Goal: Task Accomplishment & Management: Use online tool/utility

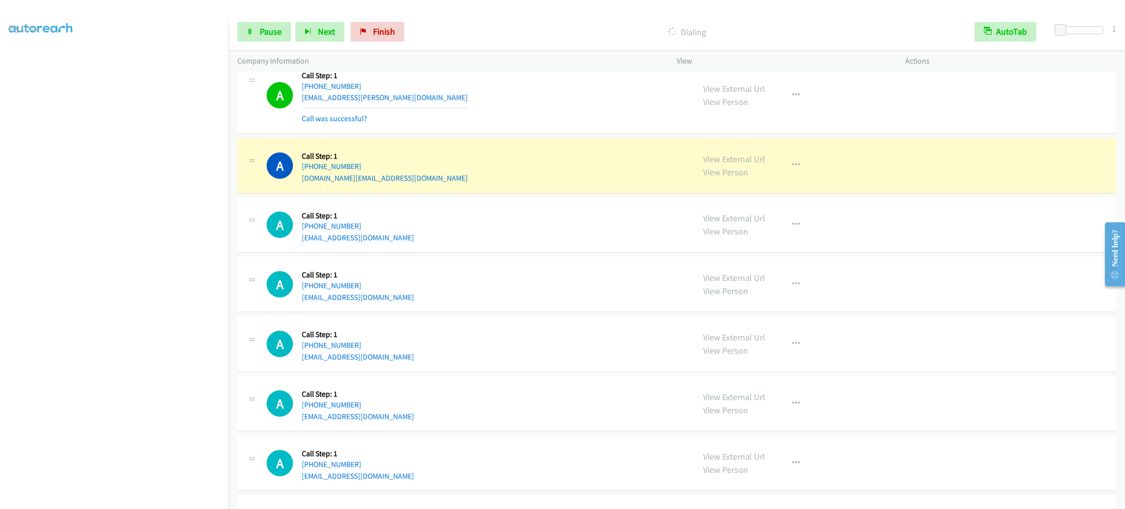
scroll to position [732, 0]
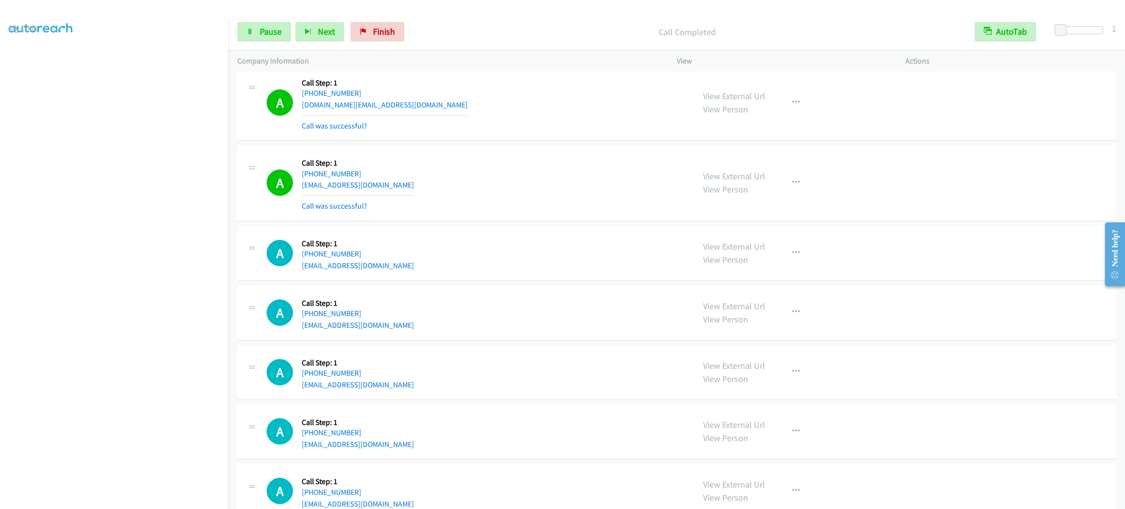
click at [150, 498] on section at bounding box center [114, 276] width 211 height 467
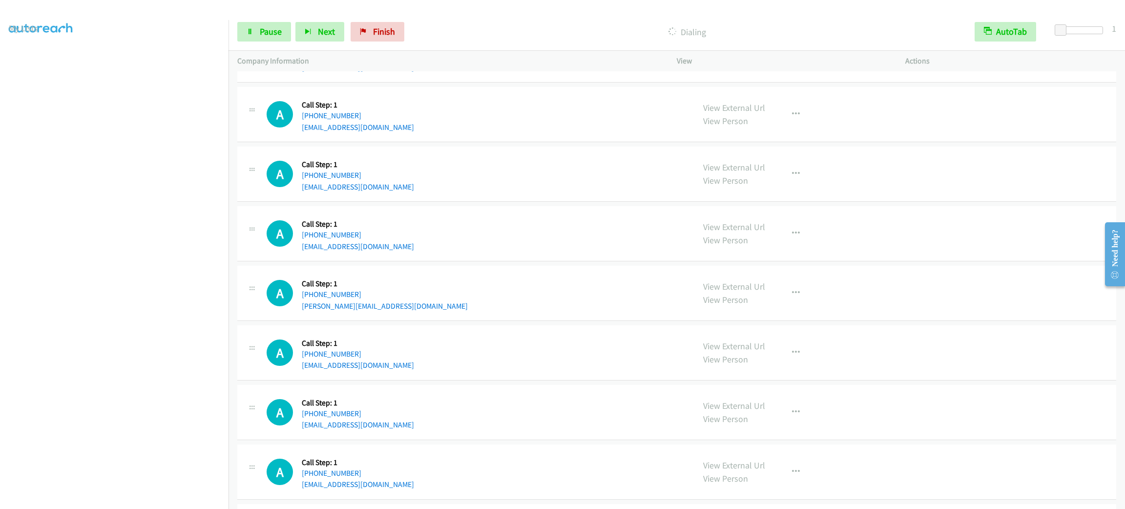
scroll to position [1318, 0]
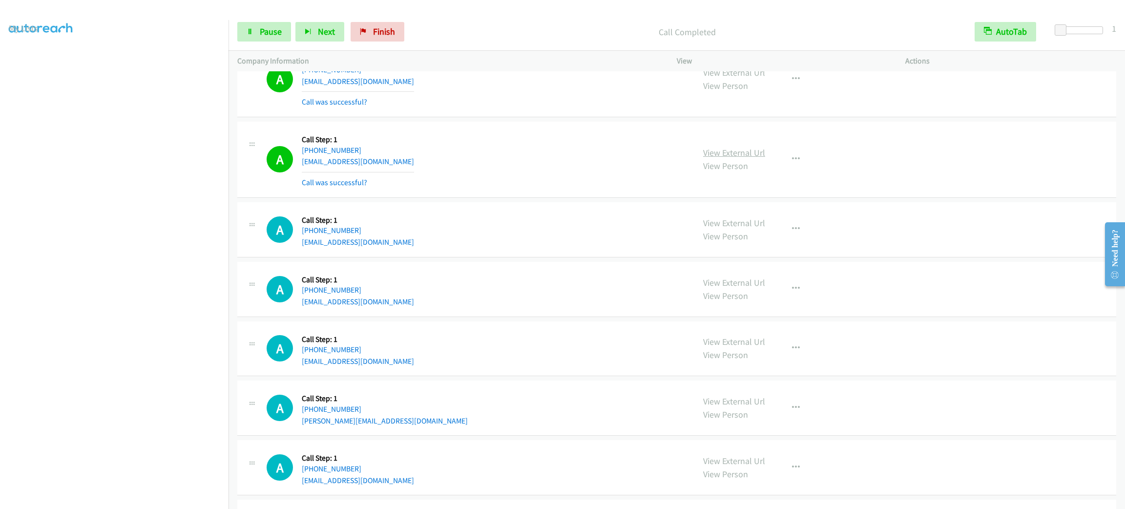
click at [725, 151] on link "View External Url" at bounding box center [734, 152] width 62 height 11
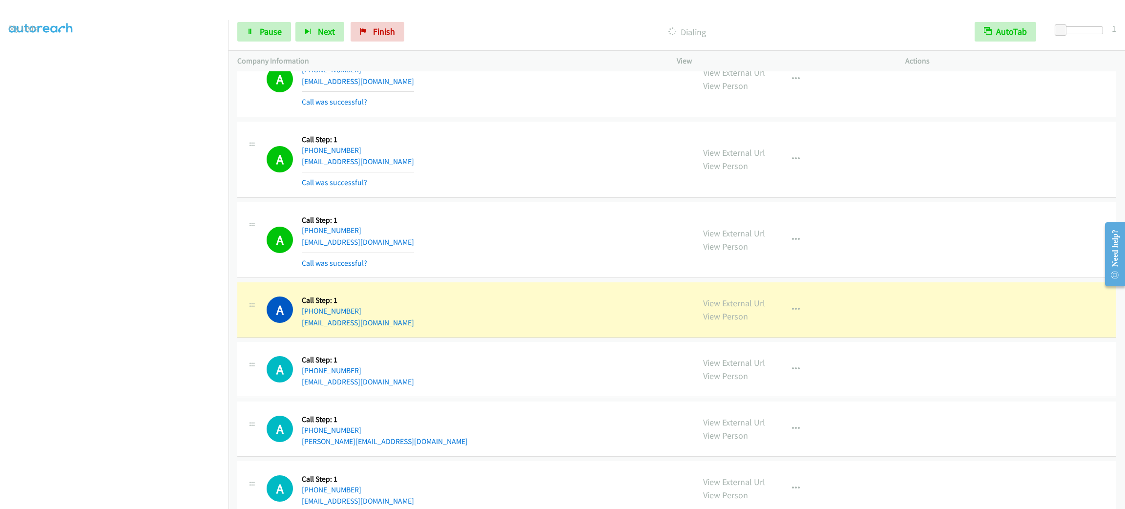
scroll to position [1464, 0]
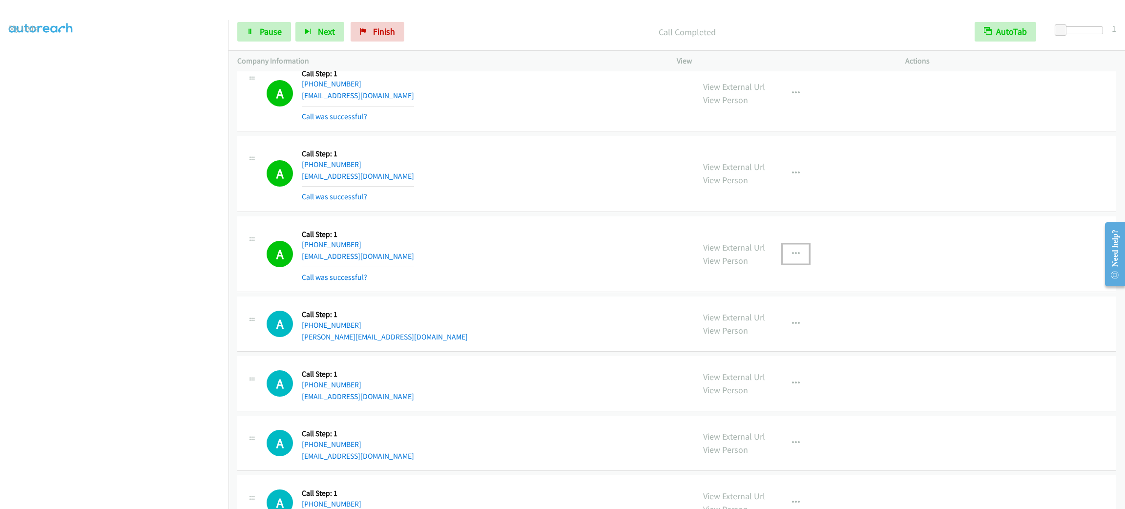
click at [796, 249] on button "button" at bounding box center [796, 254] width 26 height 20
click at [740, 348] on div "View External Url Email Schedule/Manage Callback Skip Call Add to do not call l…" at bounding box center [743, 308] width 131 height 80
click at [792, 256] on icon "button" at bounding box center [796, 254] width 8 height 8
click at [779, 337] on link "Add to do not call list" at bounding box center [744, 338] width 130 height 20
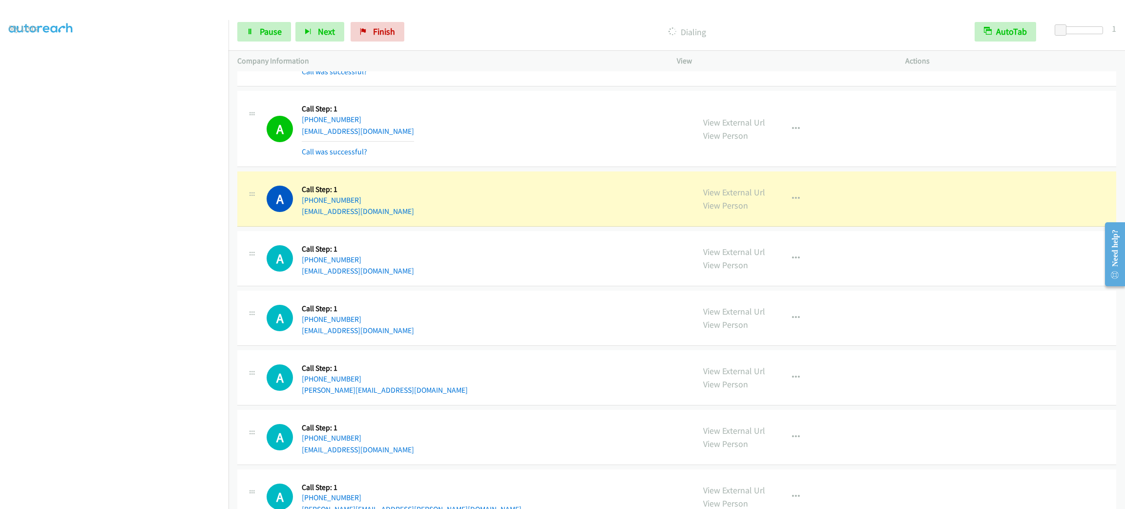
scroll to position [1904, 0]
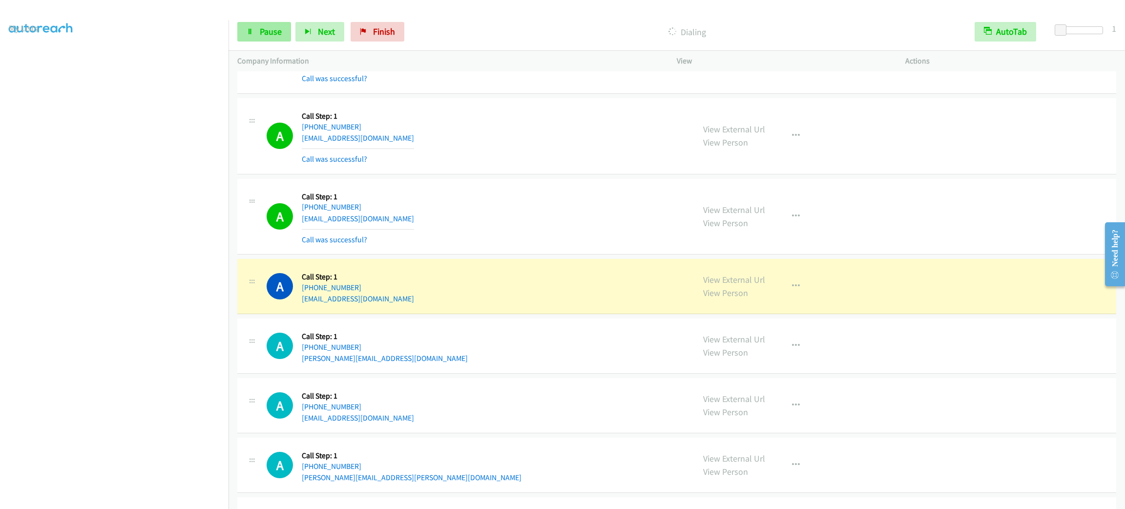
drag, startPoint x: 269, startPoint y: 45, endPoint x: 268, endPoint y: 41, distance: 4.9
click at [268, 45] on div "Start Calls Pause Next Finish Dialing AutoTab AutoTab 1" at bounding box center [677, 32] width 896 height 38
click at [268, 38] on link "Pause" at bounding box center [264, 32] width 54 height 20
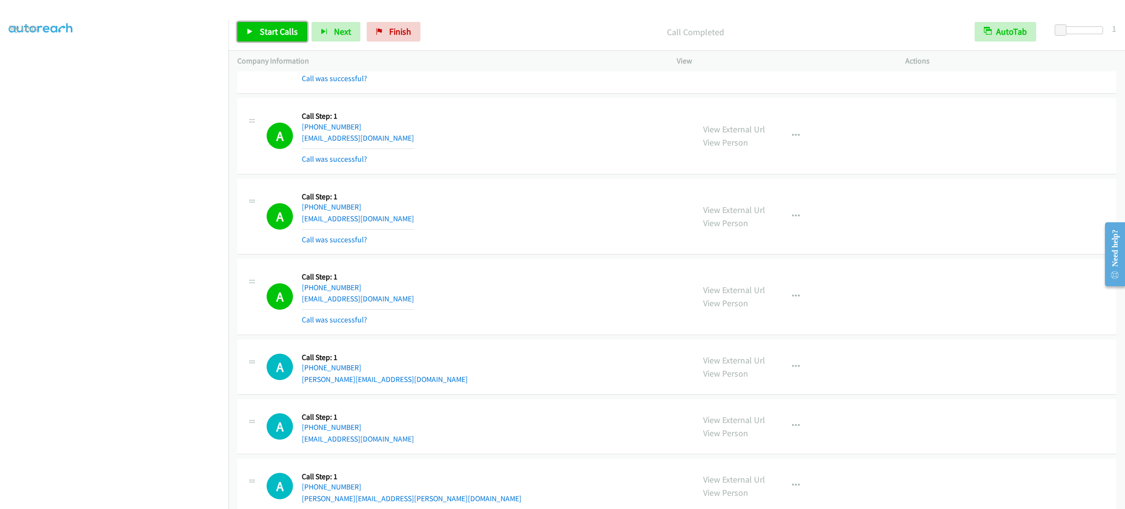
click at [285, 28] on span "Start Calls" at bounding box center [279, 31] width 38 height 11
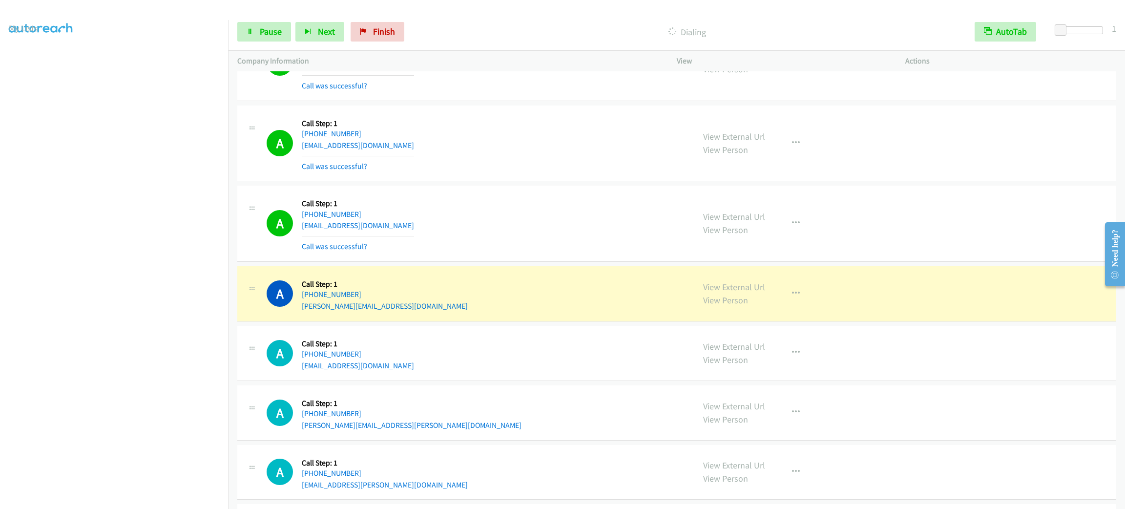
scroll to position [2051, 0]
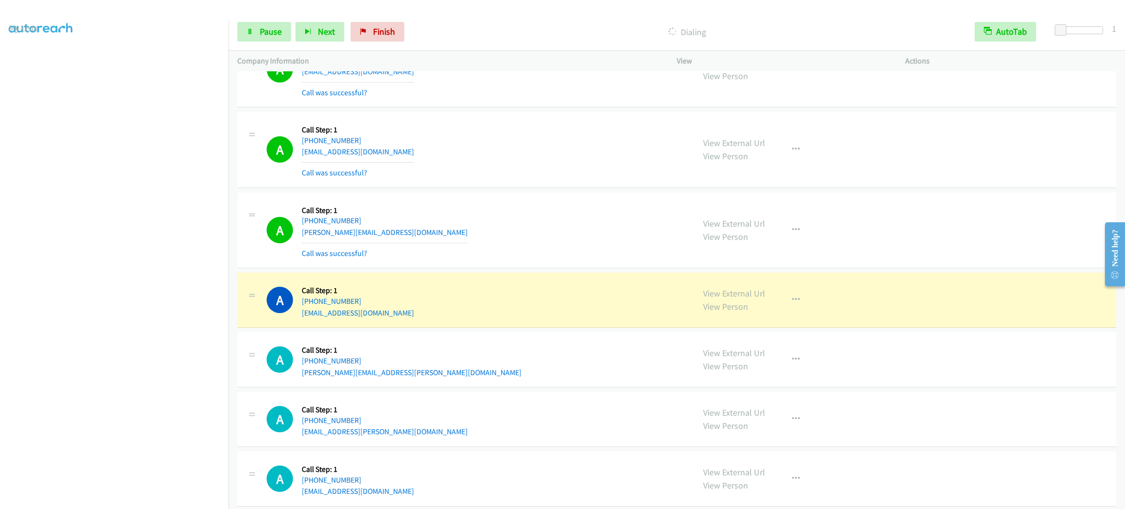
click at [154, 497] on section at bounding box center [114, 276] width 211 height 467
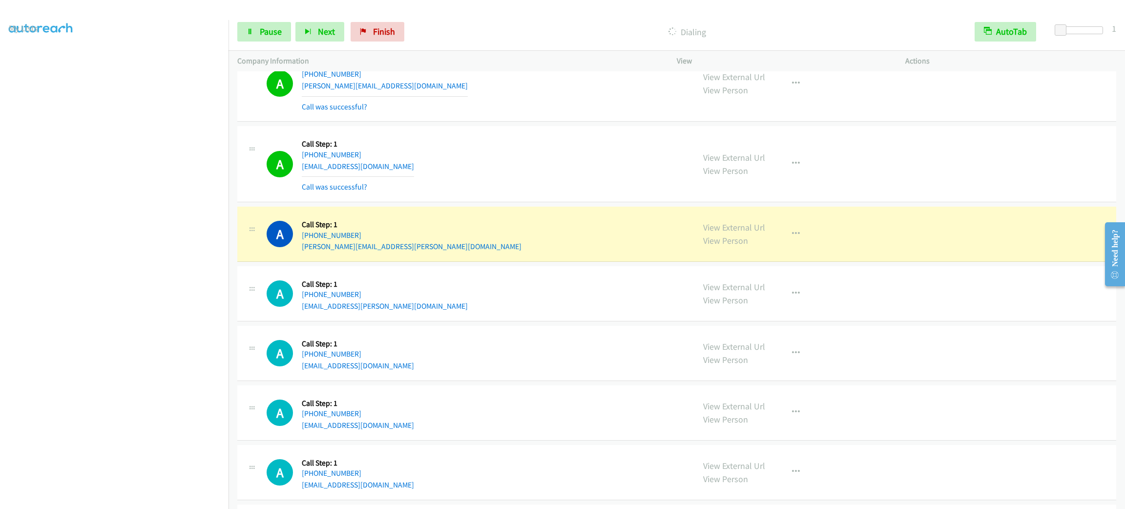
drag, startPoint x: 623, startPoint y: 394, endPoint x: 471, endPoint y: 395, distance: 151.9
click at [471, 395] on div "A Callback Scheduled Call Step: 1 America/New_York [PHONE_NUMBER] [EMAIL_ADDRES…" at bounding box center [676, 412] width 879 height 55
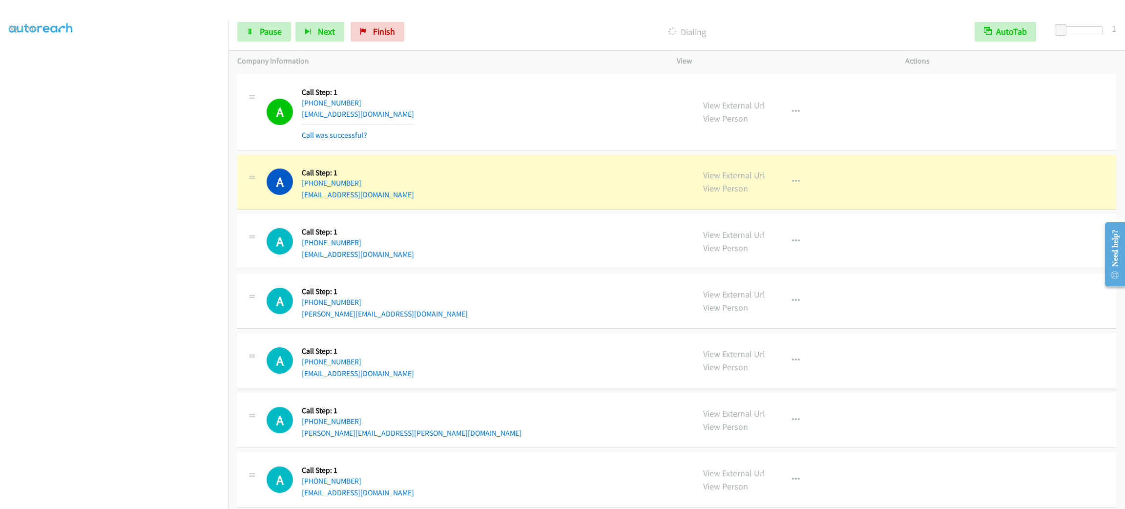
scroll to position [2563, 0]
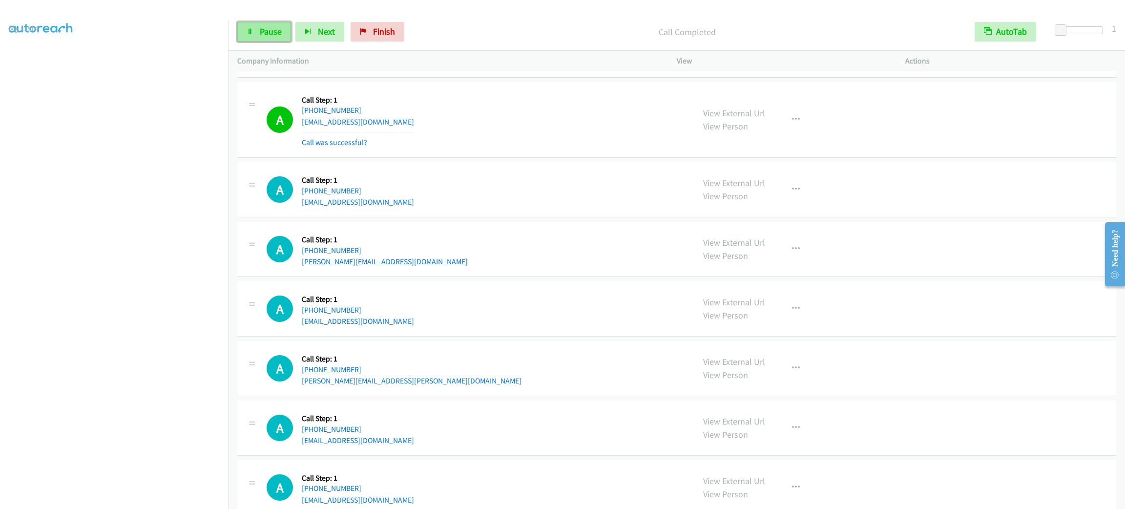
click at [254, 35] on link "Pause" at bounding box center [264, 32] width 54 height 20
click at [257, 31] on link "Start Calls" at bounding box center [272, 32] width 70 height 20
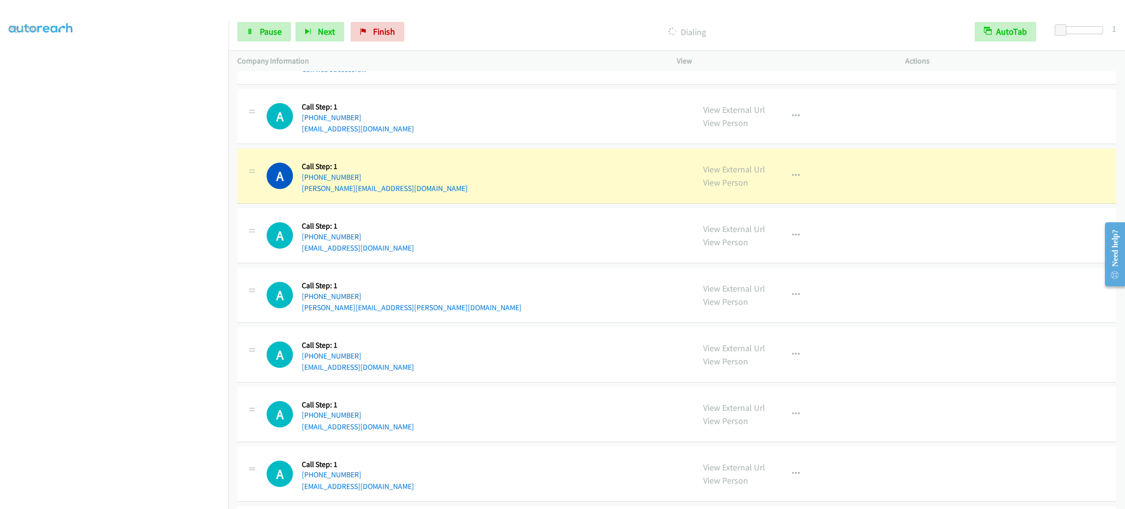
scroll to position [2709, 0]
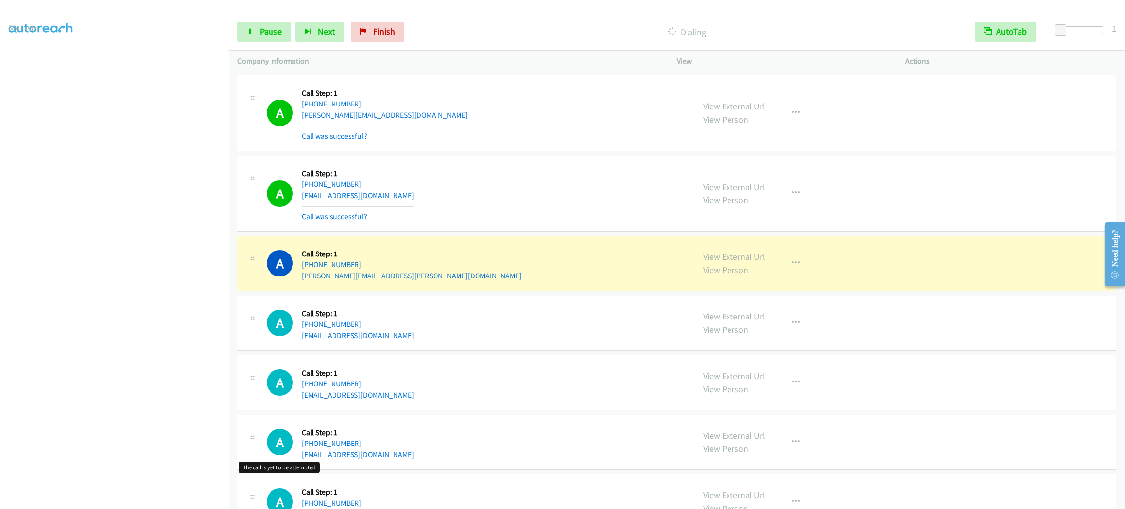
click at [610, 326] on div "A Callback Scheduled Call Step: 1 America/Los_Angeles [PHONE_NUMBER] [EMAIL_ADD…" at bounding box center [476, 322] width 419 height 37
drag, startPoint x: 808, startPoint y: 274, endPoint x: 802, endPoint y: 273, distance: 5.4
click at [804, 273] on div "View External Url View Person View External Url Email Schedule/Manage Callback …" at bounding box center [812, 263] width 237 height 37
click at [794, 268] on button "button" at bounding box center [796, 263] width 26 height 20
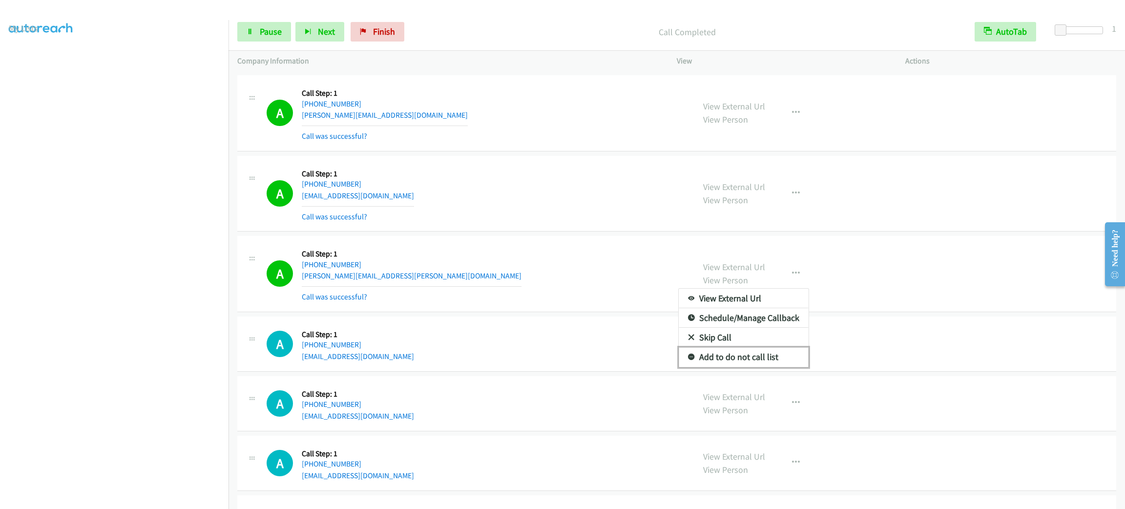
click at [777, 364] on link "Add to do not call list" at bounding box center [744, 357] width 130 height 20
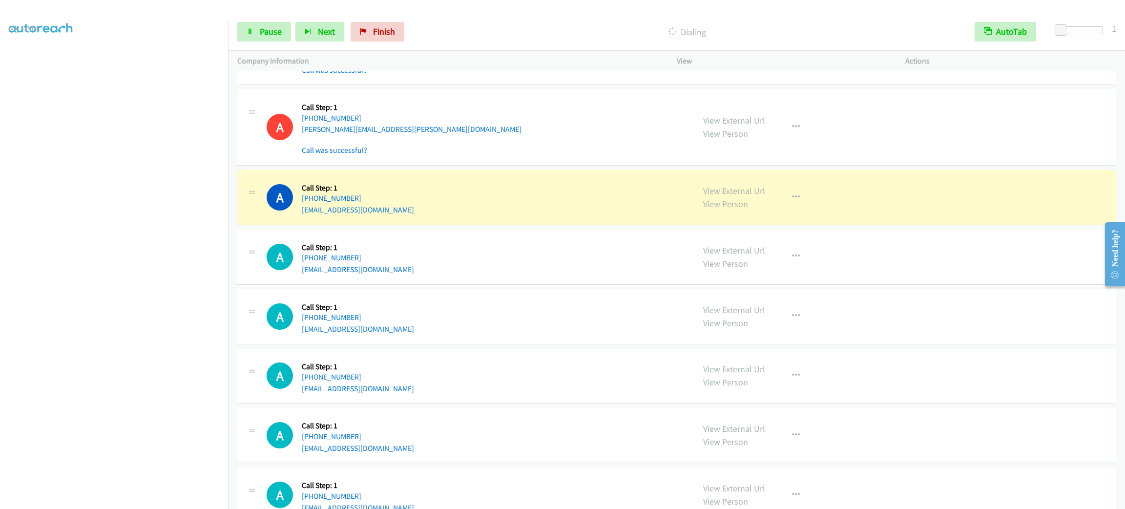
scroll to position [2929, 0]
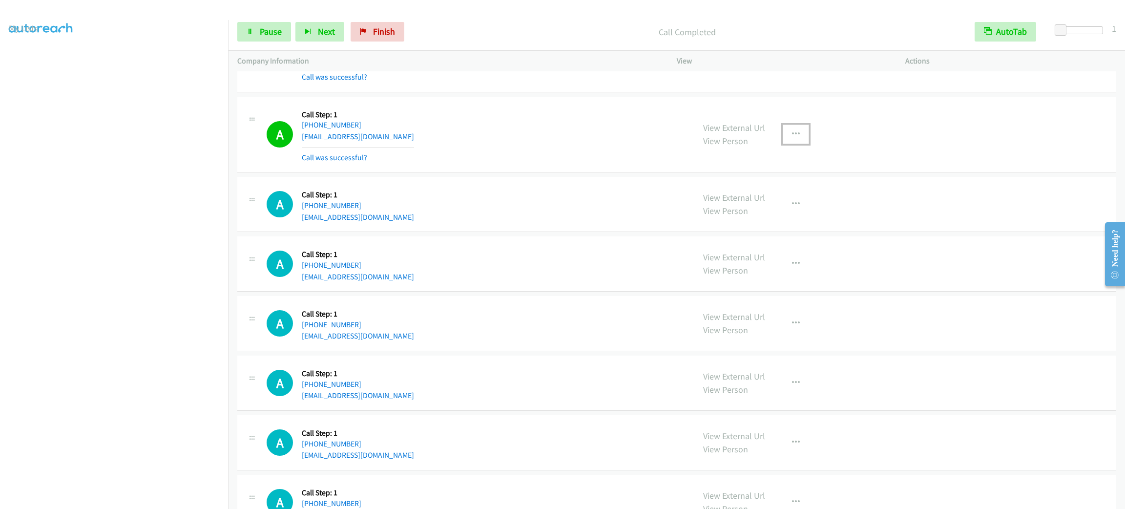
click at [792, 138] on icon "button" at bounding box center [796, 134] width 8 height 8
click at [745, 225] on link "Add to do not call list" at bounding box center [744, 218] width 130 height 20
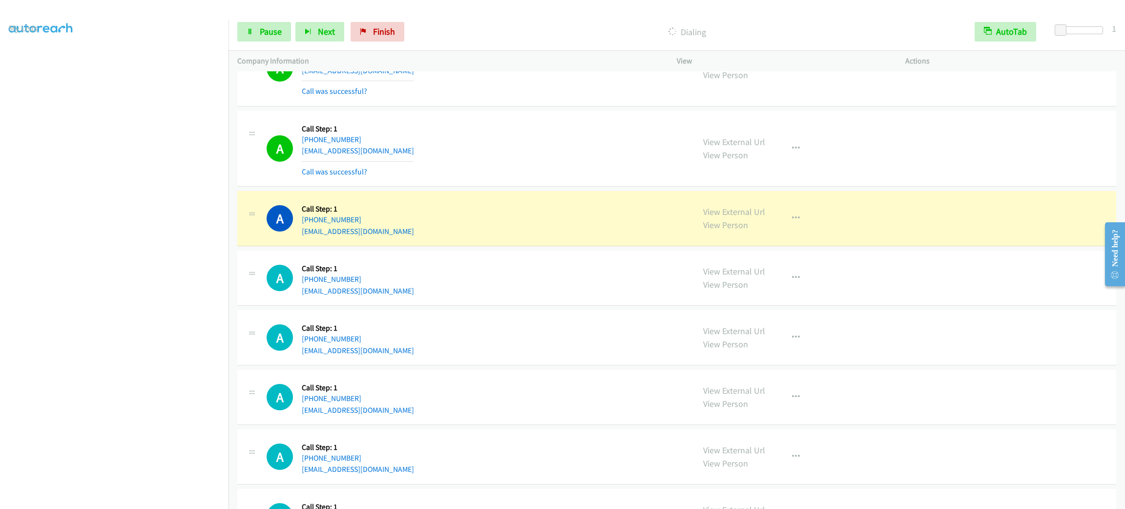
scroll to position [3149, 0]
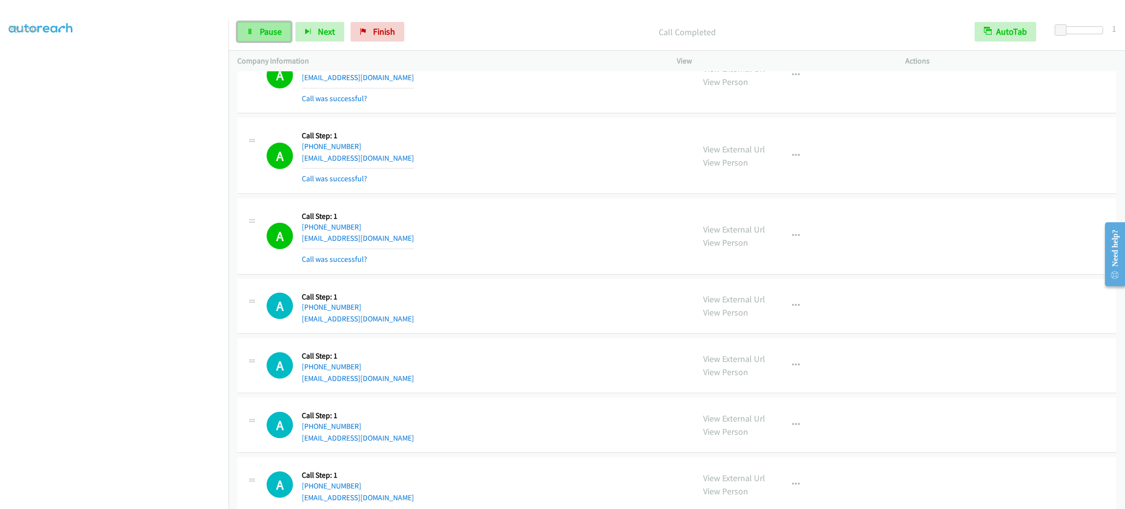
click at [260, 37] on span "Pause" at bounding box center [271, 31] width 22 height 11
click at [271, 31] on span "Start Calls" at bounding box center [279, 31] width 38 height 11
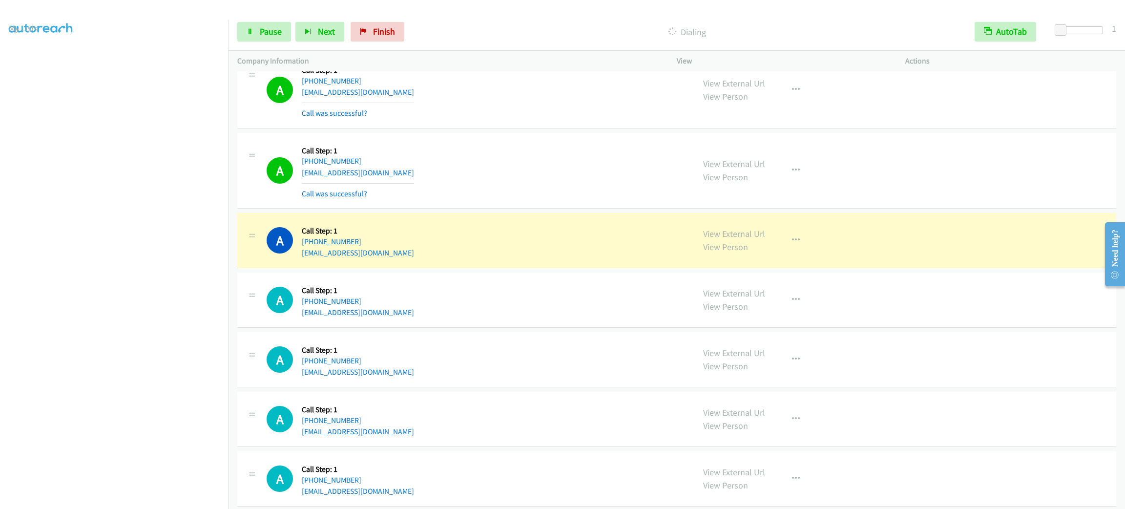
scroll to position [3588, 0]
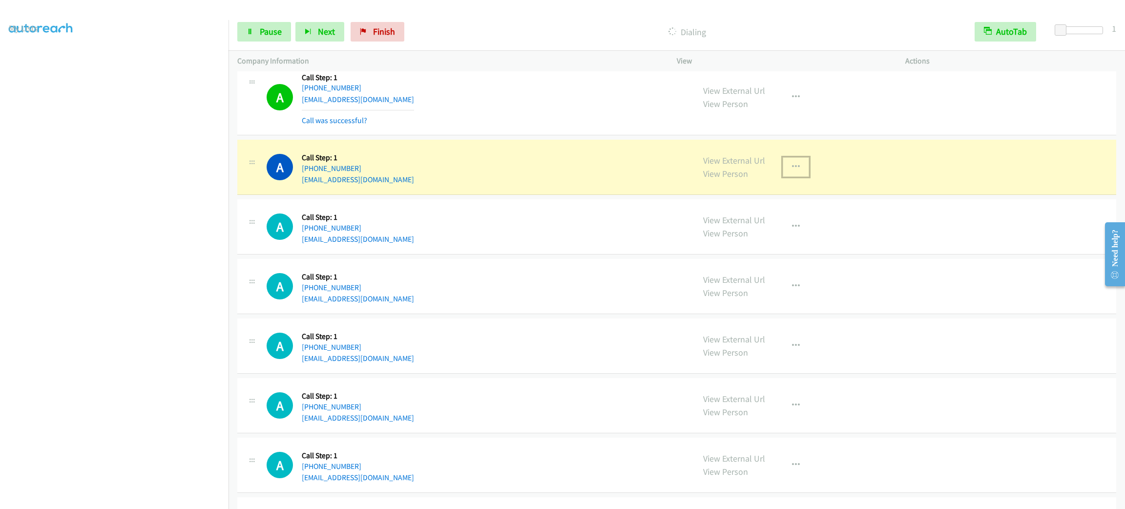
click at [795, 167] on button "button" at bounding box center [796, 167] width 26 height 20
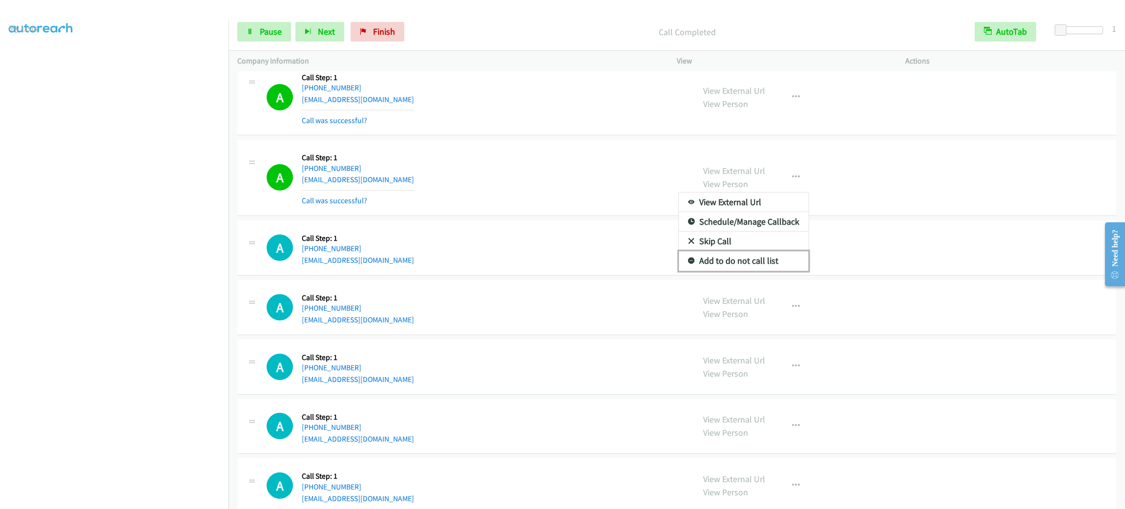
click at [732, 271] on link "Add to do not call list" at bounding box center [744, 261] width 130 height 20
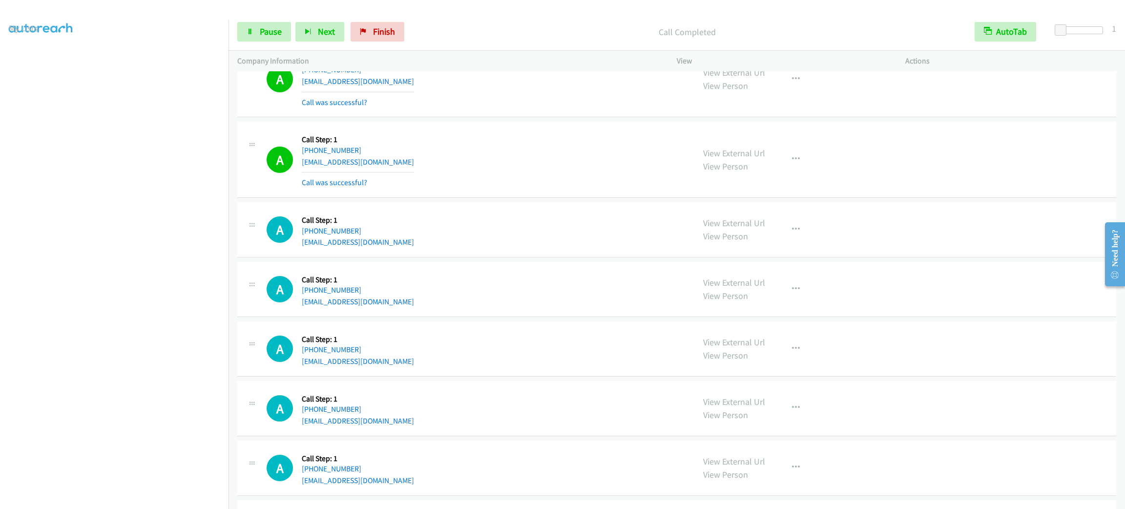
scroll to position [3840, 0]
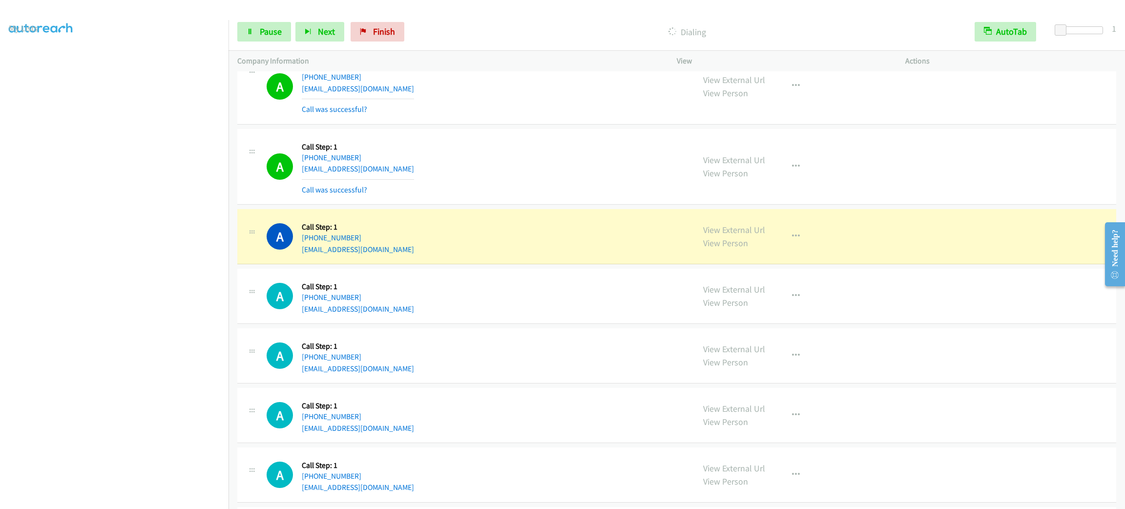
click at [143, 498] on section at bounding box center [114, 276] width 211 height 467
click at [188, 500] on section at bounding box center [114, 276] width 211 height 467
click at [187, 497] on section at bounding box center [114, 276] width 211 height 467
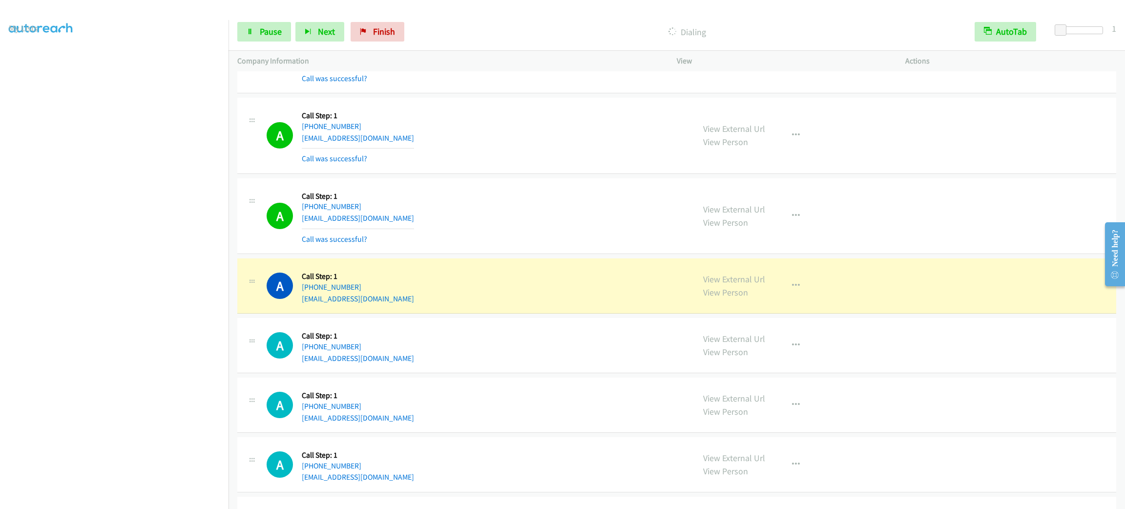
scroll to position [4485, 0]
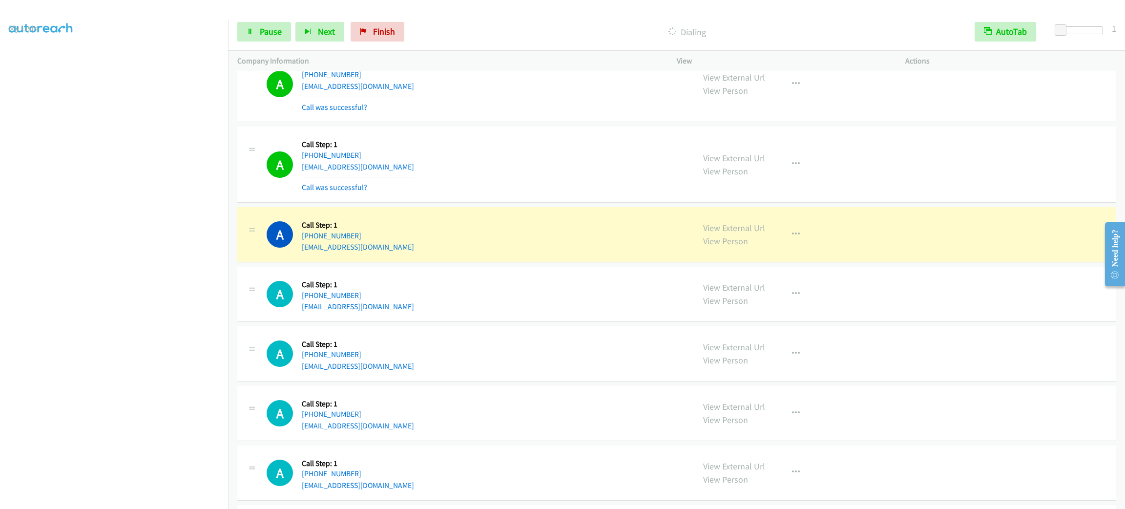
drag, startPoint x: 489, startPoint y: 335, endPoint x: 412, endPoint y: 316, distance: 78.9
click at [410, 313] on div "A Callback Scheduled Call Step: 1 America/Los_Angeles [PHONE_NUMBER] [EMAIL_ADD…" at bounding box center [476, 293] width 419 height 37
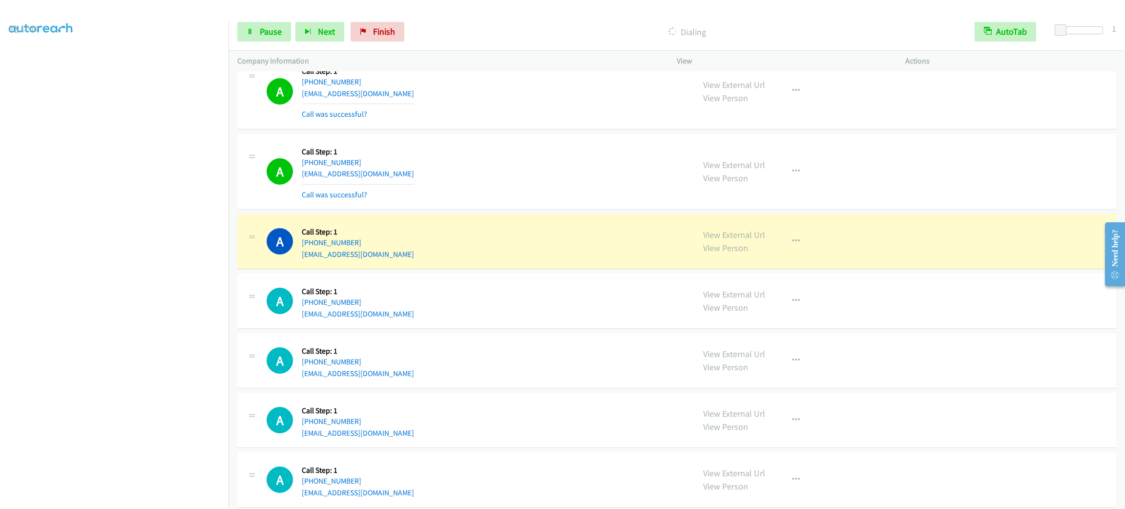
scroll to position [4705, 0]
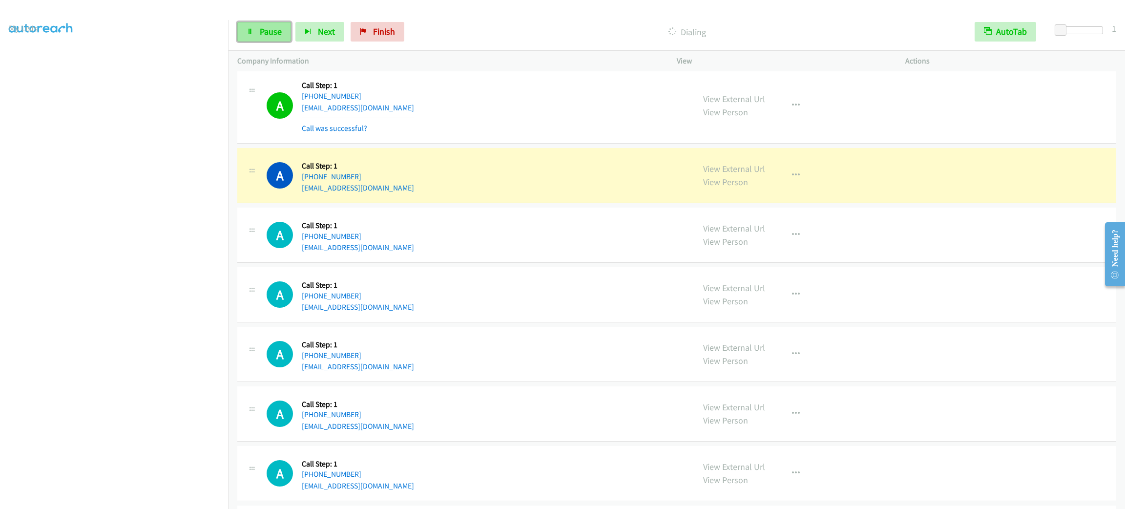
click at [271, 32] on span "Pause" at bounding box center [271, 31] width 22 height 11
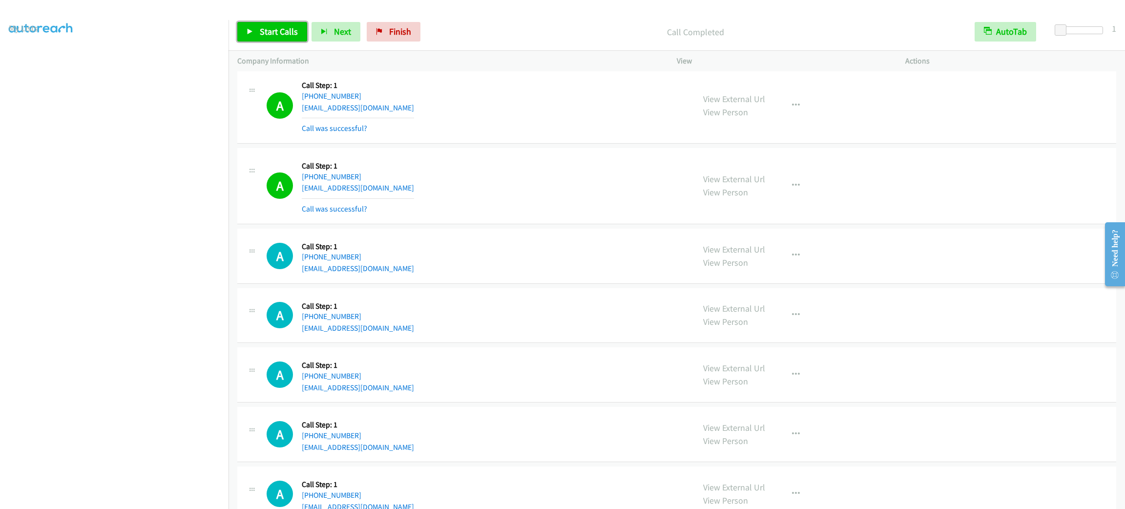
click at [288, 38] on link "Start Calls" at bounding box center [272, 32] width 70 height 20
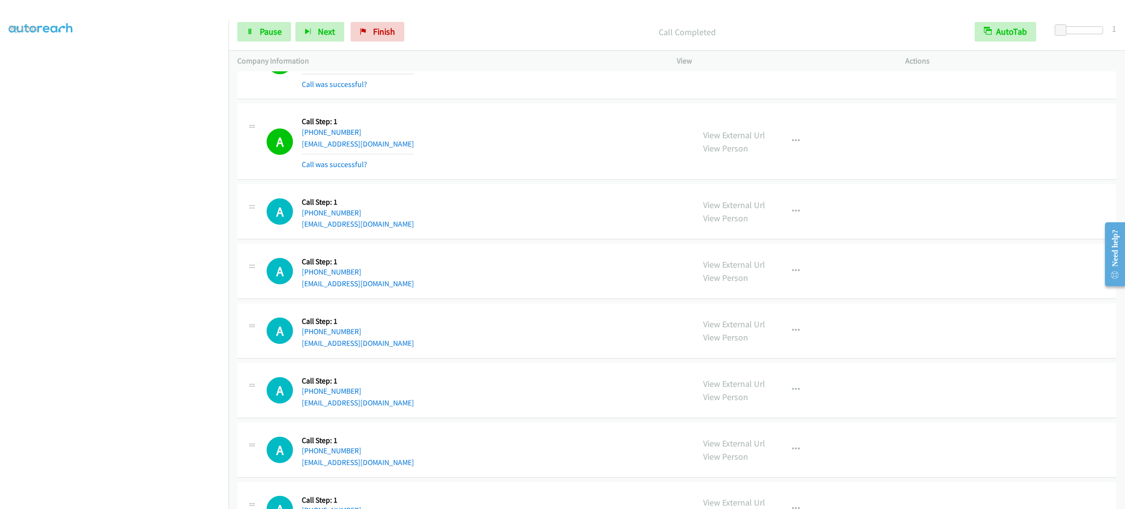
scroll to position [5129, 0]
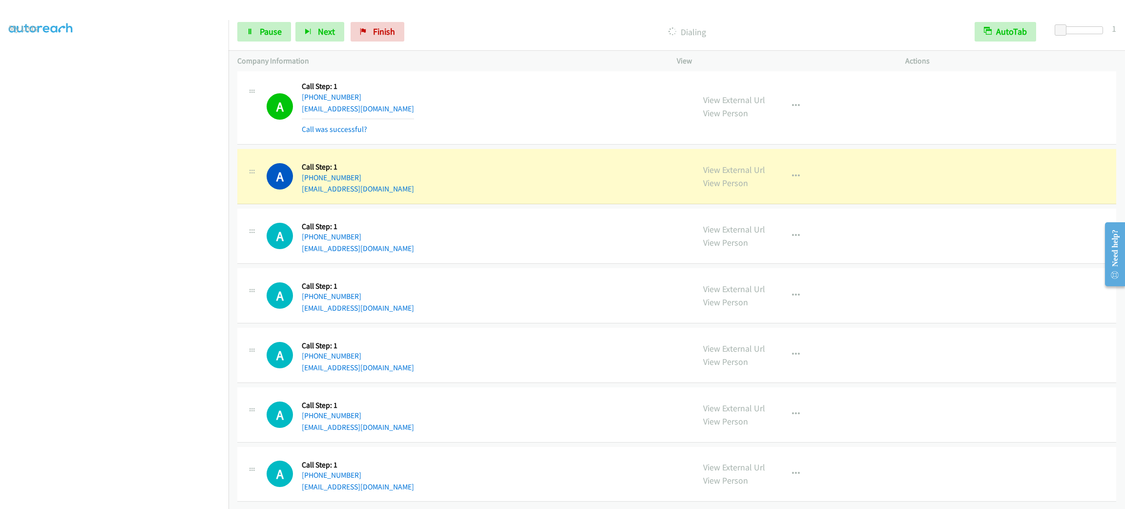
click at [468, 95] on div "A Callback Scheduled Call Step: 1 America/Los_Angeles [PHONE_NUMBER] [EMAIL_ADD…" at bounding box center [476, 106] width 419 height 58
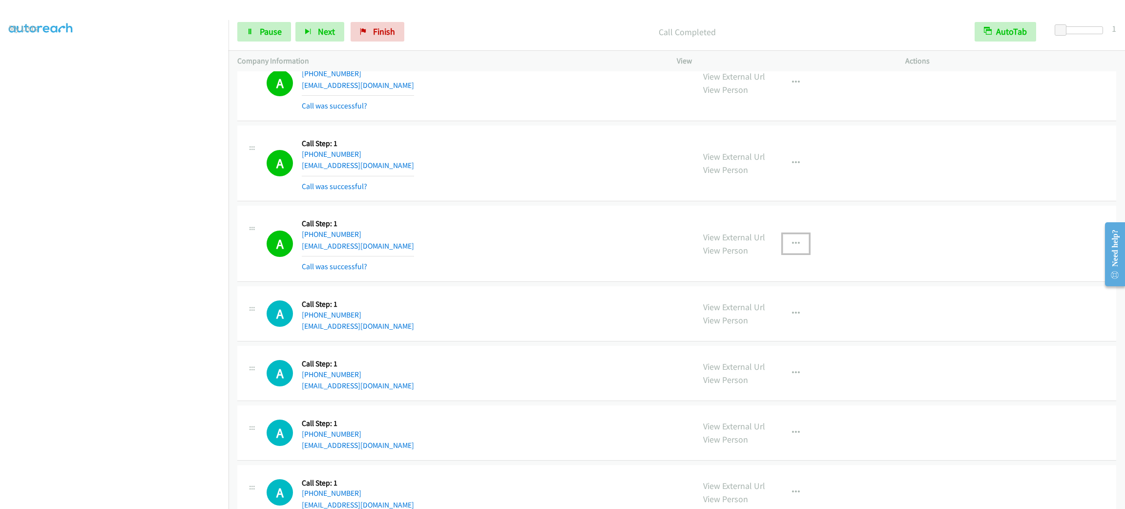
click at [783, 253] on button "button" at bounding box center [796, 244] width 26 height 20
click at [783, 253] on div "View External Url Email Schedule/Manage Callback Skip Call Add to do not call l…" at bounding box center [796, 244] width 26 height 20
click at [763, 341] on div "A Callback Scheduled Call Step: 1 America/New_York [PHONE_NUMBER] [EMAIL_ADDRES…" at bounding box center [676, 313] width 879 height 55
click at [783, 253] on button "button" at bounding box center [796, 244] width 26 height 20
click at [777, 337] on link "Add to do not call list" at bounding box center [744, 327] width 130 height 20
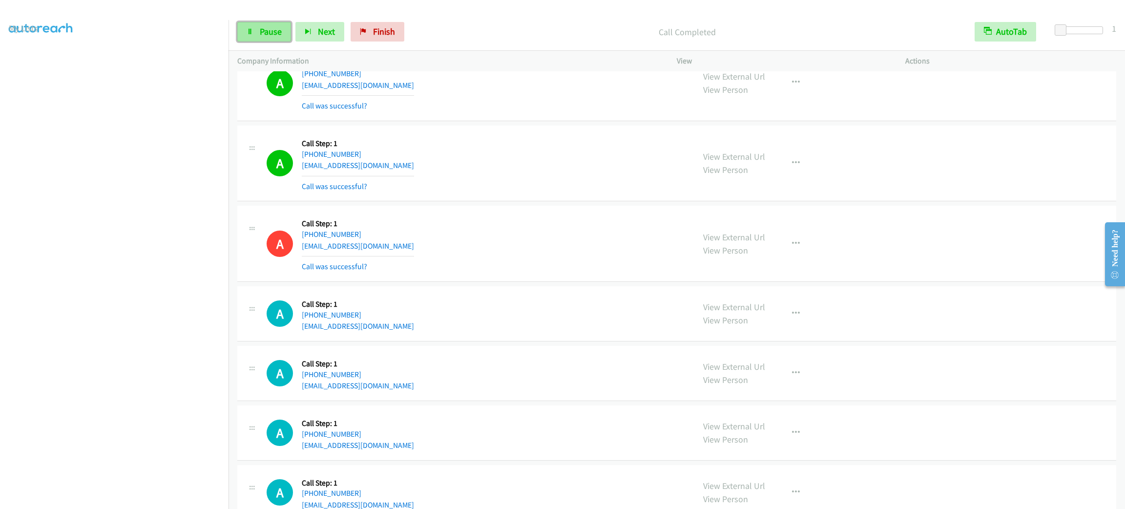
click at [260, 28] on span "Pause" at bounding box center [271, 31] width 22 height 11
click at [260, 28] on span "Start Calls" at bounding box center [279, 31] width 38 height 11
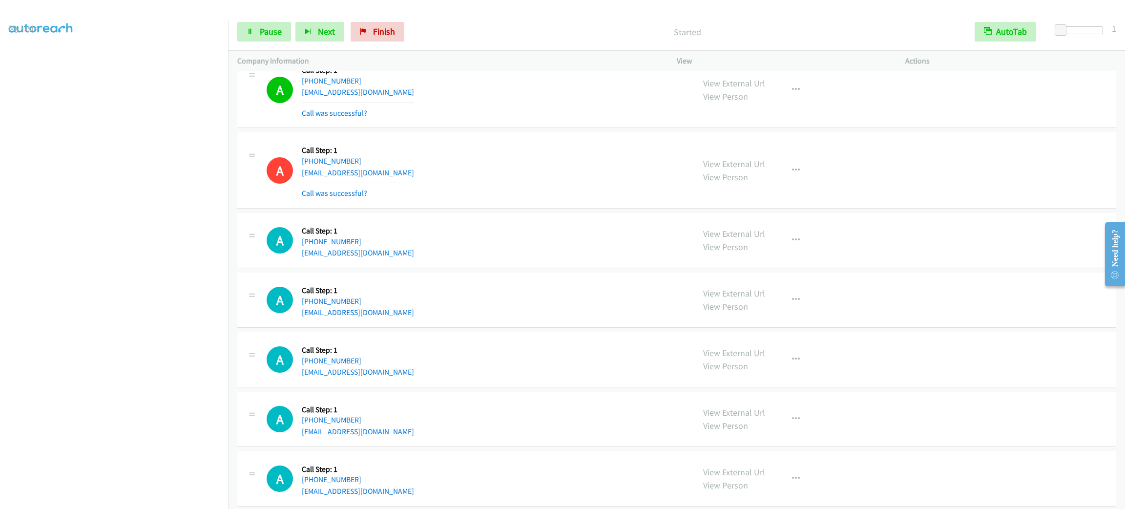
scroll to position [5276, 0]
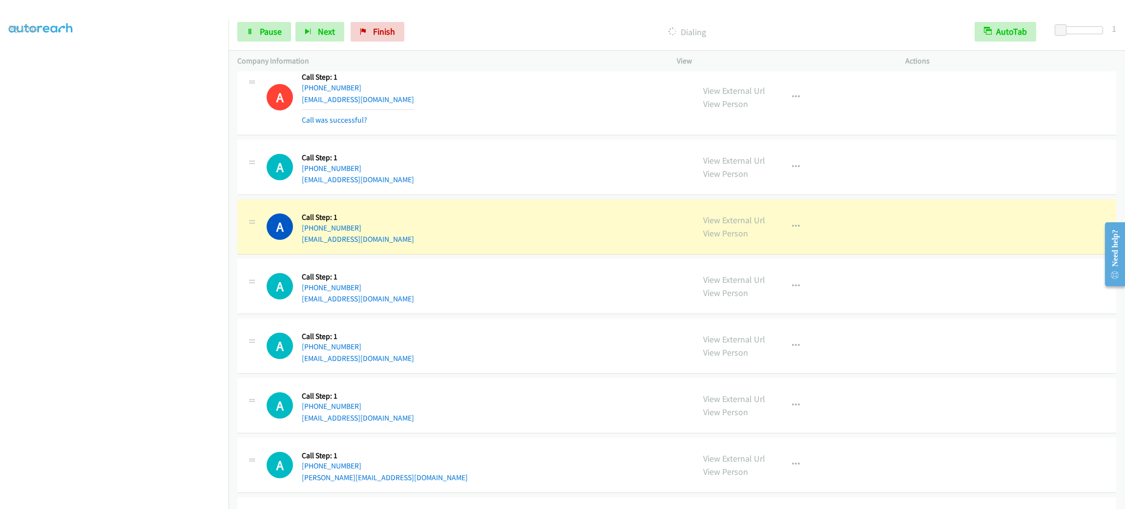
click at [426, 90] on div "A Callback Scheduled Call Step: 1 America/Los_Angeles [PHONE_NUMBER] [EMAIL_ADD…" at bounding box center [476, 97] width 419 height 58
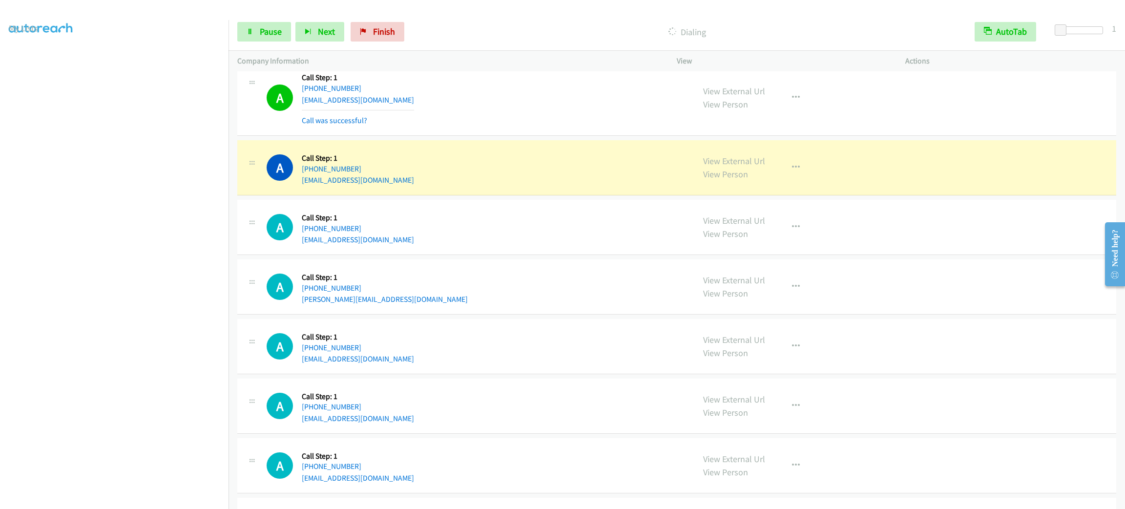
scroll to position [5569, 0]
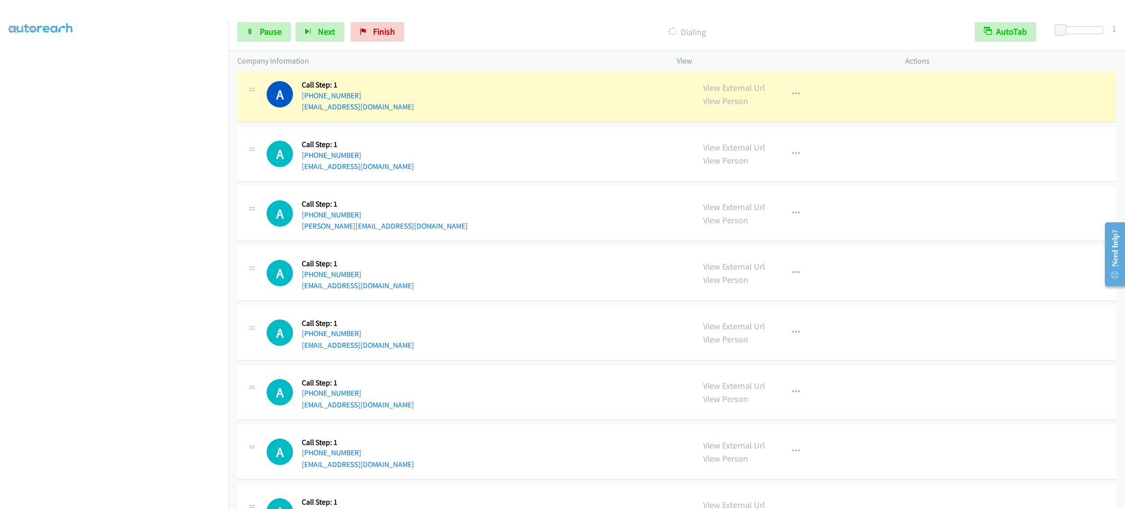
click at [884, 158] on div "View External Url View Person View External Url Email Schedule/Manage Callback …" at bounding box center [812, 153] width 237 height 37
click at [800, 102] on button "button" at bounding box center [796, 94] width 26 height 20
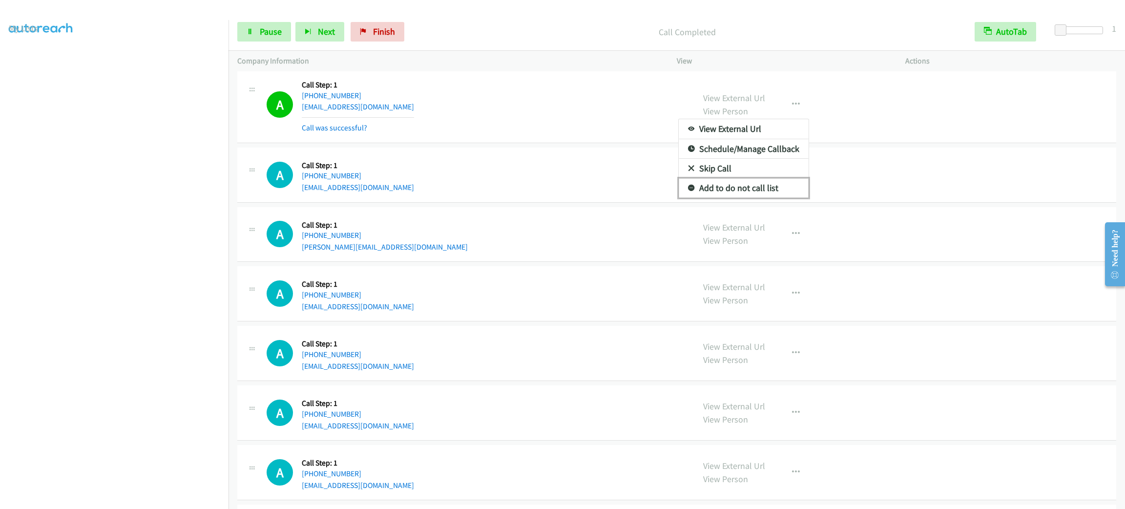
drag, startPoint x: 758, startPoint y: 202, endPoint x: 730, endPoint y: 204, distance: 27.9
click at [758, 198] on link "Add to do not call list" at bounding box center [744, 188] width 130 height 20
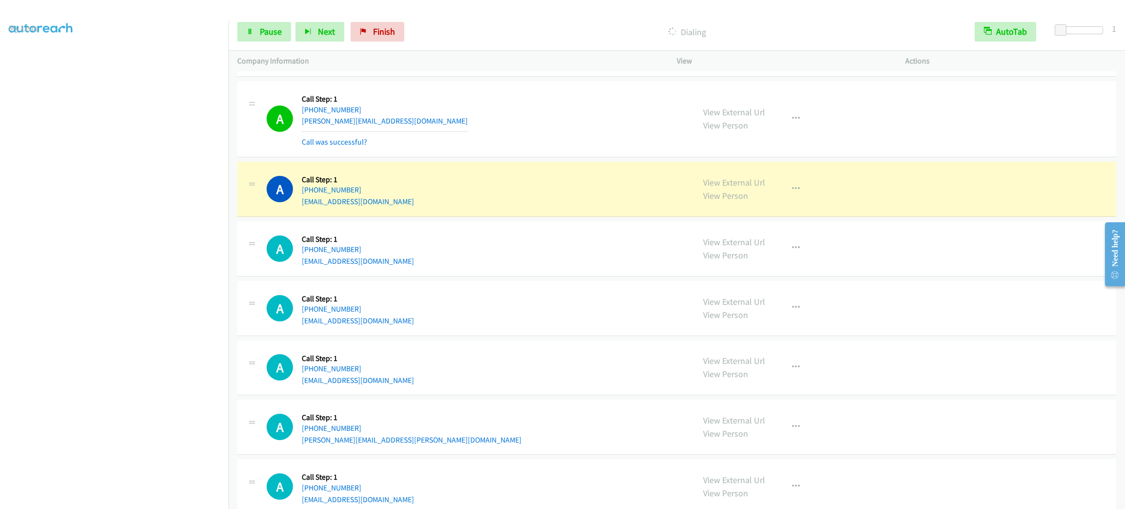
scroll to position [5753, 0]
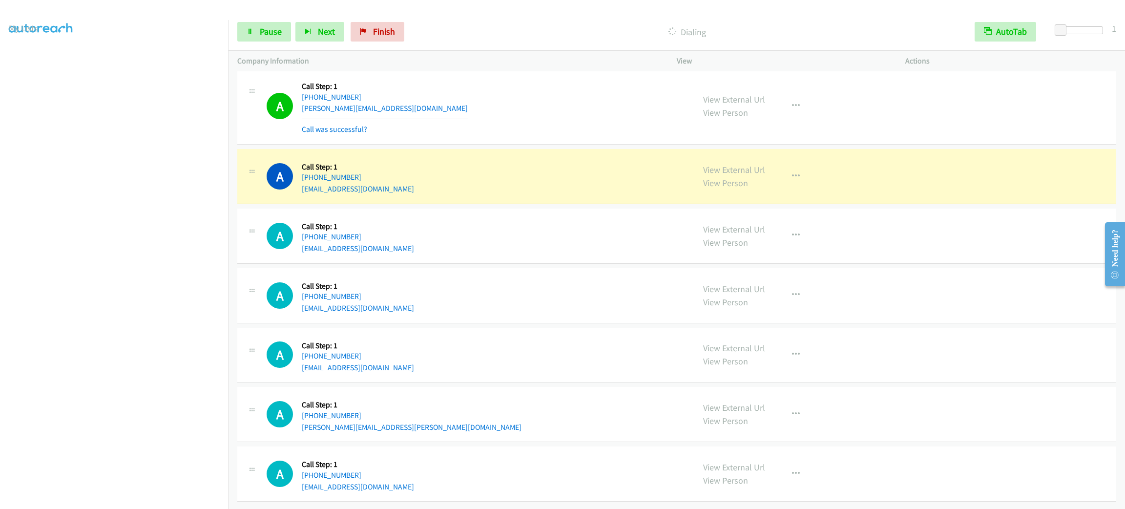
click at [459, 175] on div "A Callback Scheduled Call Step: 1 [GEOGRAPHIC_DATA]/[GEOGRAPHIC_DATA] [PHONE_NU…" at bounding box center [476, 176] width 419 height 37
copy div "[EMAIL_ADDRESS][DOMAIN_NAME]"
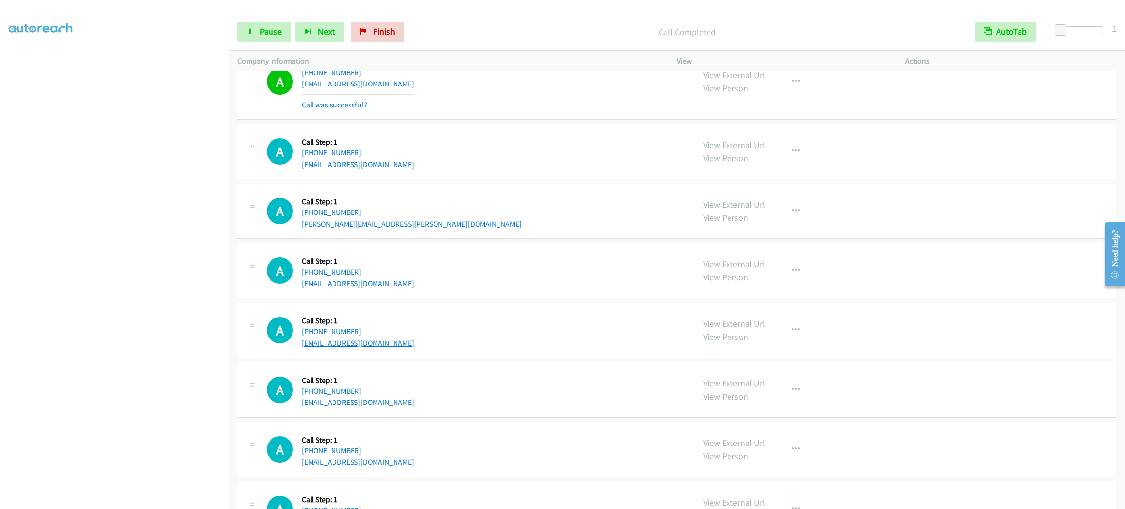
scroll to position [6067, 0]
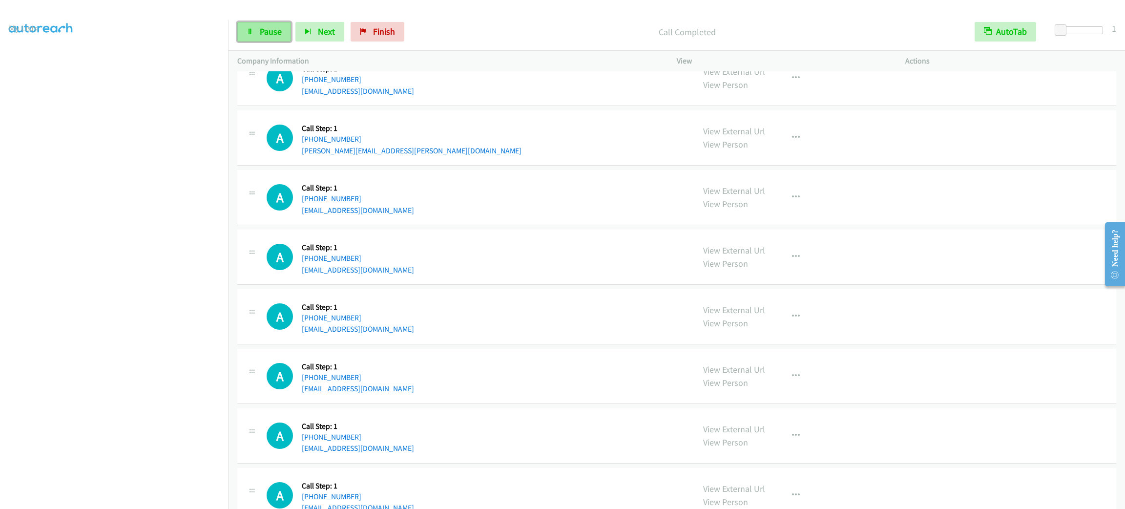
click at [263, 37] on span "Pause" at bounding box center [271, 31] width 22 height 11
click at [263, 37] on span "Start Calls" at bounding box center [279, 31] width 38 height 11
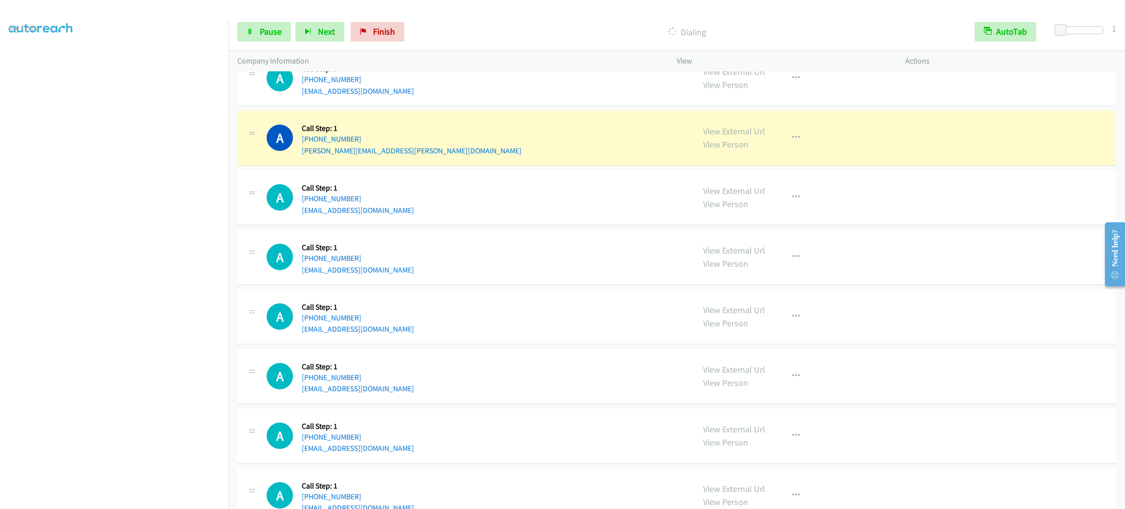
click at [464, 108] on td "A Callback Scheduled Call Step: 1 America/New_York [PHONE_NUMBER] [EMAIL_ADDRES…" at bounding box center [677, 79] width 896 height 60
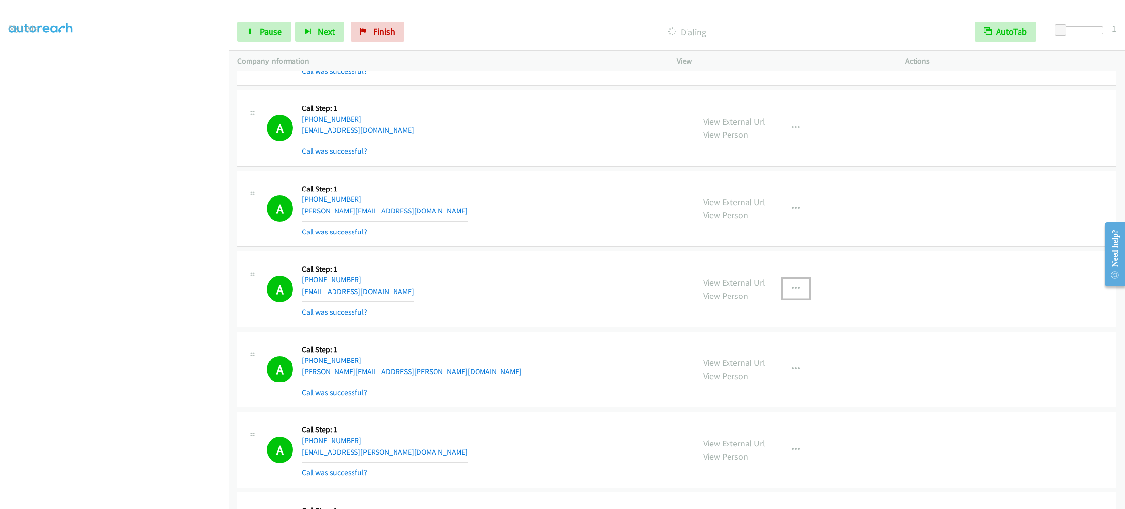
click at [796, 284] on button "button" at bounding box center [796, 289] width 26 height 20
click at [779, 375] on link "Add to do not call list" at bounding box center [744, 372] width 130 height 20
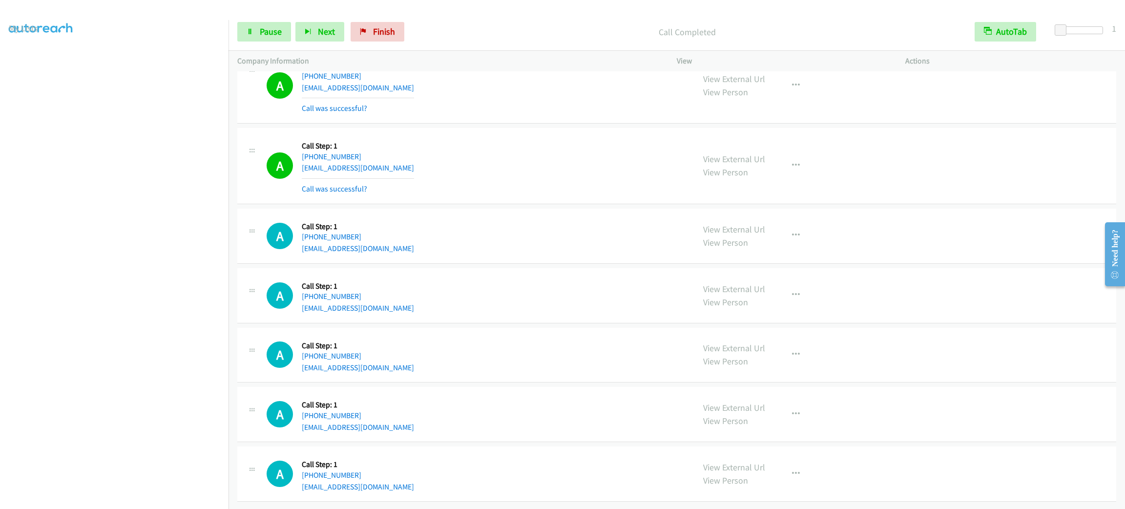
scroll to position [7042, 0]
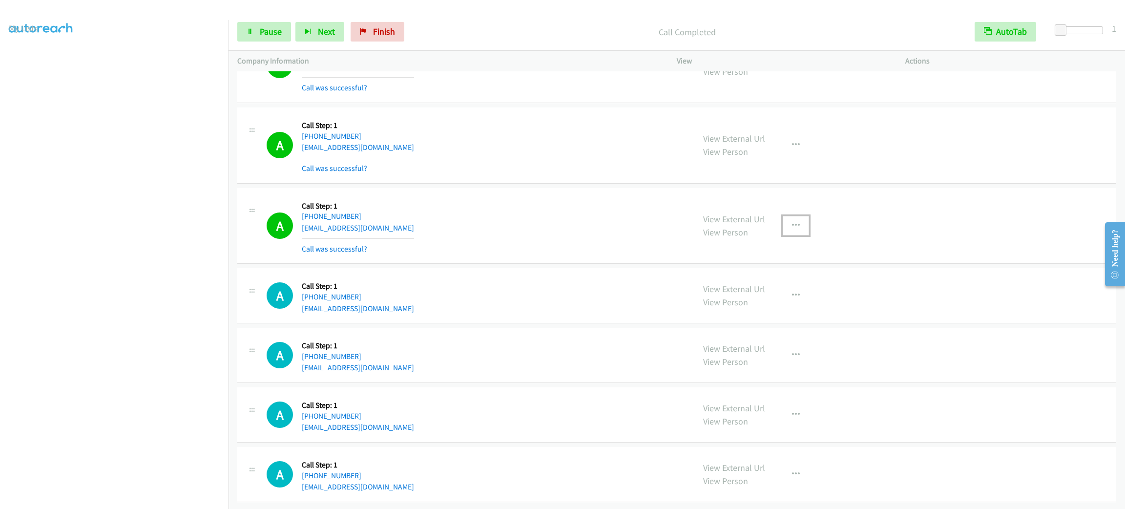
click at [802, 235] on button "button" at bounding box center [796, 226] width 26 height 20
click at [794, 319] on link "Add to do not call list" at bounding box center [744, 309] width 130 height 20
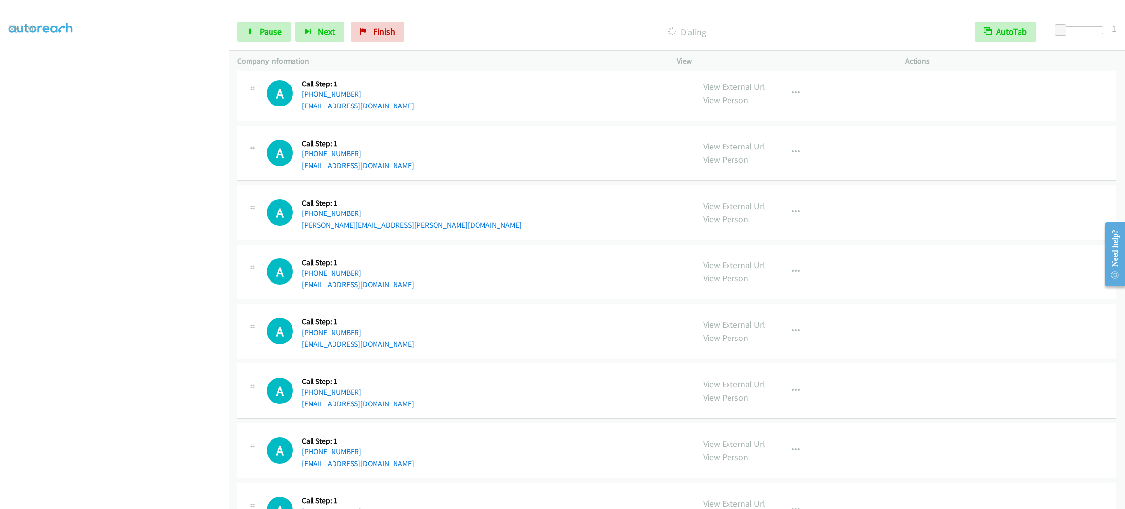
scroll to position [7303, 0]
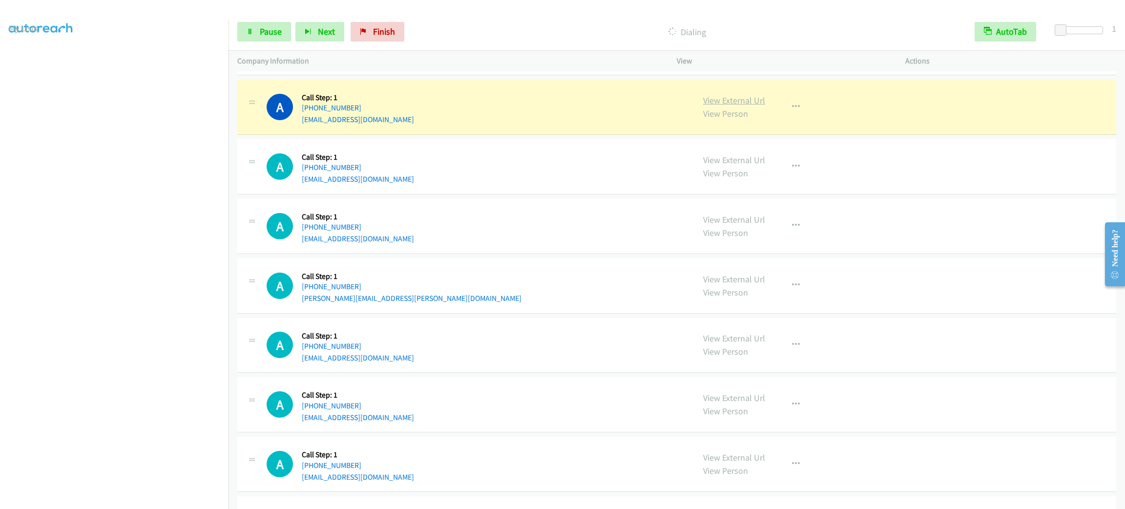
click at [752, 106] on link "View External Url" at bounding box center [734, 100] width 62 height 11
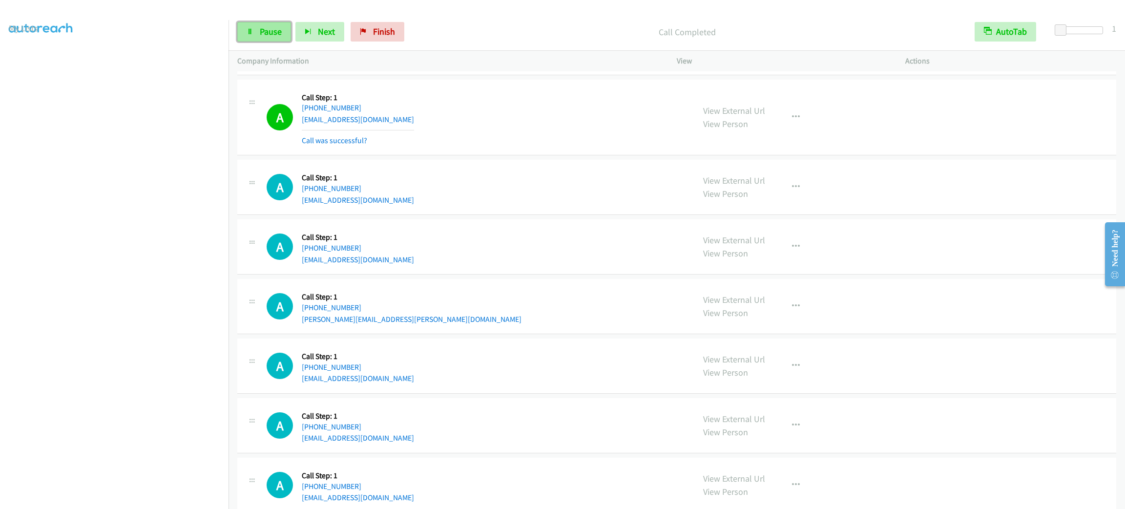
drag, startPoint x: 250, startPoint y: 35, endPoint x: 254, endPoint y: 38, distance: 6.0
click at [250, 34] on link "Pause" at bounding box center [264, 32] width 54 height 20
click at [276, 29] on span "Start Calls" at bounding box center [279, 31] width 38 height 11
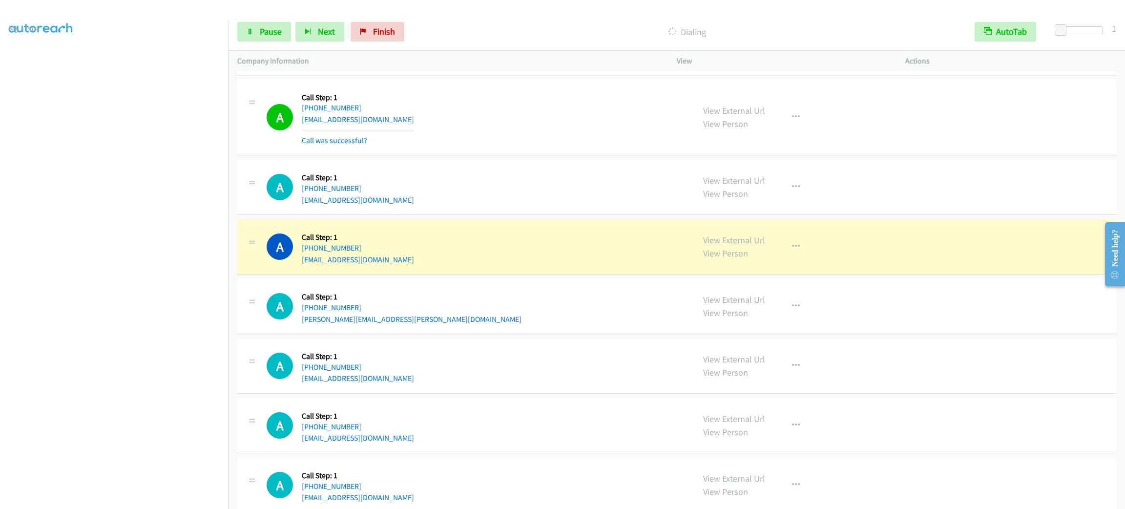
click at [703, 246] on link "View External Url" at bounding box center [734, 239] width 62 height 11
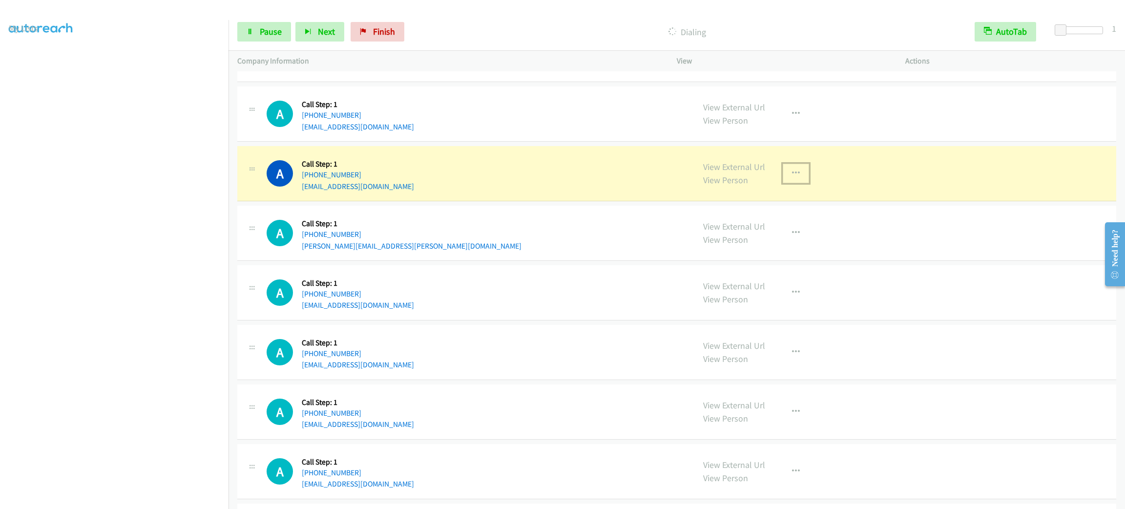
click at [793, 183] on button "button" at bounding box center [796, 174] width 26 height 20
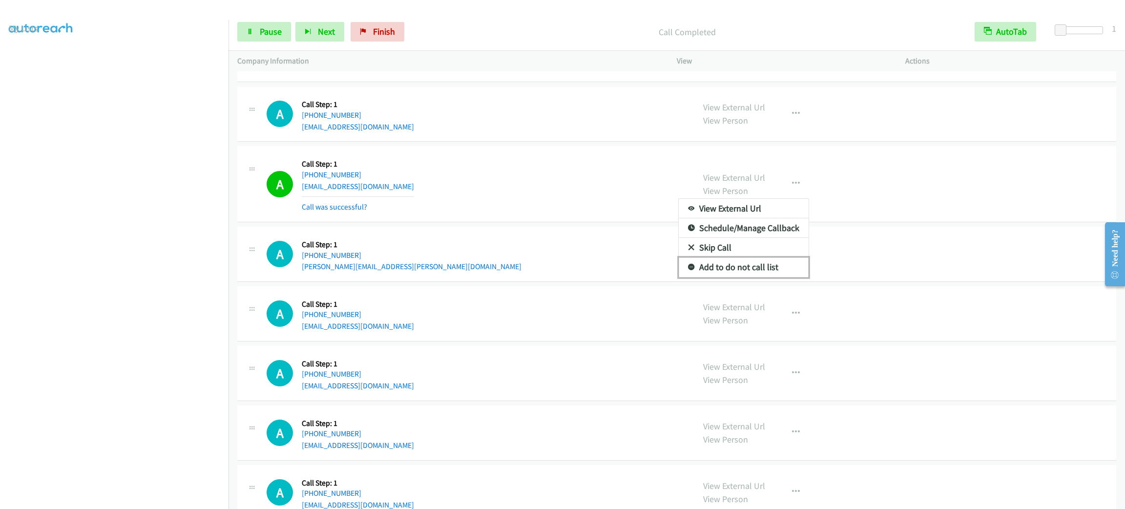
drag, startPoint x: 766, startPoint y: 280, endPoint x: 727, endPoint y: 215, distance: 76.0
click at [766, 277] on link "Add to do not call list" at bounding box center [744, 267] width 130 height 20
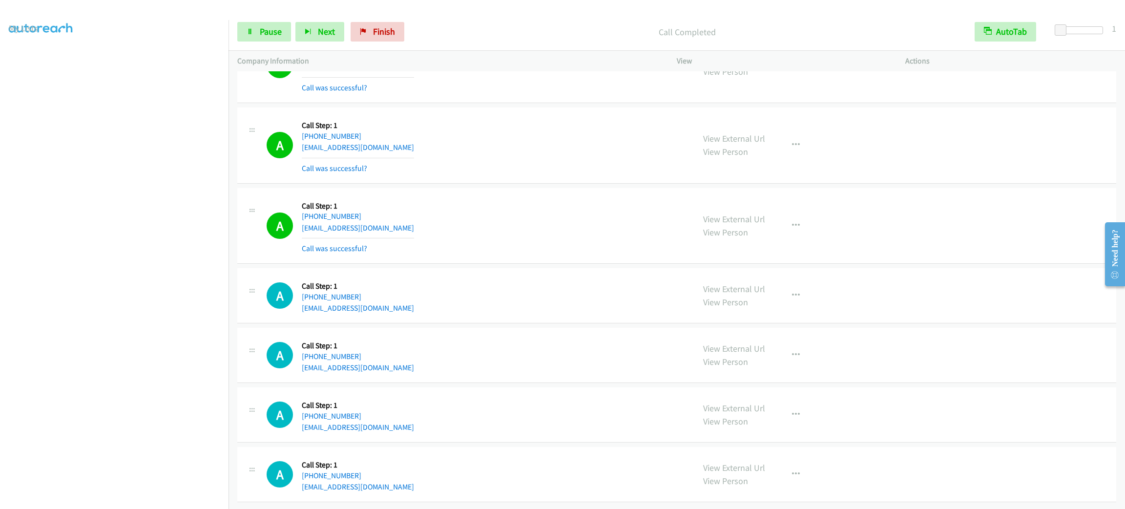
scroll to position [7686, 0]
click at [271, 31] on span "Pause" at bounding box center [271, 31] width 22 height 11
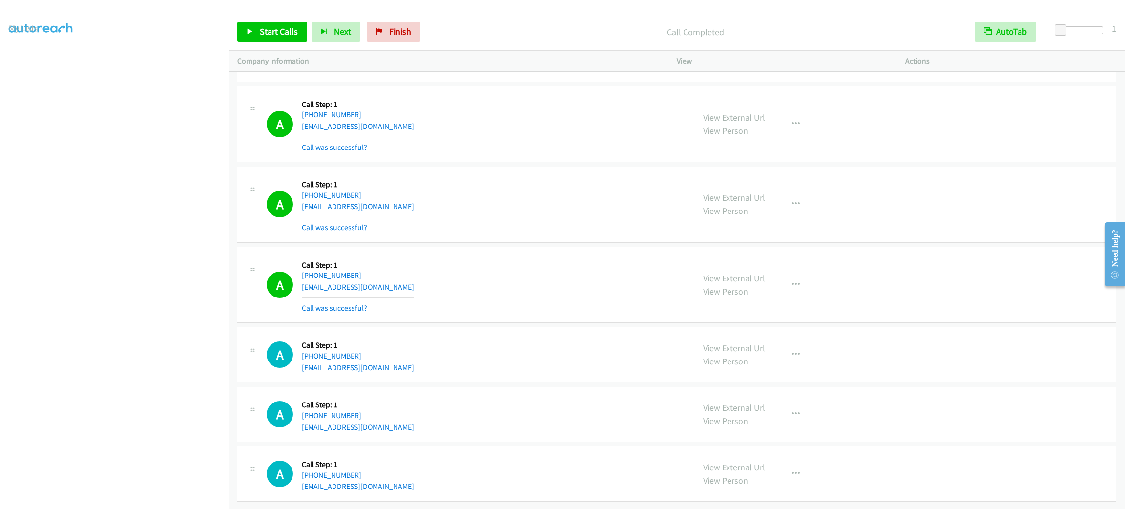
scroll to position [7613, 0]
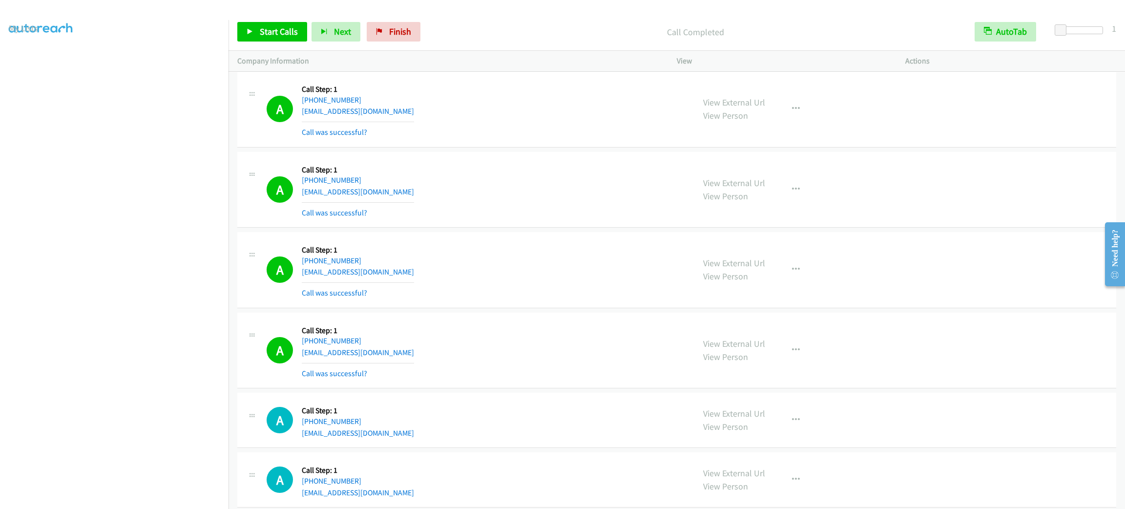
click at [919, 251] on div "A Callback Scheduled Call Step: 1 [GEOGRAPHIC_DATA]/[GEOGRAPHIC_DATA] [PHONE_NU…" at bounding box center [676, 270] width 879 height 76
click at [470, 219] on div "A Callback Scheduled Call Step: 1 [GEOGRAPHIC_DATA]/[GEOGRAPHIC_DATA] [PHONE_NU…" at bounding box center [476, 190] width 419 height 58
click at [417, 219] on div "A Callback Scheduled Call Step: 1 [GEOGRAPHIC_DATA]/[GEOGRAPHIC_DATA] [PHONE_NU…" at bounding box center [476, 190] width 419 height 58
click at [285, 28] on span "Start Calls" at bounding box center [279, 31] width 38 height 11
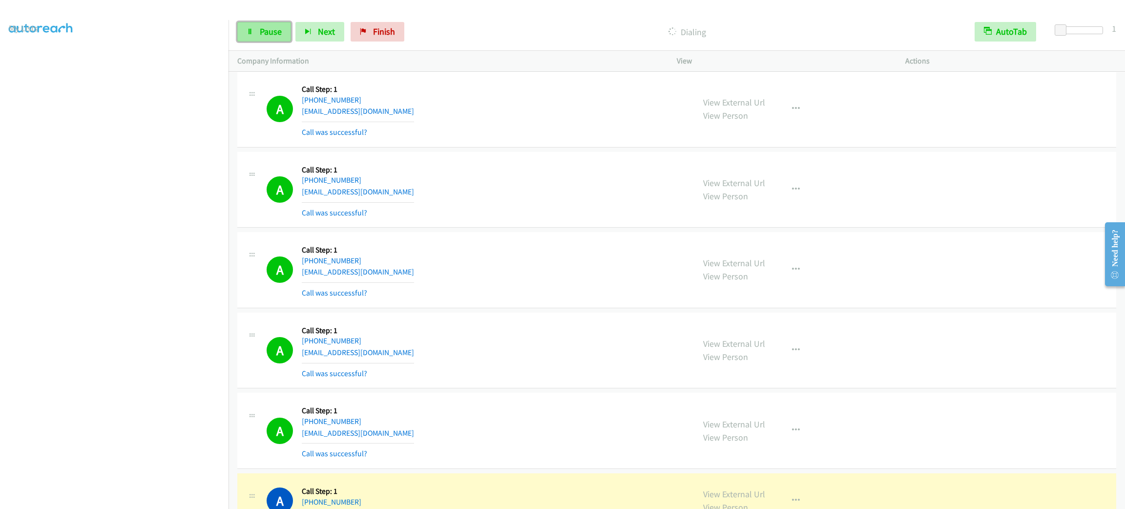
click at [249, 34] on icon at bounding box center [250, 32] width 7 height 7
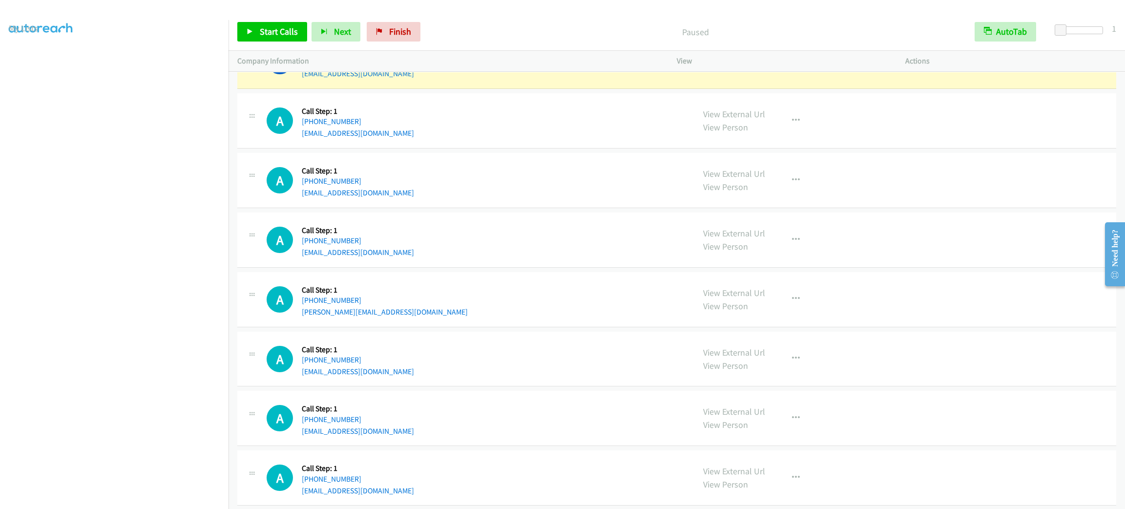
scroll to position [7979, 0]
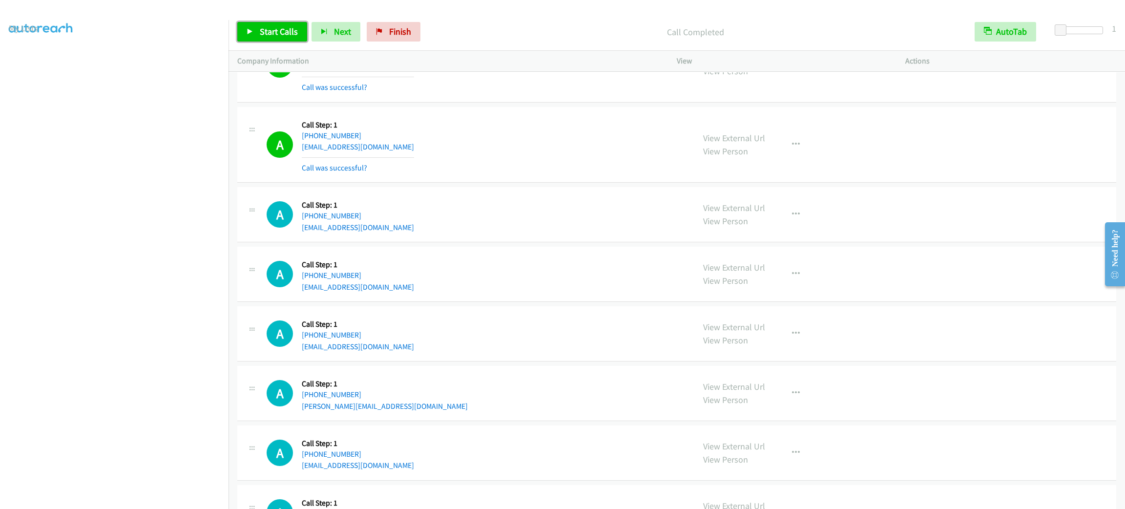
click at [263, 25] on link "Start Calls" at bounding box center [272, 32] width 70 height 20
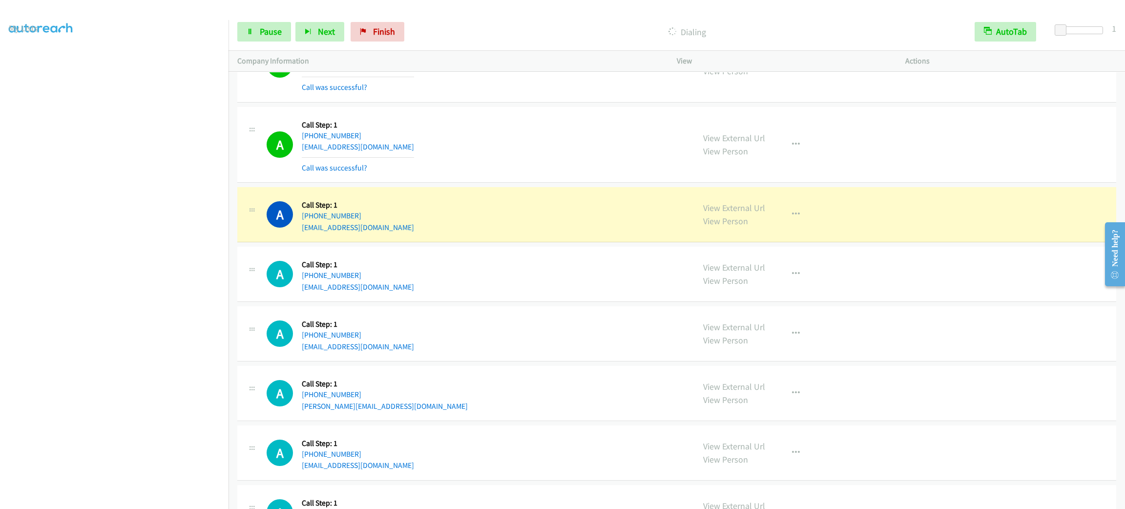
scroll to position [8052, 0]
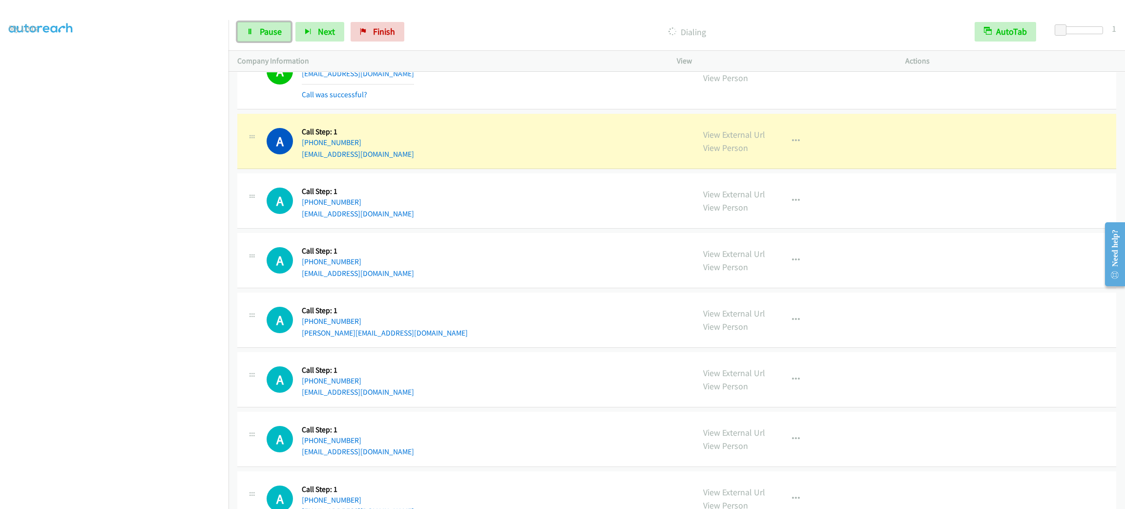
drag, startPoint x: 254, startPoint y: 26, endPoint x: 256, endPoint y: 20, distance: 6.3
click at [254, 25] on link "Pause" at bounding box center [264, 32] width 54 height 20
click at [288, 31] on span "Start Calls" at bounding box center [279, 31] width 38 height 11
click at [264, 34] on span "Pause" at bounding box center [271, 31] width 22 height 11
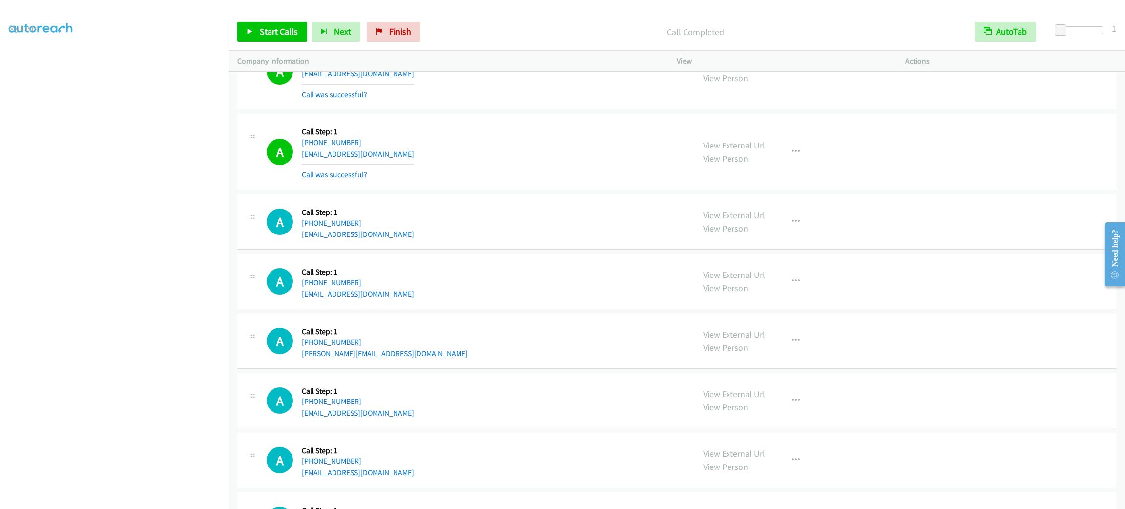
drag, startPoint x: 641, startPoint y: 103, endPoint x: 652, endPoint y: 108, distance: 12.9
click at [640, 101] on div "A Callback Scheduled Call Step: 1 America/New_York [PHONE_NUMBER] [EMAIL_ADDRES…" at bounding box center [476, 71] width 419 height 58
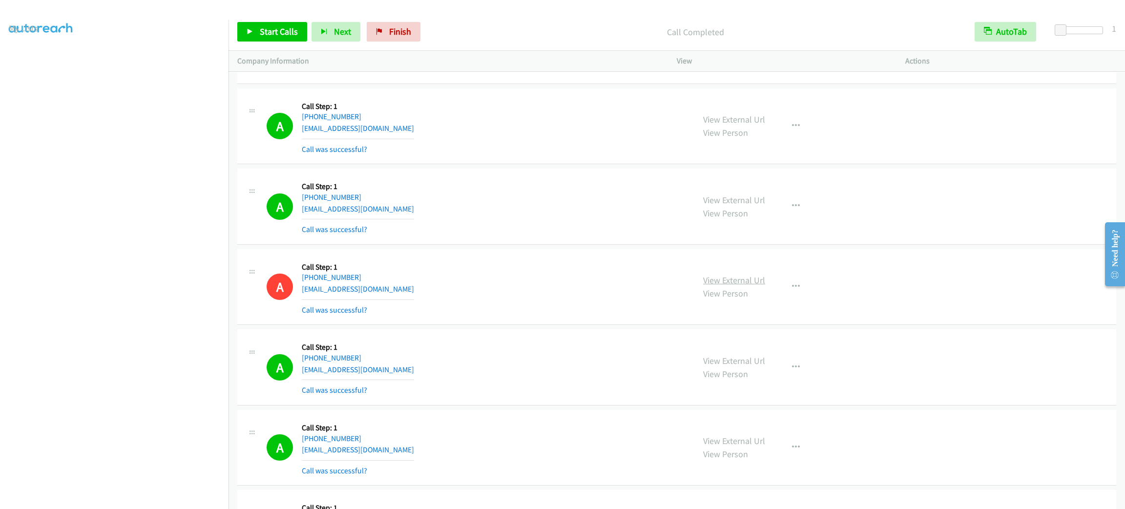
click at [751, 286] on link "View External Url" at bounding box center [734, 279] width 62 height 11
click at [273, 31] on span "Start Calls" at bounding box center [279, 31] width 38 height 11
drag, startPoint x: 441, startPoint y: 171, endPoint x: 418, endPoint y: 168, distance: 23.6
click at [441, 165] on div "A Callback Scheduled Call Step: 1 America/Los_Angeles [PHONE_NUMBER] [EMAIL_ADD…" at bounding box center [676, 126] width 879 height 76
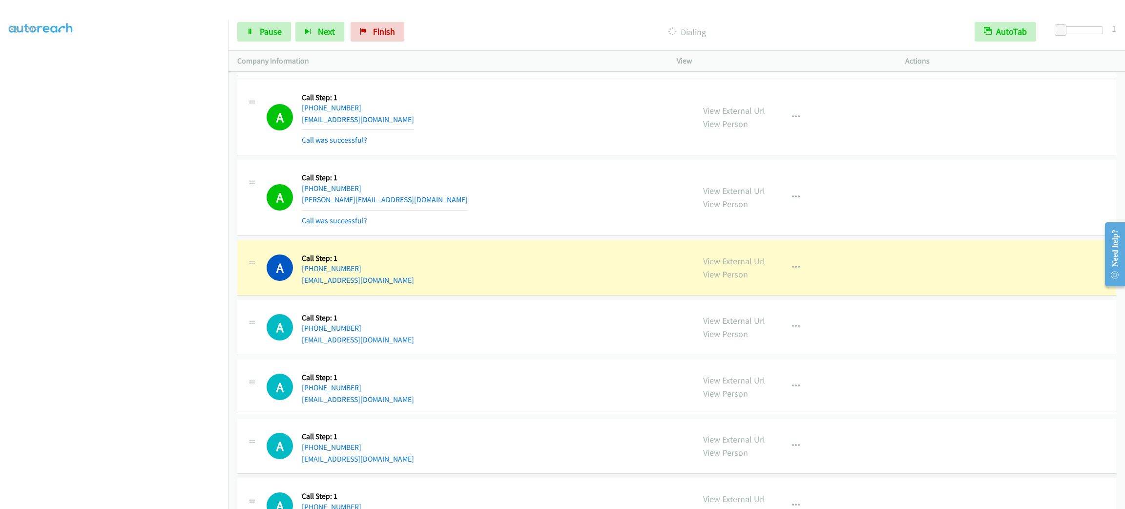
scroll to position [8310, 0]
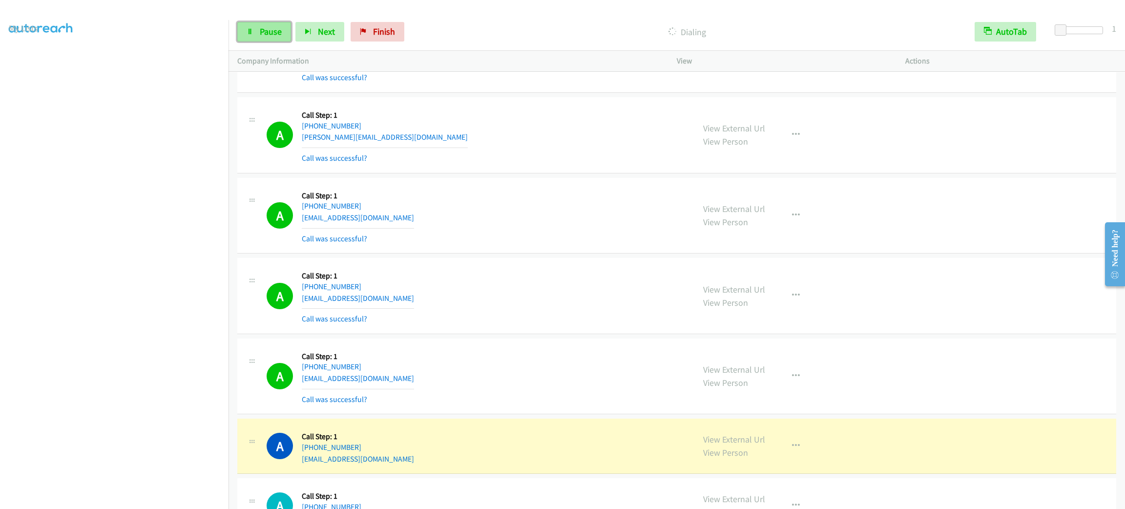
click at [273, 29] on span "Pause" at bounding box center [271, 31] width 22 height 11
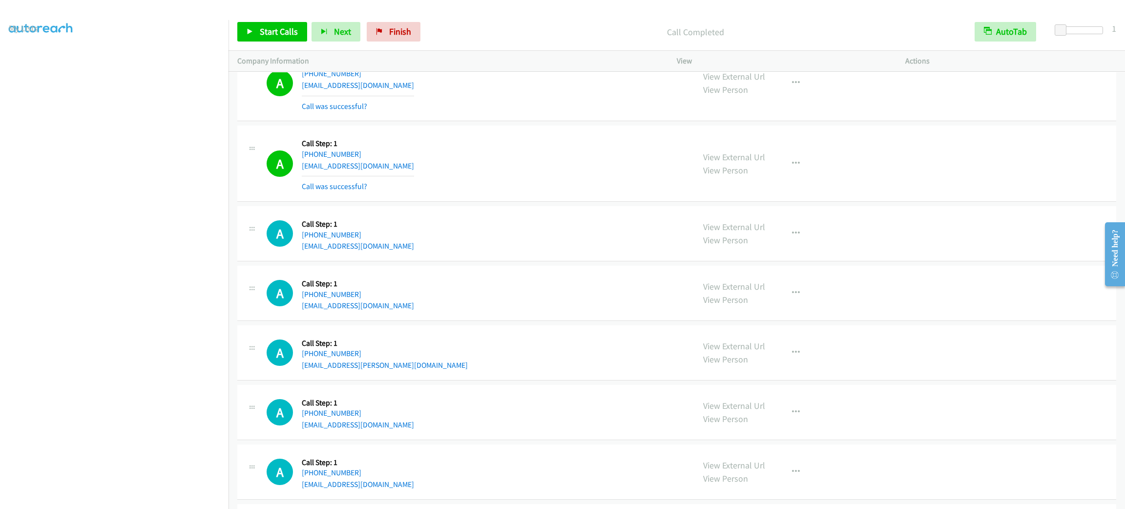
scroll to position [8676, 0]
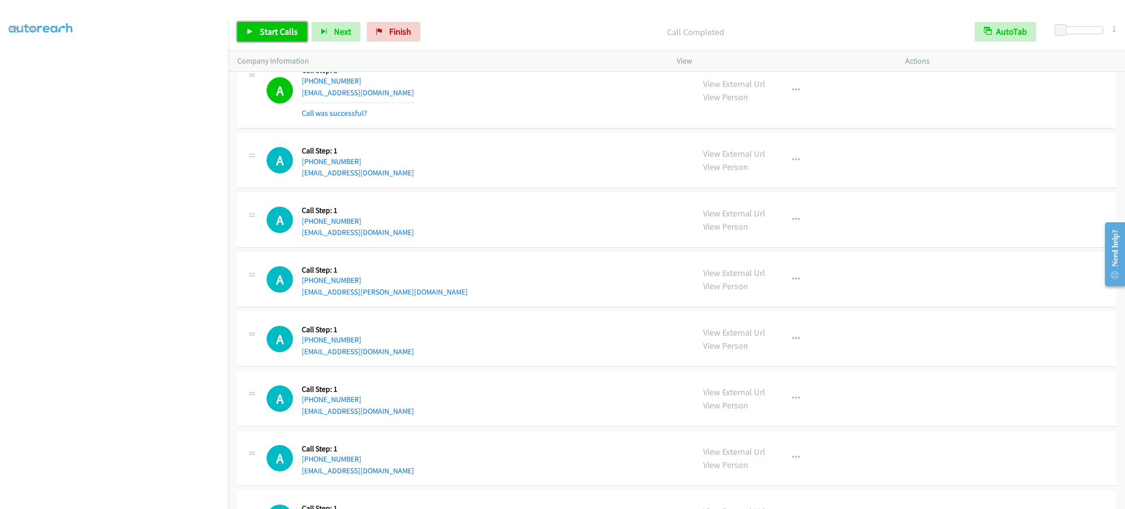
click at [286, 32] on span "Start Calls" at bounding box center [279, 31] width 38 height 11
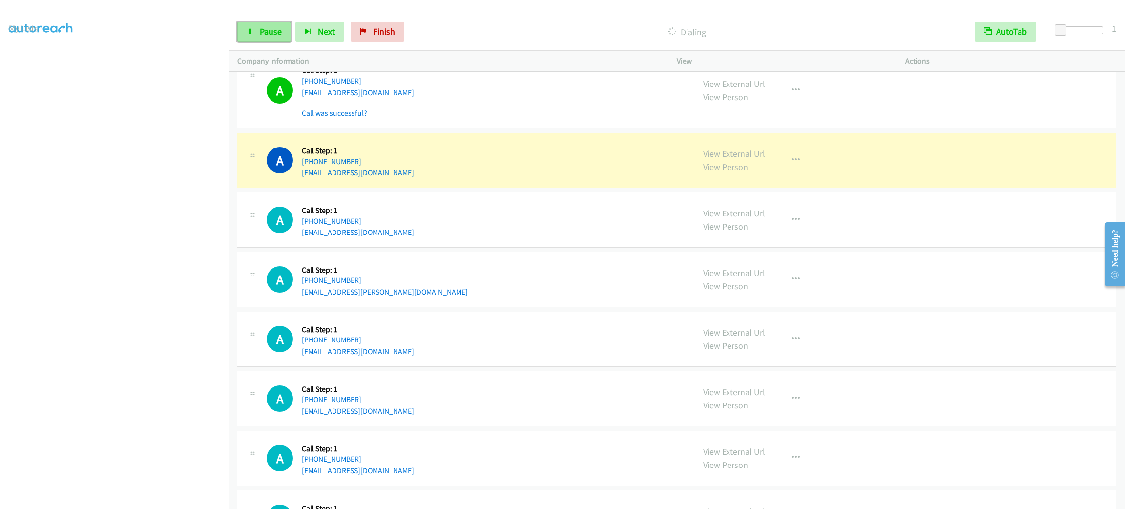
click at [279, 36] on span "Pause" at bounding box center [271, 31] width 22 height 11
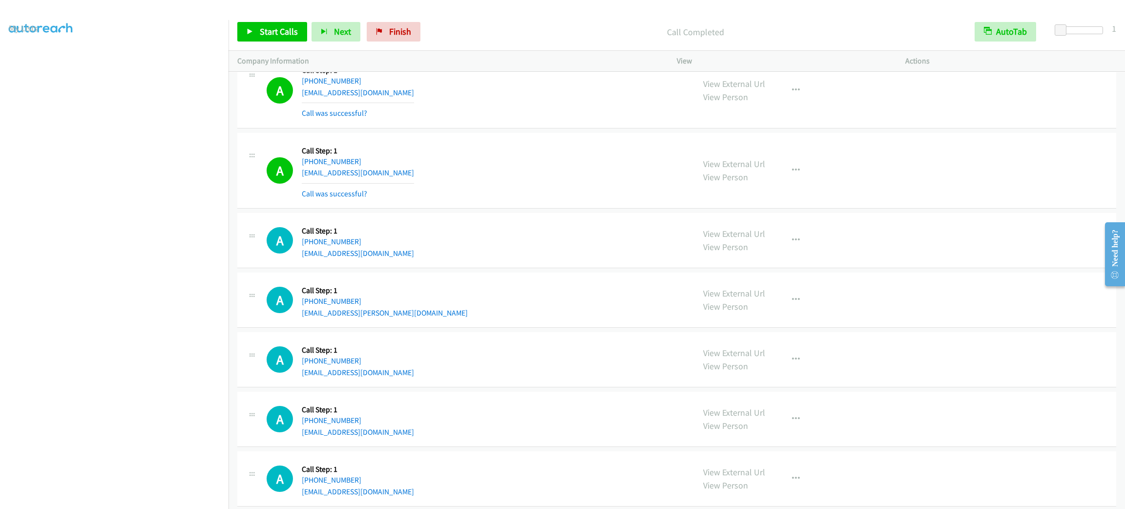
click at [499, 239] on div "A Callback Scheduled Call Step: 1 America/New_York [PHONE_NUMBER] [EMAIL_ADDRES…" at bounding box center [676, 240] width 879 height 55
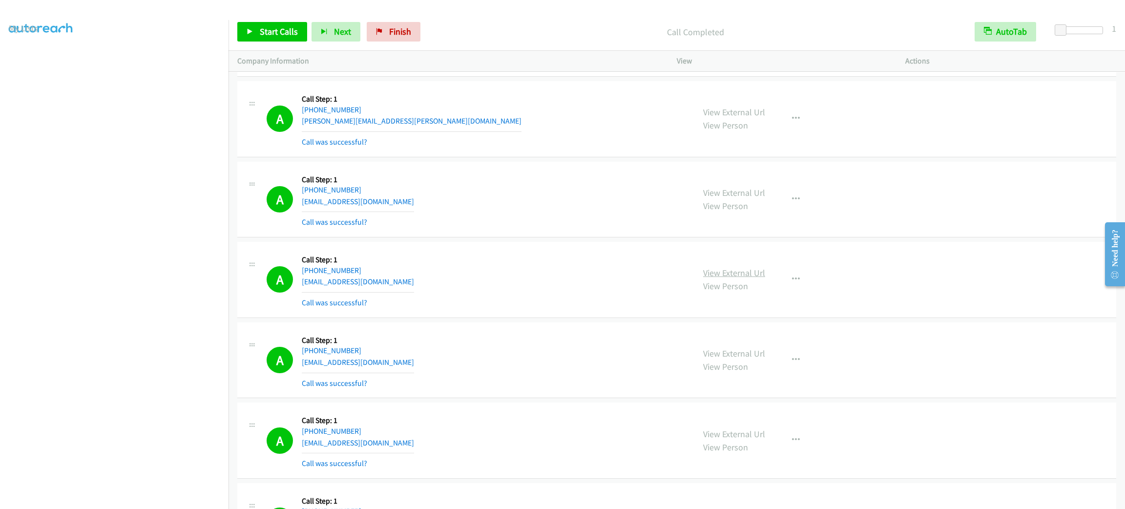
click at [749, 278] on link "View External Url" at bounding box center [734, 272] width 62 height 11
click at [789, 289] on button "button" at bounding box center [796, 280] width 26 height 20
click at [745, 373] on link "Add to do not call list" at bounding box center [744, 363] width 130 height 20
click at [281, 29] on span "Start Calls" at bounding box center [279, 31] width 38 height 11
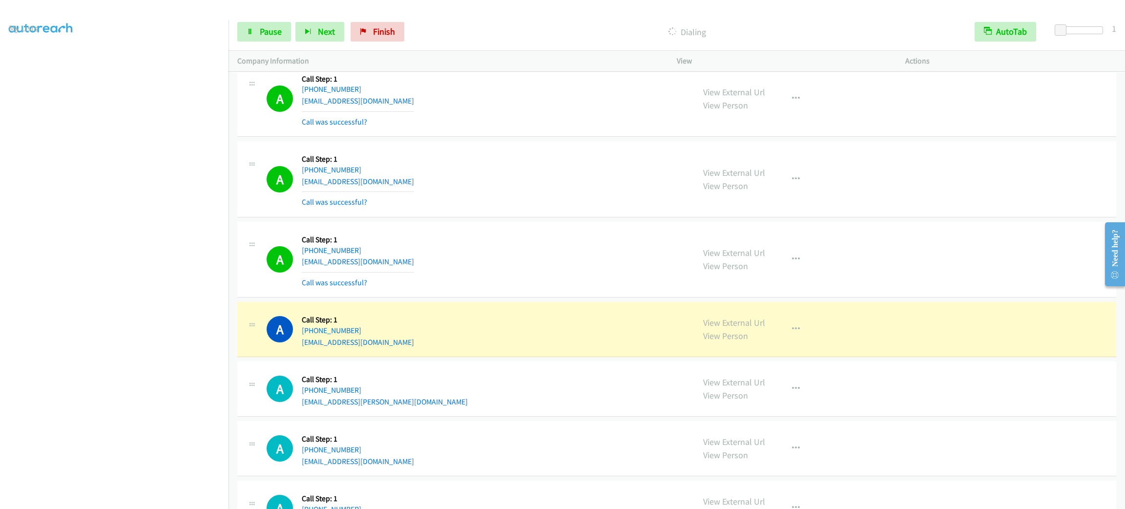
scroll to position [8734, 0]
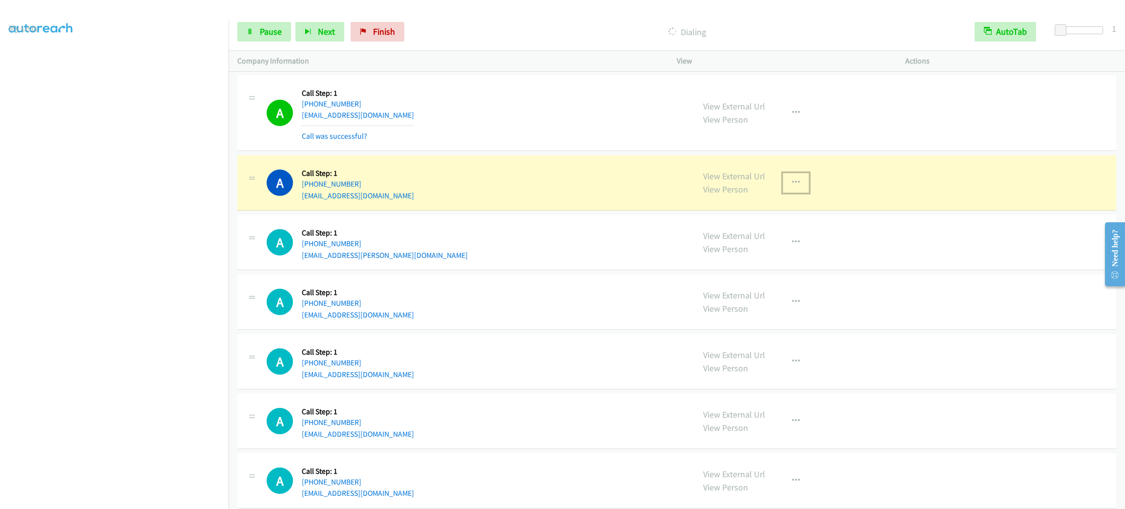
click at [801, 192] on button "button" at bounding box center [796, 183] width 26 height 20
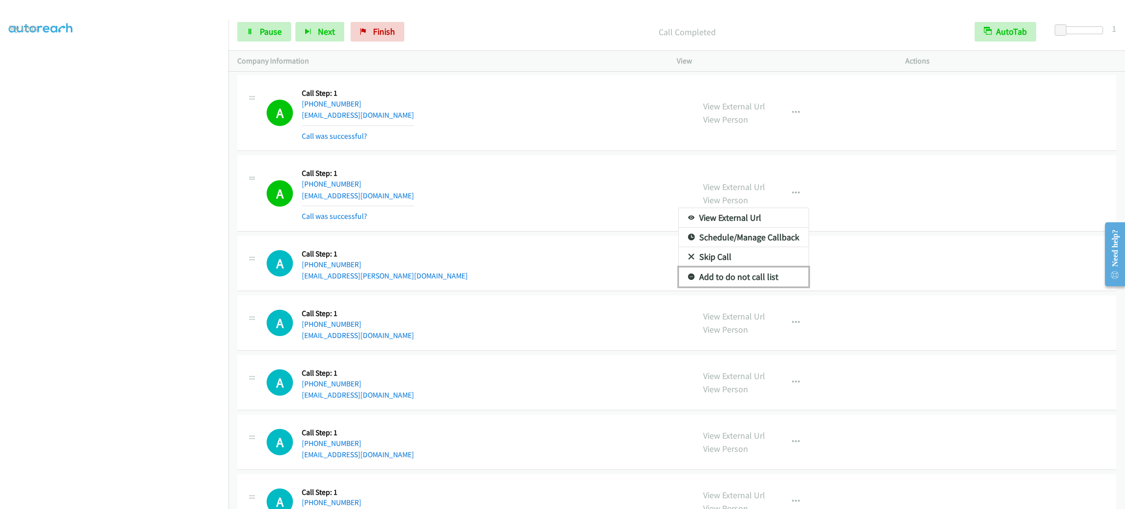
click at [730, 287] on link "Add to do not call list" at bounding box center [744, 277] width 130 height 20
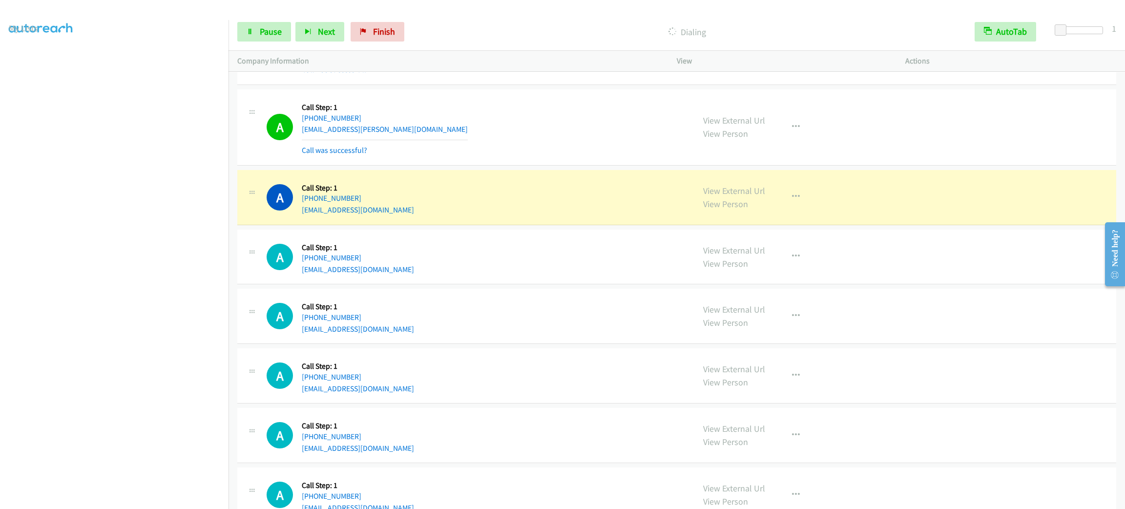
scroll to position [8934, 0]
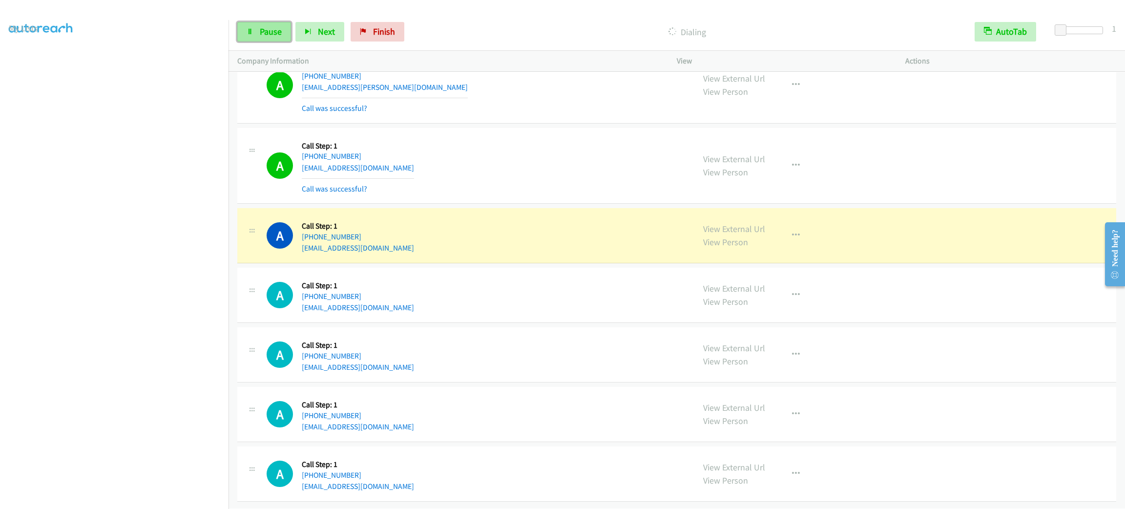
click at [280, 32] on span "Pause" at bounding box center [271, 31] width 22 height 11
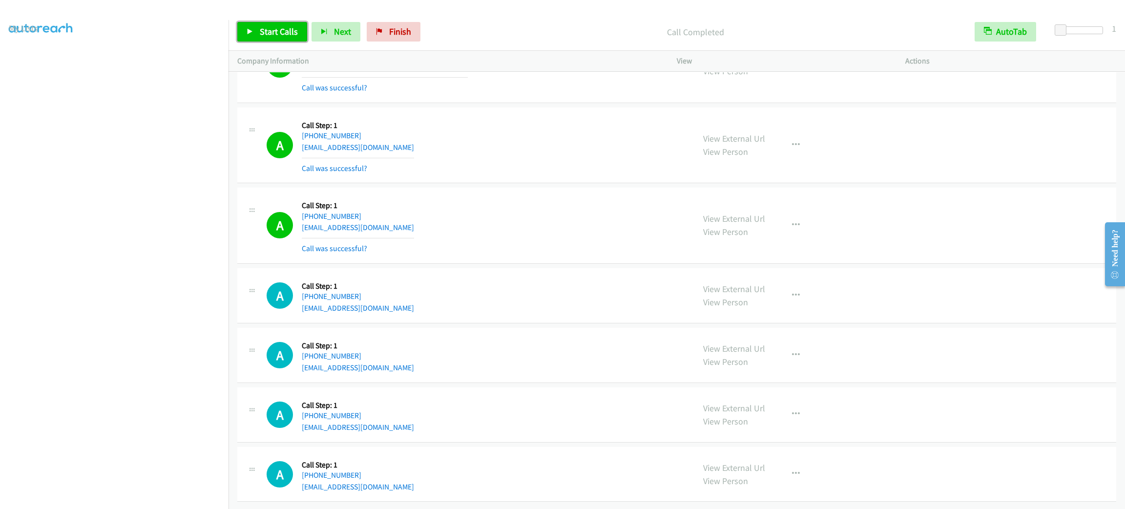
click at [277, 37] on link "Start Calls" at bounding box center [272, 32] width 70 height 20
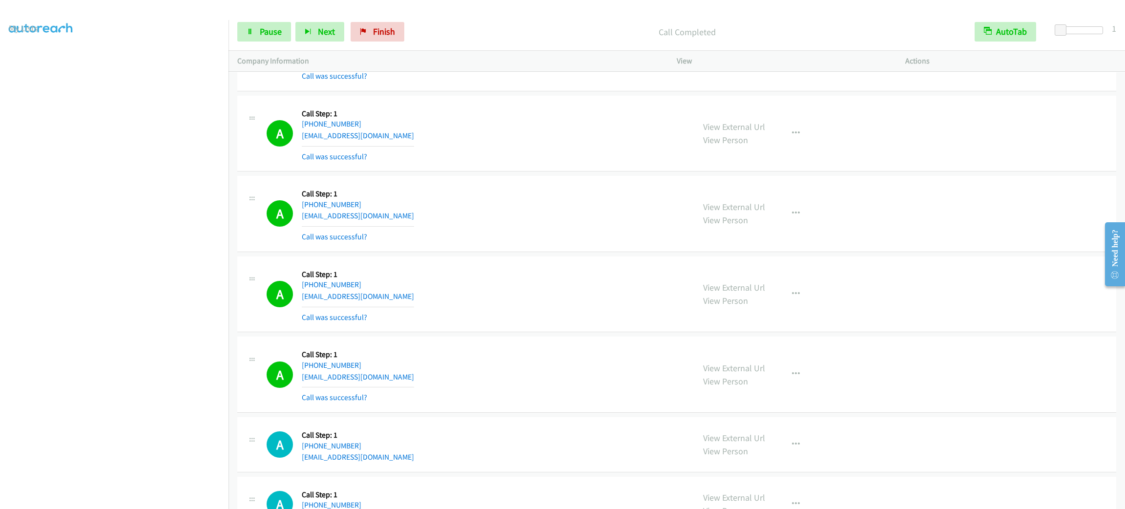
scroll to position [9248, 0]
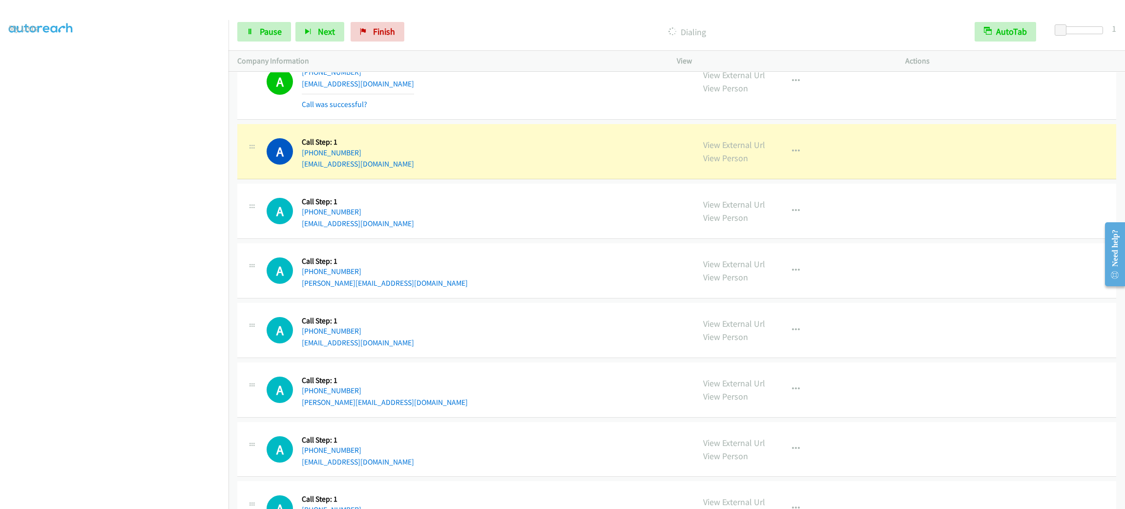
click at [528, 152] on div "A Callback Scheduled Call Step: 1 America/New_York [PHONE_NUMBER] [EMAIL_ADDRES…" at bounding box center [676, 151] width 879 height 55
click at [446, 167] on div "A Callback Scheduled Call Step: 1 America/New_York [PHONE_NUMBER] [EMAIL_ADDRES…" at bounding box center [476, 151] width 419 height 37
click at [450, 170] on div "A Callback Scheduled Call Step: 1 America/New_York [PHONE_NUMBER] [EMAIL_ADDRES…" at bounding box center [476, 151] width 419 height 37
click at [263, 35] on span "Pause" at bounding box center [271, 31] width 22 height 11
click at [417, 170] on div "A Callback Scheduled Call Step: 1 America/New_York [PHONE_NUMBER] [EMAIL_ADDRES…" at bounding box center [476, 151] width 419 height 37
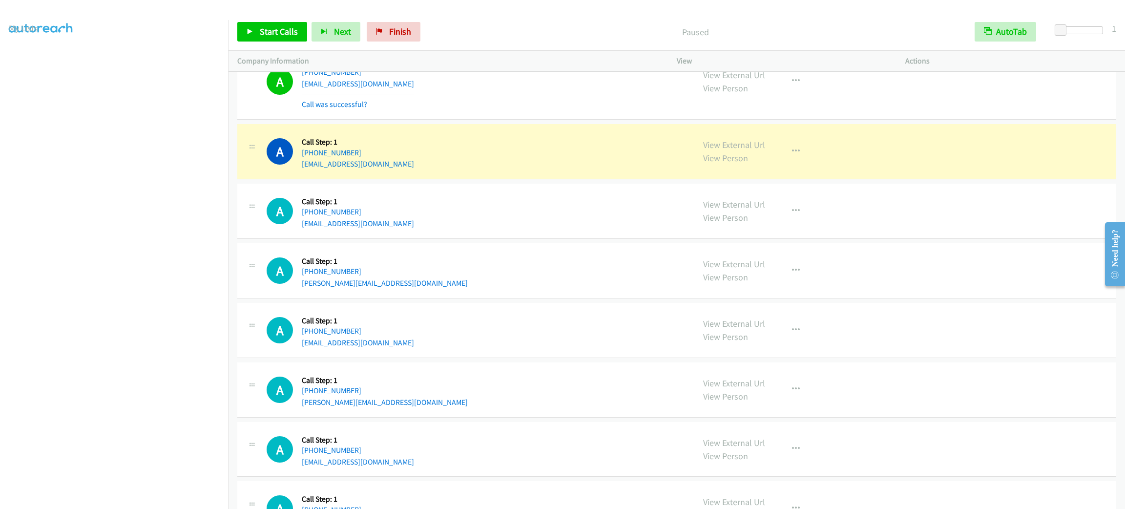
click at [446, 110] on div "A Callback Scheduled Call Step: 1 America/Los_Angeles [PHONE_NUMBER] [EMAIL_ADD…" at bounding box center [476, 81] width 419 height 58
click at [465, 170] on div "A Callback Scheduled Call Step: 1 America/New_York [PHONE_NUMBER] [EMAIL_ADDRES…" at bounding box center [476, 151] width 419 height 37
click at [471, 170] on div "A Callback Scheduled Call Step: 1 America/New_York [PHONE_NUMBER] [EMAIL_ADDRES…" at bounding box center [476, 151] width 419 height 37
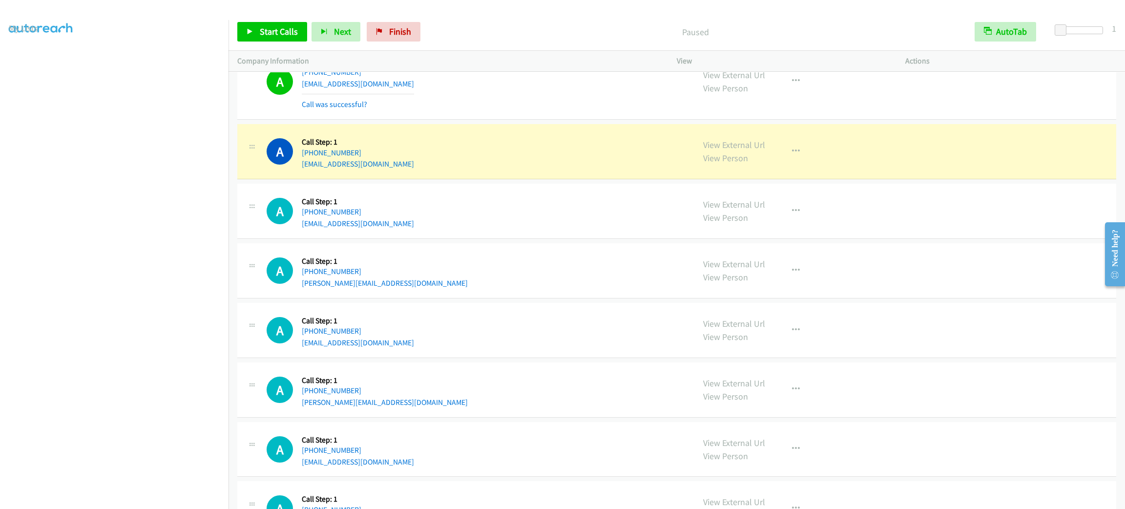
click at [471, 170] on div "A Callback Scheduled Call Step: 1 America/New_York [PHONE_NUMBER] [EMAIL_ADDRES…" at bounding box center [476, 151] width 419 height 37
click at [457, 170] on div "A Callback Scheduled Call Step: 1 America/New_York [PHONE_NUMBER] [EMAIL_ADDRES…" at bounding box center [476, 151] width 419 height 37
click at [461, 179] on div "A Callback Scheduled Call Step: 1 America/New_York [PHONE_NUMBER] [EMAIL_ADDRES…" at bounding box center [676, 151] width 879 height 55
click at [462, 170] on div "A Callback Scheduled Call Step: 1 America/New_York [PHONE_NUMBER] [EMAIL_ADDRES…" at bounding box center [476, 151] width 419 height 37
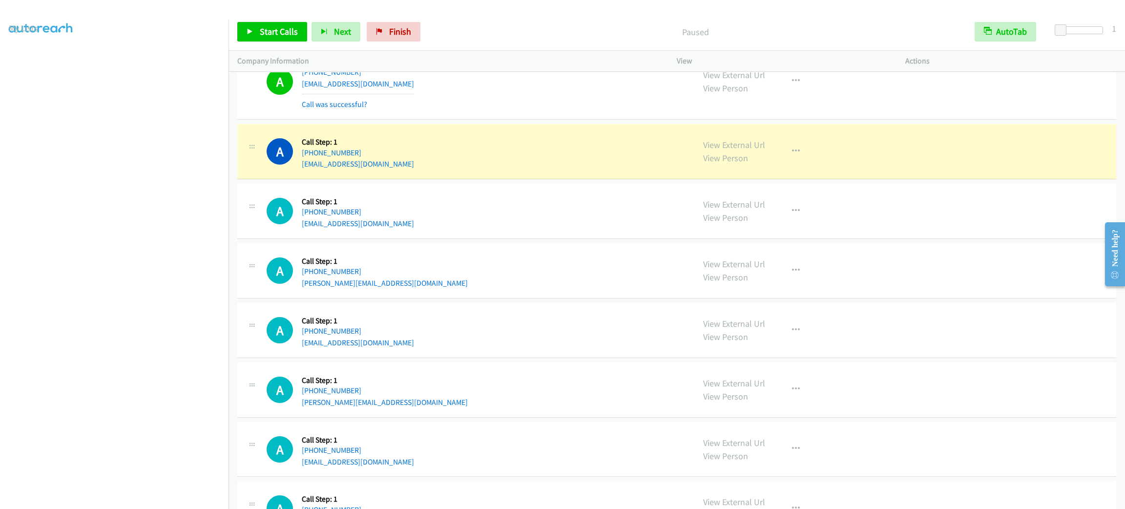
click at [462, 170] on div "A Callback Scheduled Call Step: 1 America/New_York [PHONE_NUMBER] [EMAIL_ADDRES…" at bounding box center [476, 151] width 419 height 37
click at [462, 155] on div "A Callback Scheduled Call Step: 1 America/New_York [PHONE_NUMBER] [EMAIL_ADDRES…" at bounding box center [476, 151] width 419 height 37
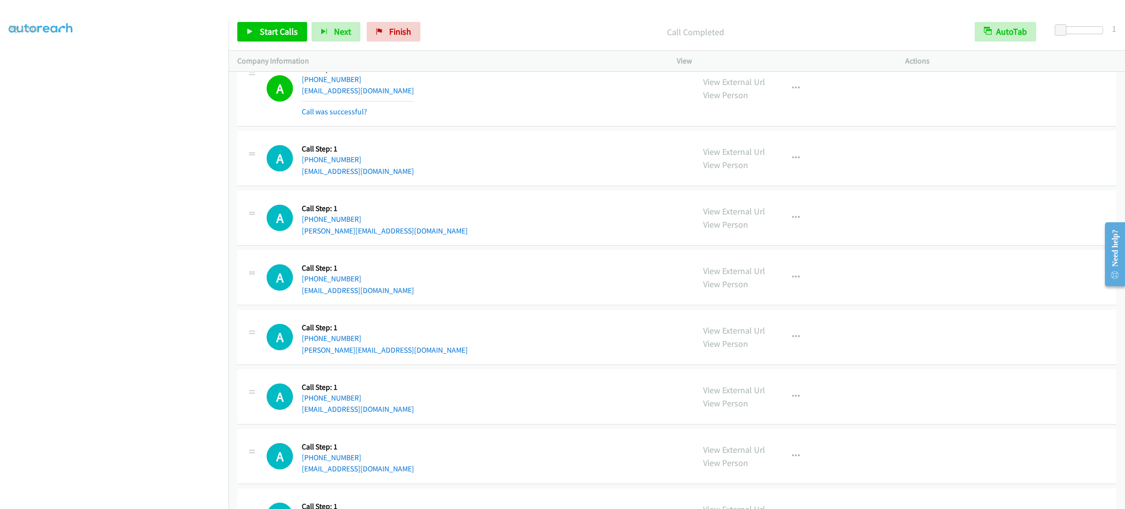
click at [373, 74] on h5 "Call Step: 1" at bounding box center [358, 69] width 112 height 10
click at [292, 32] on span "Start Calls" at bounding box center [279, 31] width 38 height 11
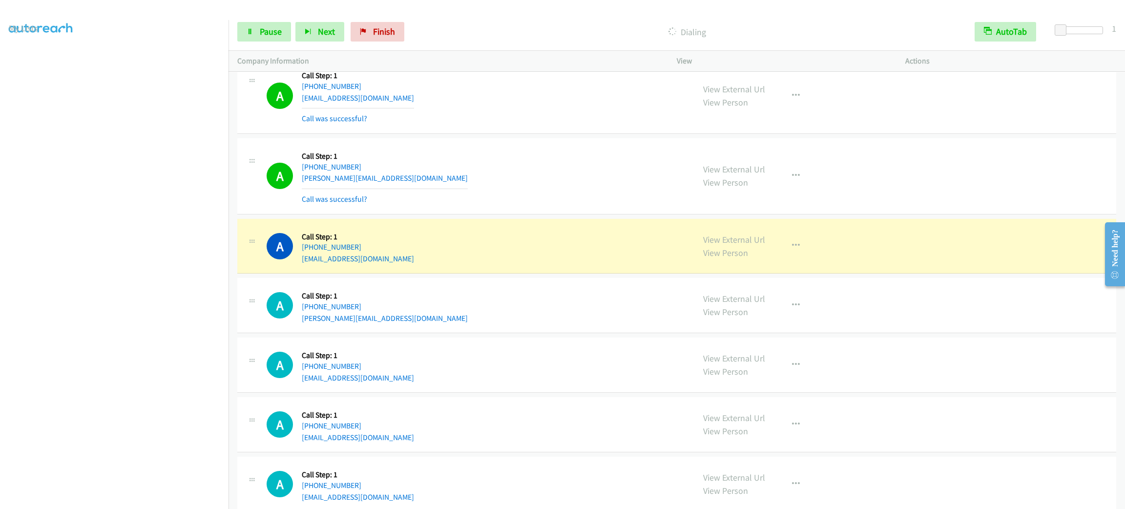
scroll to position [9541, 0]
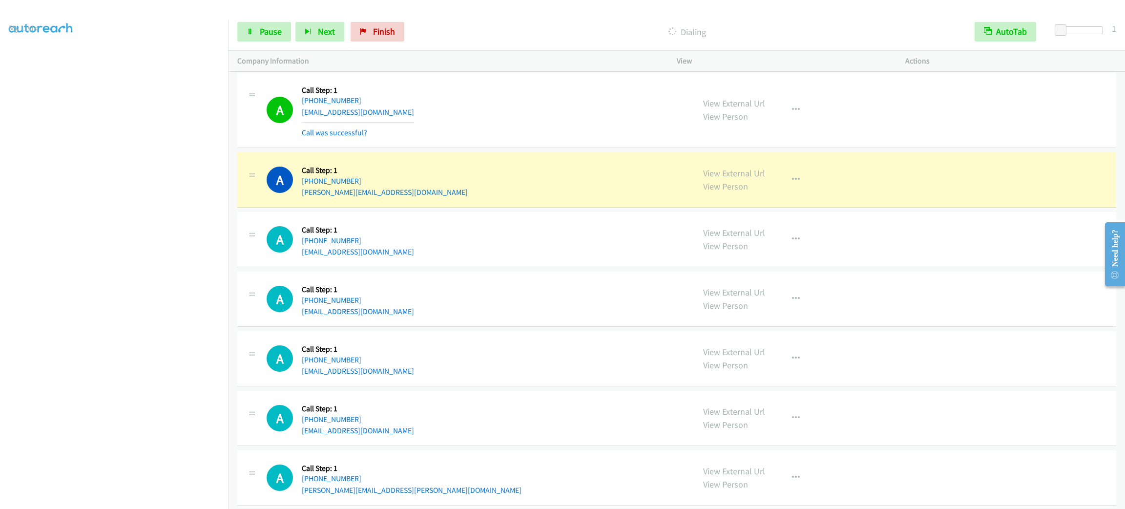
click at [508, 198] on div "A Callback Scheduled Call Step: 1 America/New_York [PHONE_NUMBER] [PERSON_NAME]…" at bounding box center [476, 179] width 419 height 37
drag, startPoint x: 764, startPoint y: 191, endPoint x: 787, endPoint y: 195, distance: 23.2
click at [770, 191] on div "View External Url View Person View External Url Email Schedule/Manage Callback …" at bounding box center [812, 179] width 237 height 37
click at [789, 189] on button "button" at bounding box center [796, 180] width 26 height 20
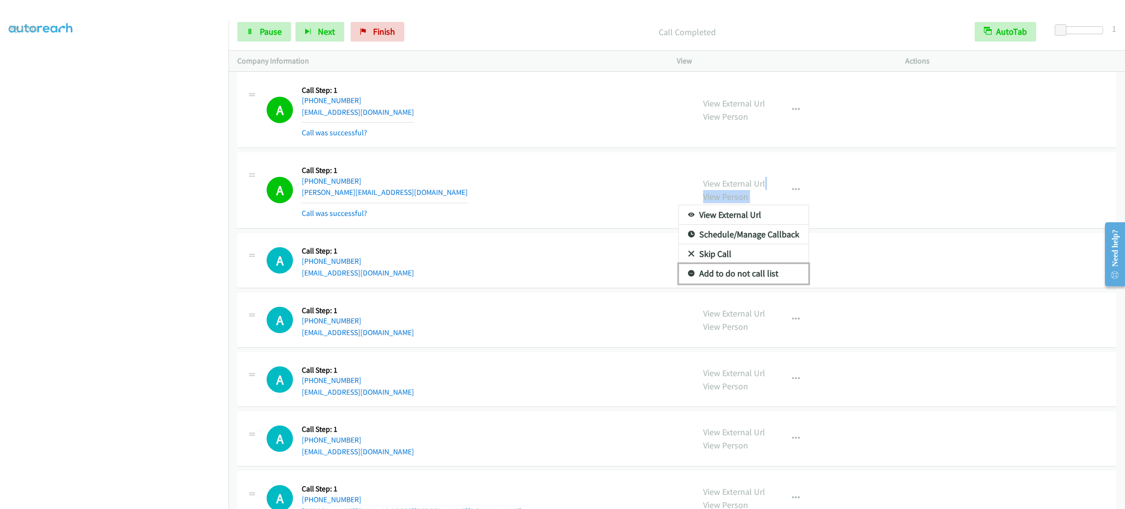
click at [774, 283] on link "Add to do not call list" at bounding box center [744, 274] width 130 height 20
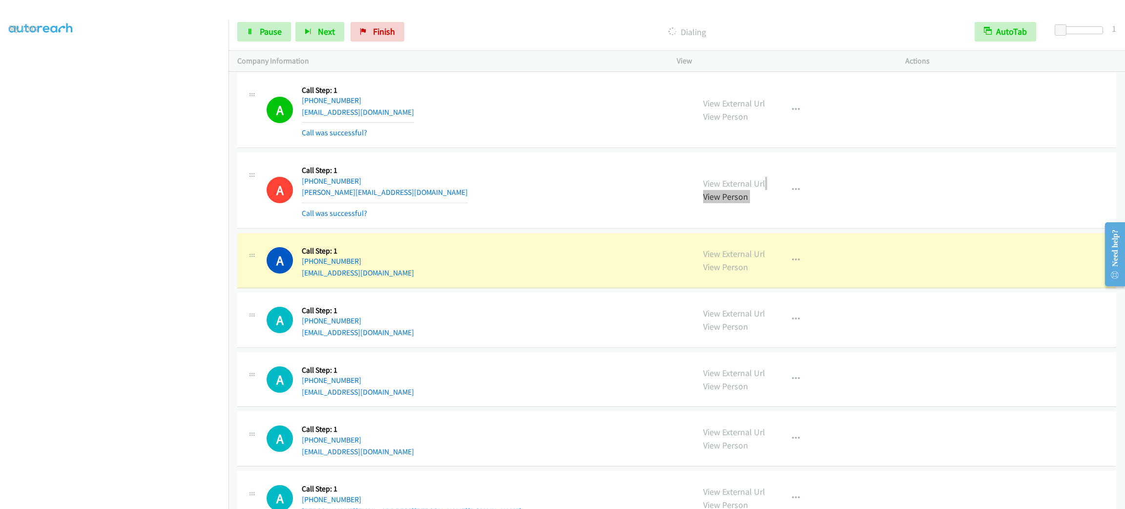
scroll to position [9599, 0]
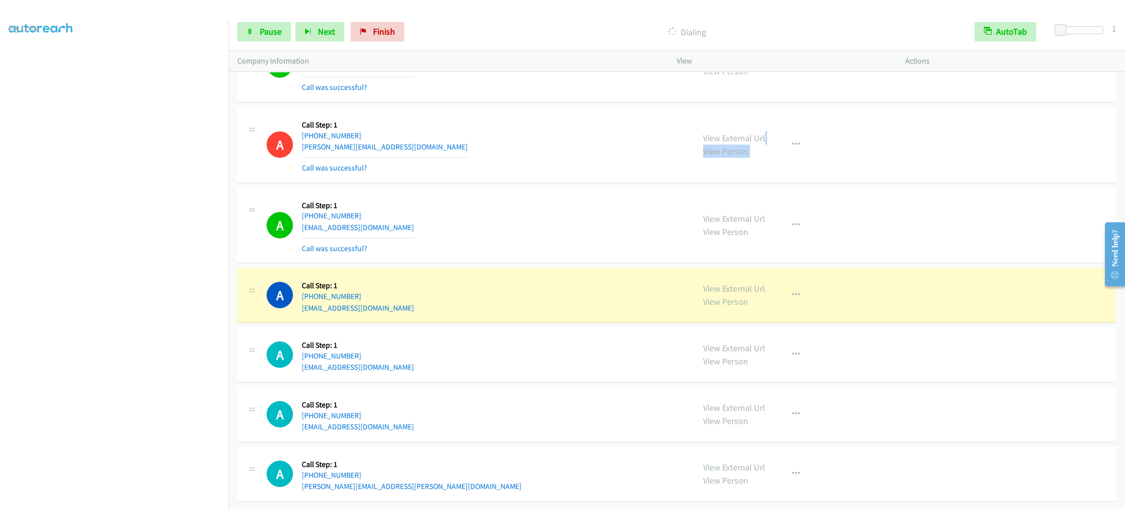
click at [506, 305] on div "A Callback Scheduled Call Step: 1 America/Los_Angeles [PHONE_NUMBER] [EMAIL_ADD…" at bounding box center [476, 294] width 419 height 37
click at [803, 306] on div "View External Url View Person View External Url Email Schedule/Manage Callback …" at bounding box center [812, 294] width 237 height 37
click at [790, 296] on div "View External Url View Person View External Url Email Schedule/Manage Callback …" at bounding box center [812, 294] width 237 height 37
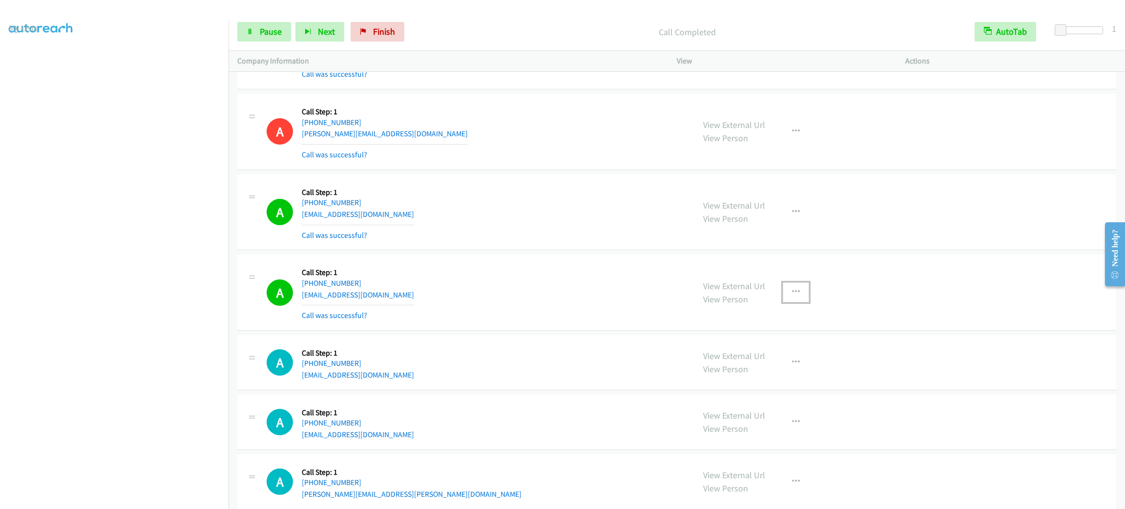
drag, startPoint x: 795, startPoint y: 320, endPoint x: 795, endPoint y: 330, distance: 9.3
click at [795, 302] on button "button" at bounding box center [796, 292] width 26 height 20
click at [761, 385] on link "Add to do not call list" at bounding box center [744, 376] width 130 height 20
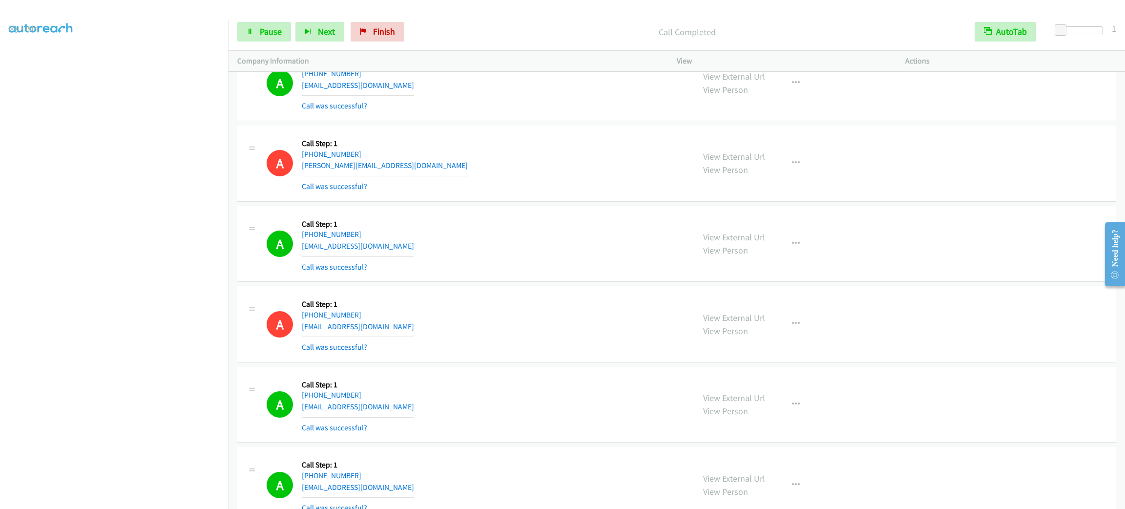
scroll to position [9934, 0]
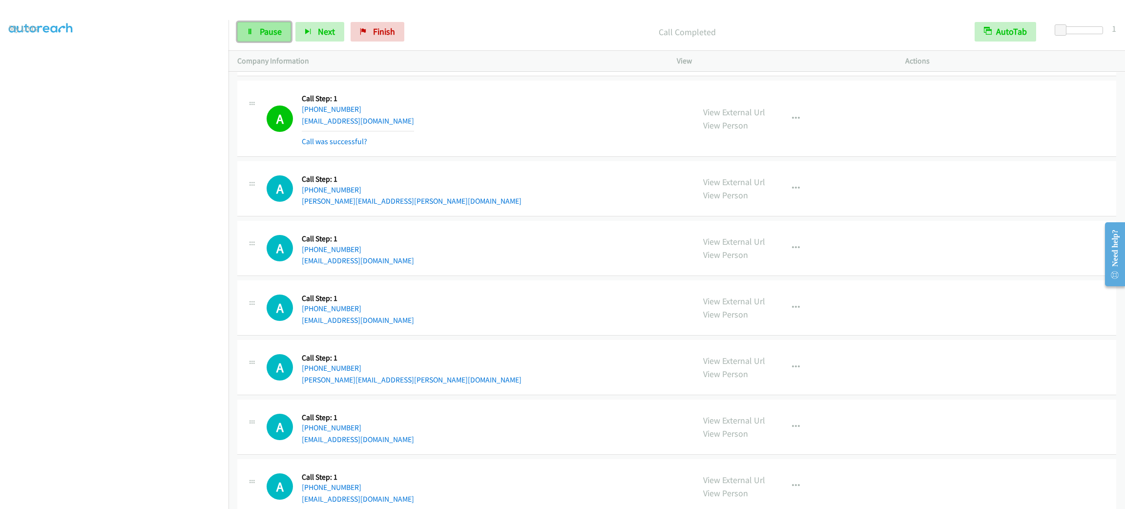
click at [263, 22] on link "Pause" at bounding box center [264, 32] width 54 height 20
click at [263, 22] on link "Start Calls" at bounding box center [272, 32] width 70 height 20
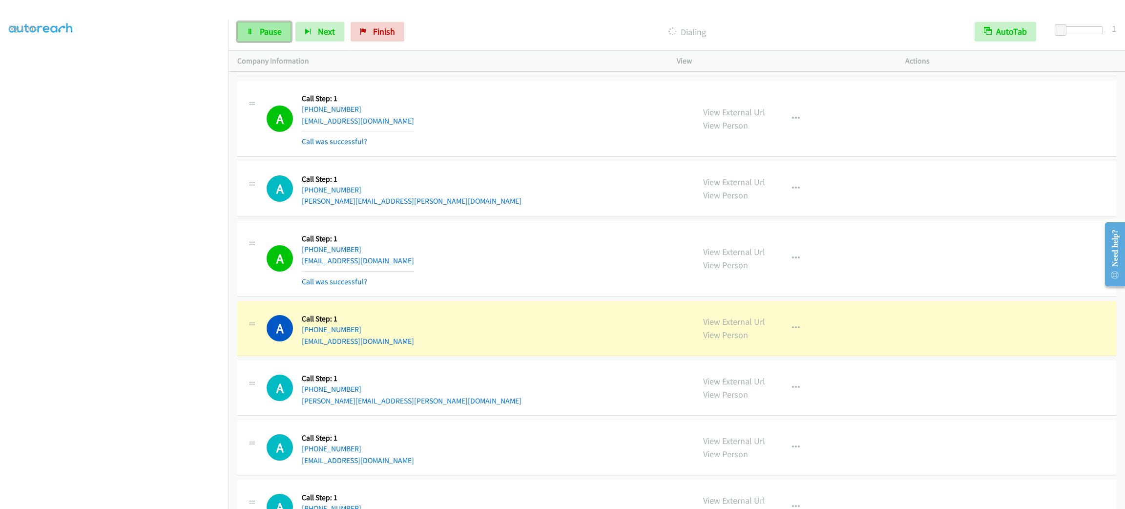
click at [266, 27] on span "Pause" at bounding box center [271, 31] width 22 height 11
click at [312, 22] on link "Pause" at bounding box center [321, 27] width 19 height 10
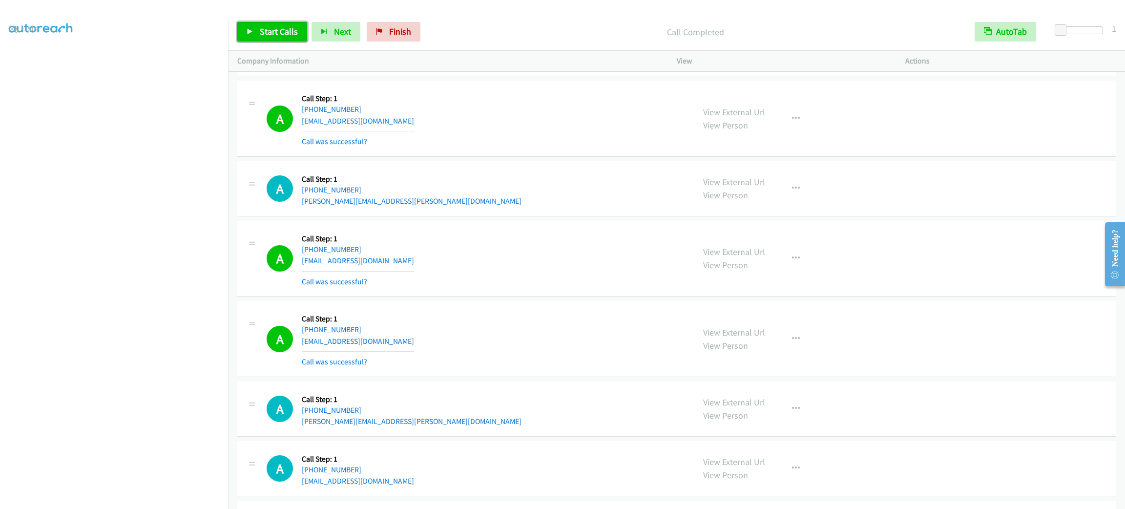
drag, startPoint x: 278, startPoint y: 32, endPoint x: 295, endPoint y: 23, distance: 19.7
click at [278, 31] on span "Start Calls" at bounding box center [279, 31] width 38 height 11
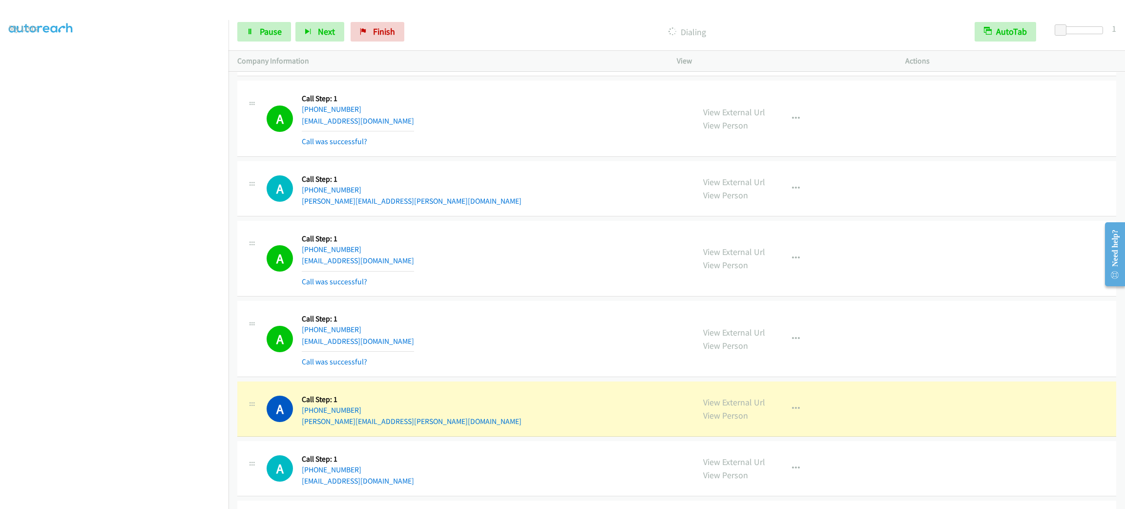
drag, startPoint x: 511, startPoint y: 134, endPoint x: 517, endPoint y: 131, distance: 6.8
click at [512, 133] on div "A Callback Scheduled Call Step: 1 America/New_York [PHONE_NUMBER] [EMAIL_ADDRES…" at bounding box center [476, 118] width 419 height 58
click at [575, 157] on div "A Callback Scheduled Call Step: 1 America/New_York [PHONE_NUMBER] [EMAIL_ADDRES…" at bounding box center [676, 119] width 879 height 76
drag, startPoint x: 470, startPoint y: 123, endPoint x: 503, endPoint y: 125, distance: 32.7
click at [470, 123] on div "A Callback Scheduled Call Step: 1 America/New_York [PHONE_NUMBER] [EMAIL_ADDRES…" at bounding box center [476, 118] width 419 height 58
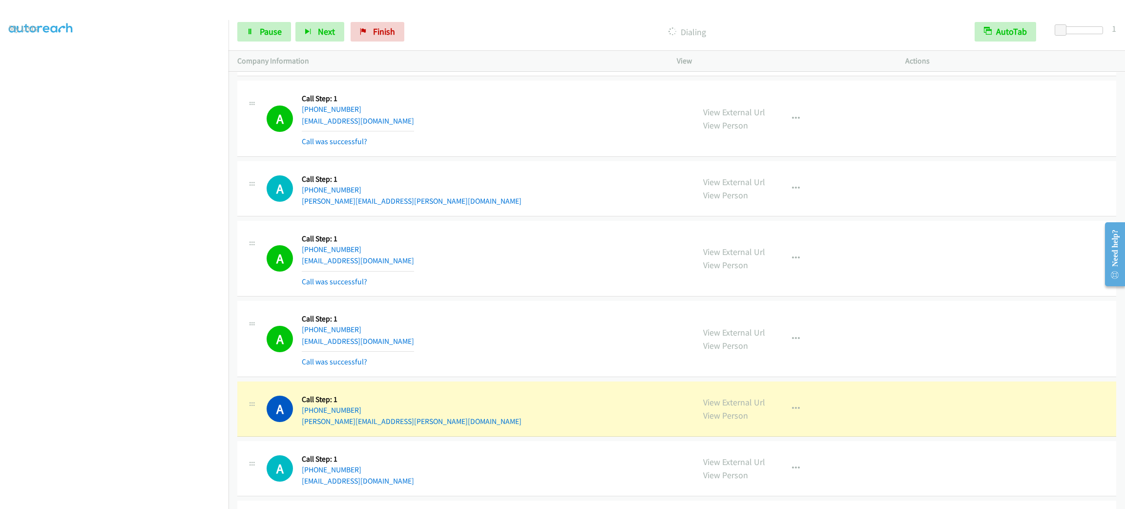
scroll to position [2615, 0]
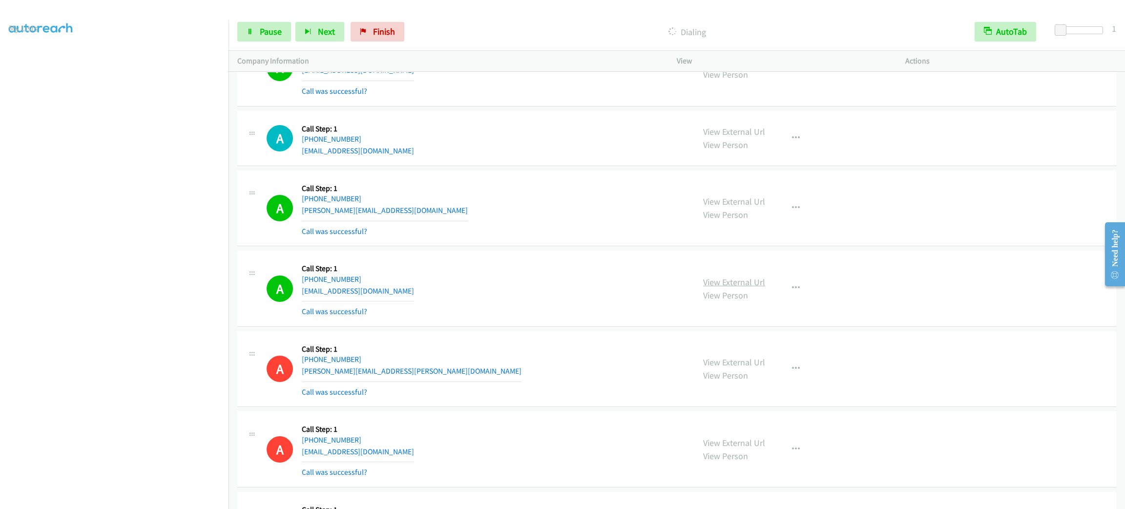
click at [716, 288] on link "View External Url" at bounding box center [734, 281] width 62 height 11
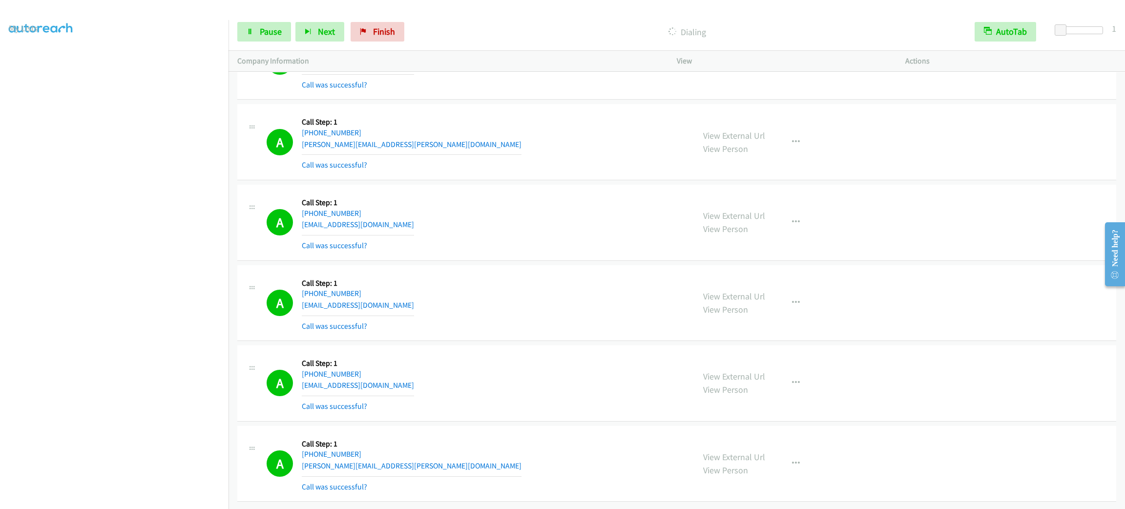
scroll to position [10351, 0]
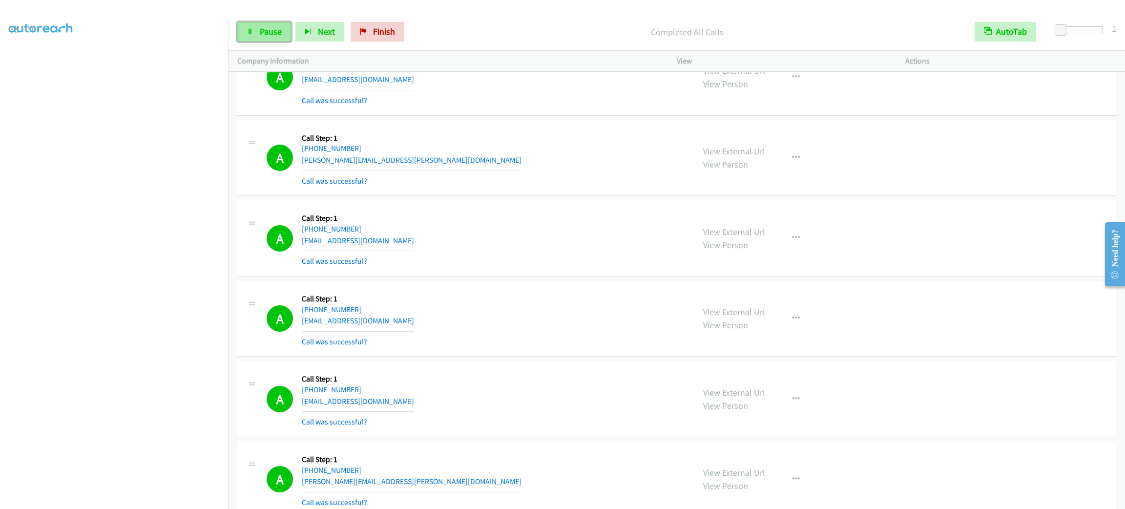
click at [282, 25] on link "Pause" at bounding box center [264, 32] width 54 height 20
drag, startPoint x: 19, startPoint y: 58, endPoint x: 64, endPoint y: 75, distance: 48.7
click at [20, 58] on link "My Lists" at bounding box center [23, 59] width 29 height 11
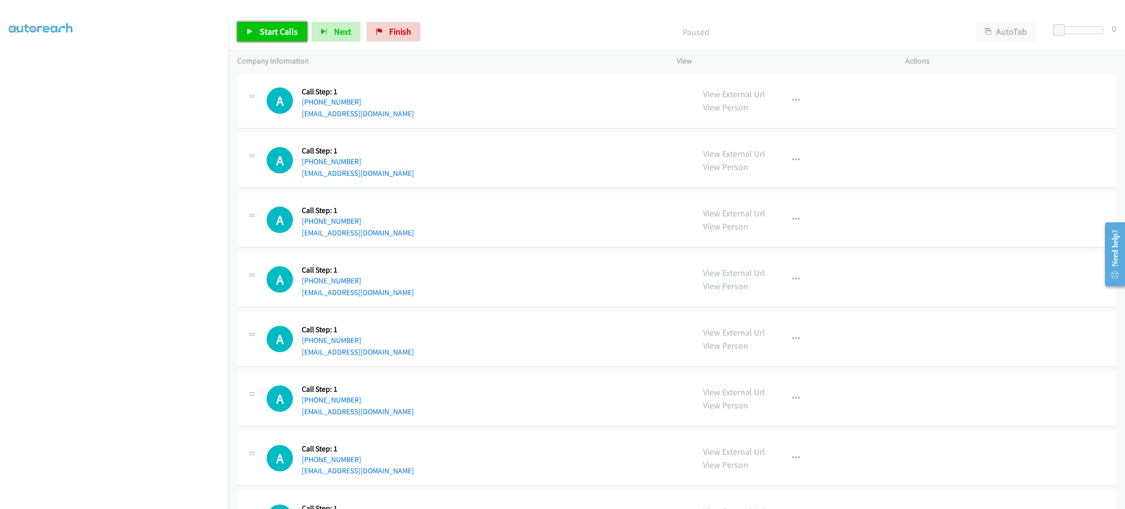
click at [264, 32] on span "Start Calls" at bounding box center [279, 31] width 38 height 11
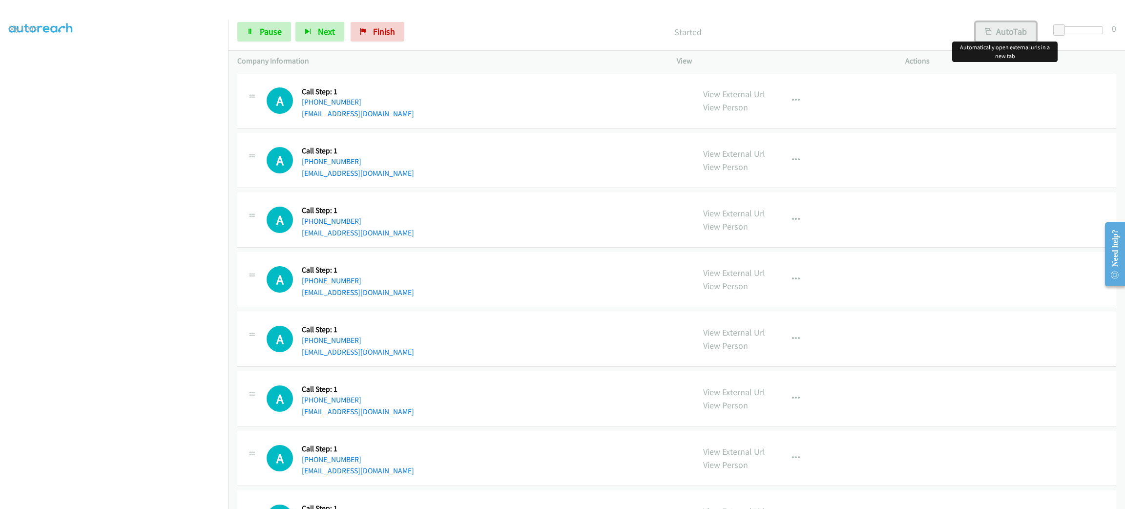
click at [1009, 27] on button "AutoTab" at bounding box center [1006, 32] width 61 height 20
click at [1056, 26] on span at bounding box center [1061, 30] width 12 height 12
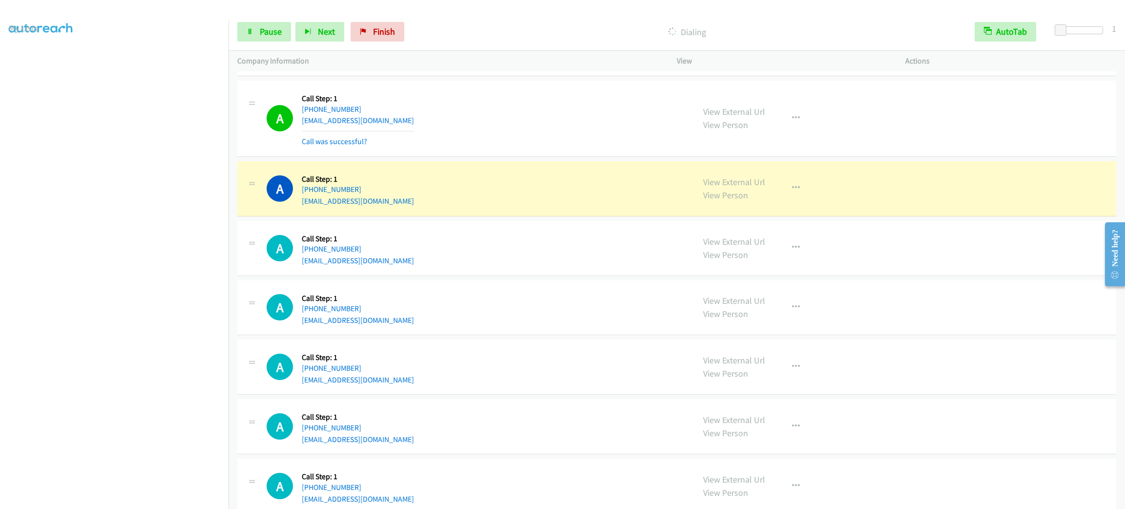
scroll to position [146, 0]
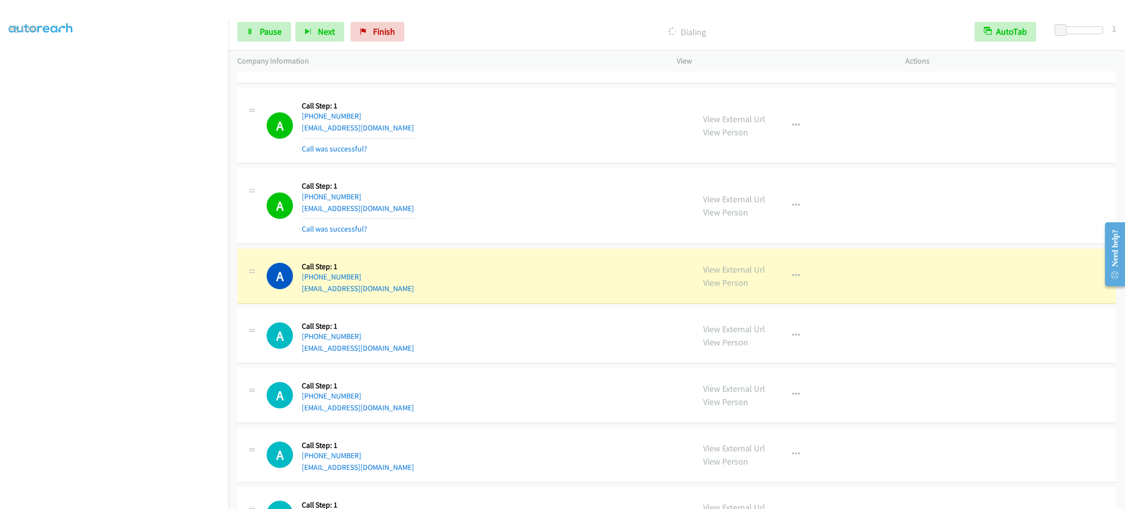
click at [760, 262] on div "View External Url View Person View External Url Email Schedule/Manage Callback …" at bounding box center [812, 275] width 237 height 37
click at [748, 267] on link "View External Url" at bounding box center [734, 269] width 62 height 11
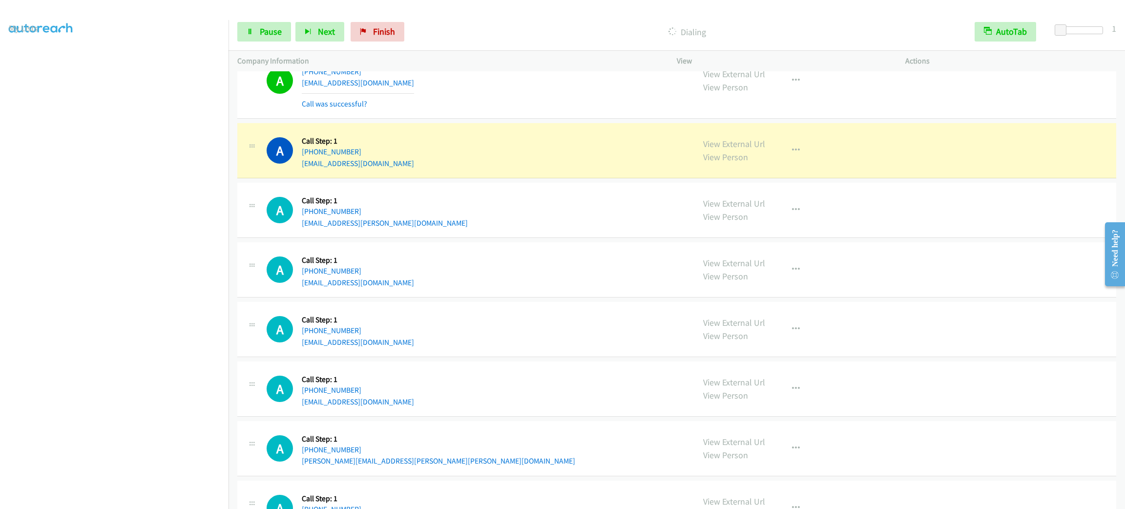
scroll to position [586, 0]
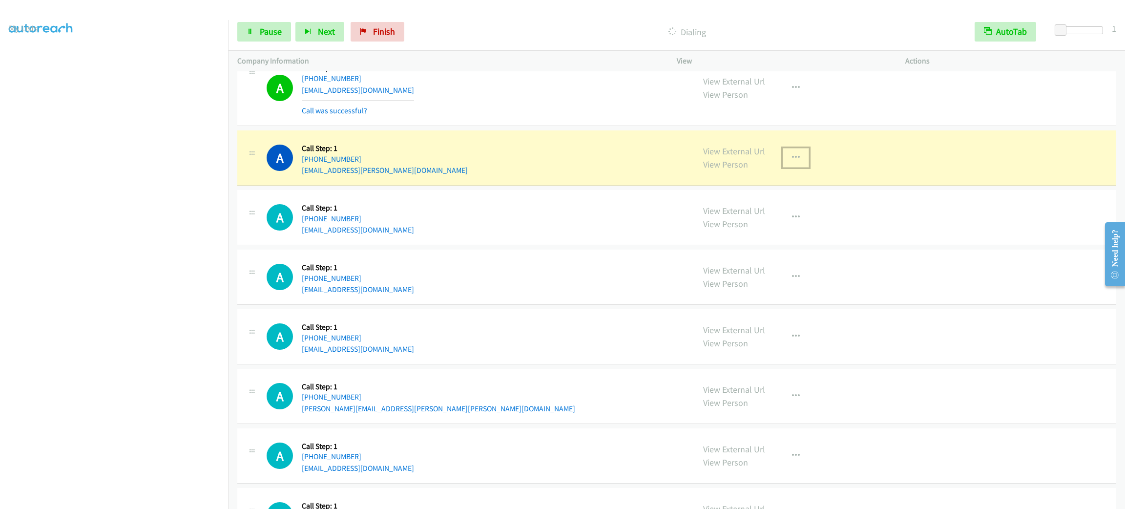
click at [783, 157] on button "button" at bounding box center [796, 158] width 26 height 20
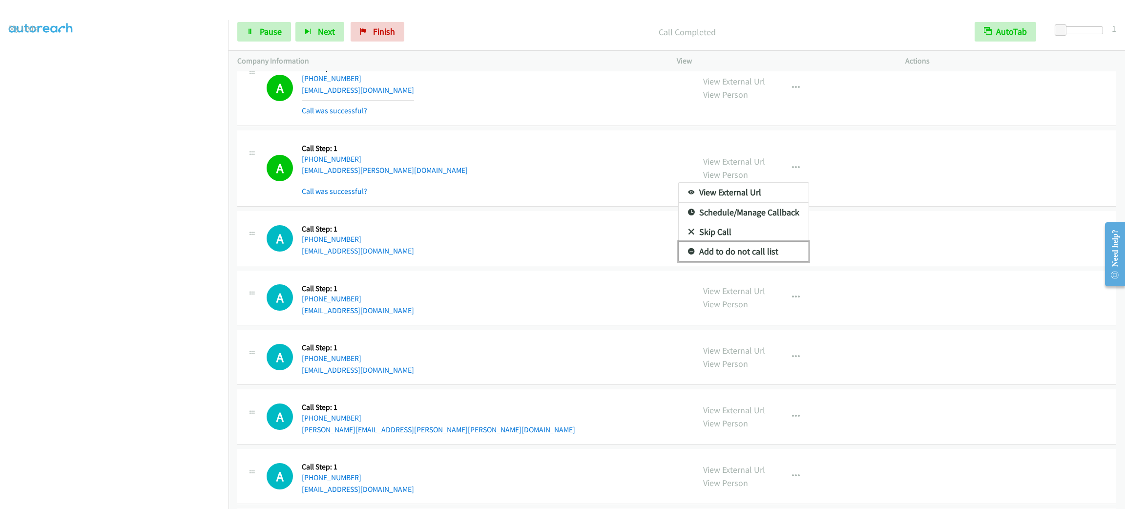
click at [778, 248] on link "Add to do not call list" at bounding box center [744, 252] width 130 height 20
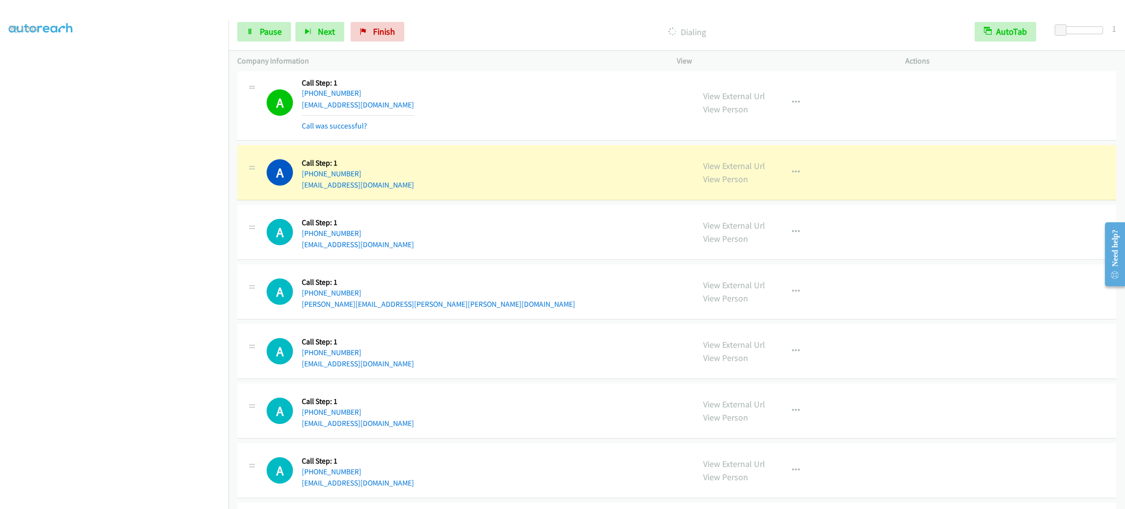
scroll to position [805, 0]
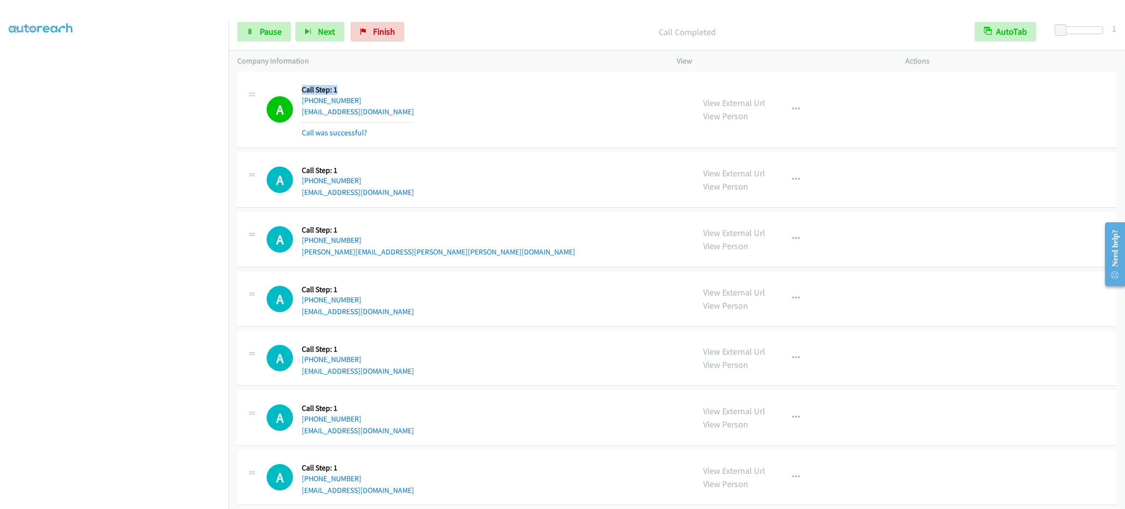
drag, startPoint x: 347, startPoint y: 91, endPoint x: 294, endPoint y: 84, distance: 53.1
click at [294, 84] on div "A Callback Scheduled Call Step: 1 America/New_York +1 978-457-2888 dc1953@comca…" at bounding box center [476, 110] width 419 height 58
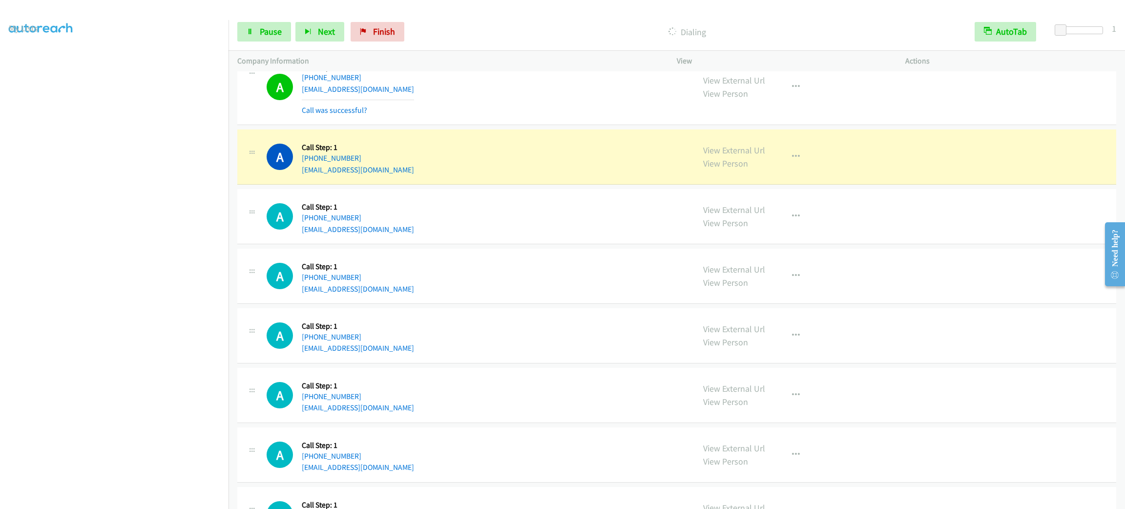
scroll to position [1705, 0]
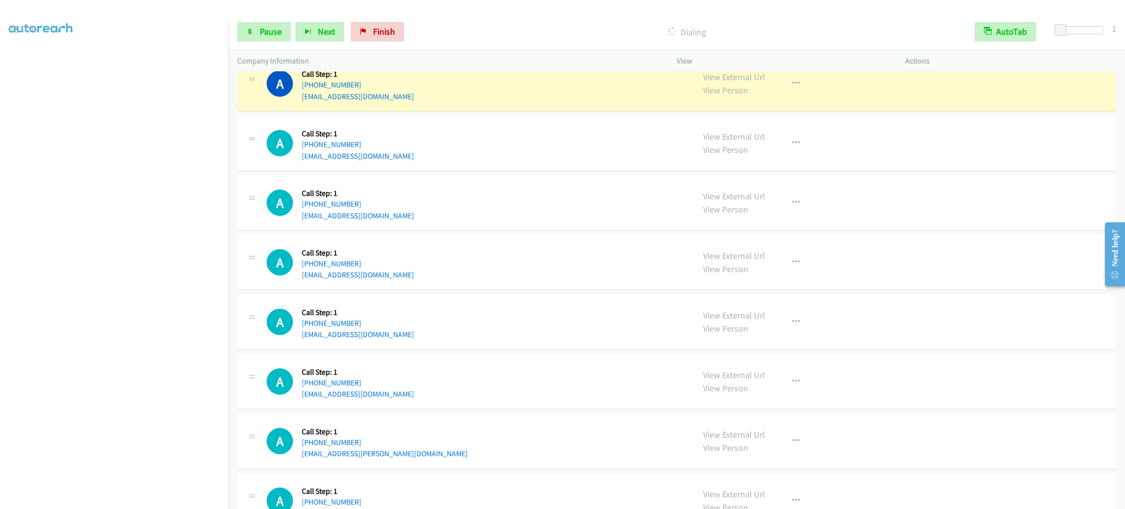
click at [541, 154] on div "A Callback Scheduled Call Step: 1 America/Los_Angeles +1 209-600-2769 brandonla…" at bounding box center [476, 143] width 419 height 37
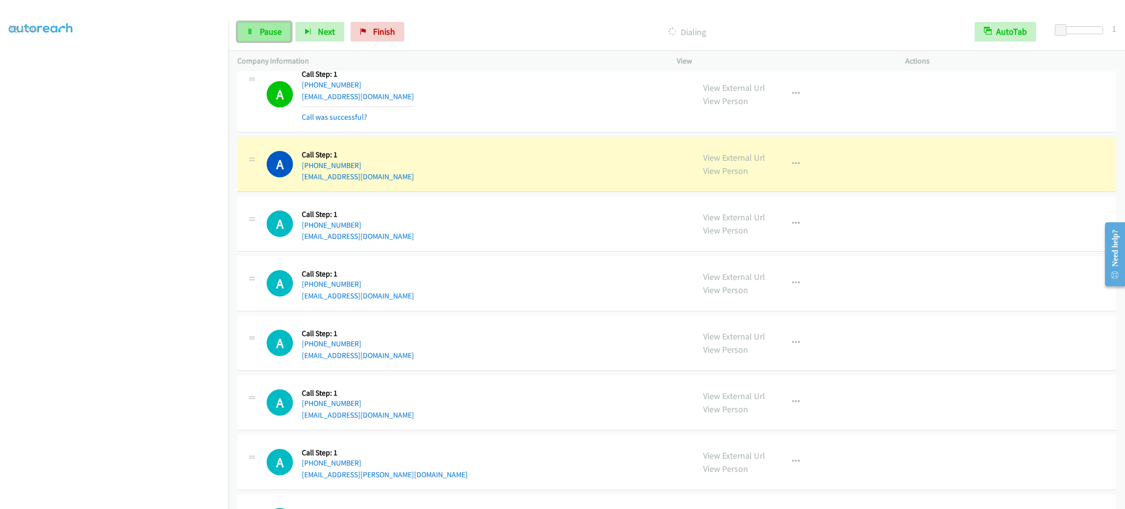
click at [273, 22] on link "Pause" at bounding box center [264, 32] width 54 height 20
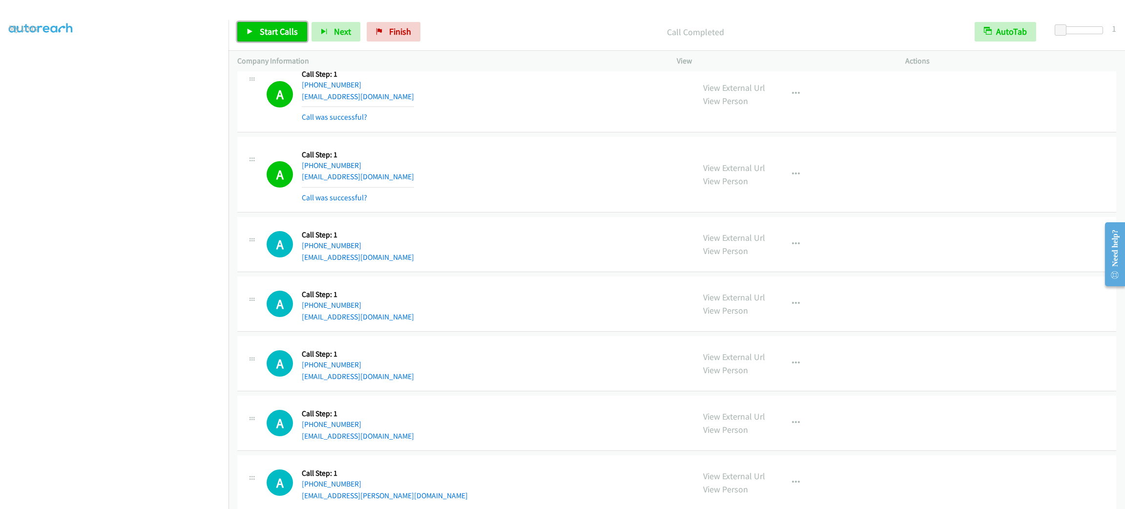
click at [265, 35] on span "Start Calls" at bounding box center [279, 31] width 38 height 11
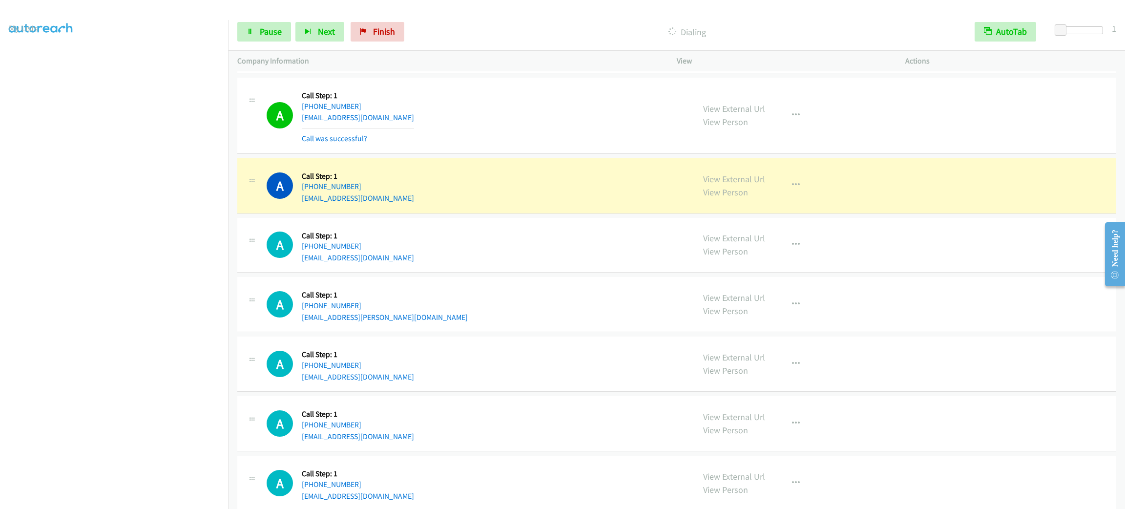
scroll to position [1998, 0]
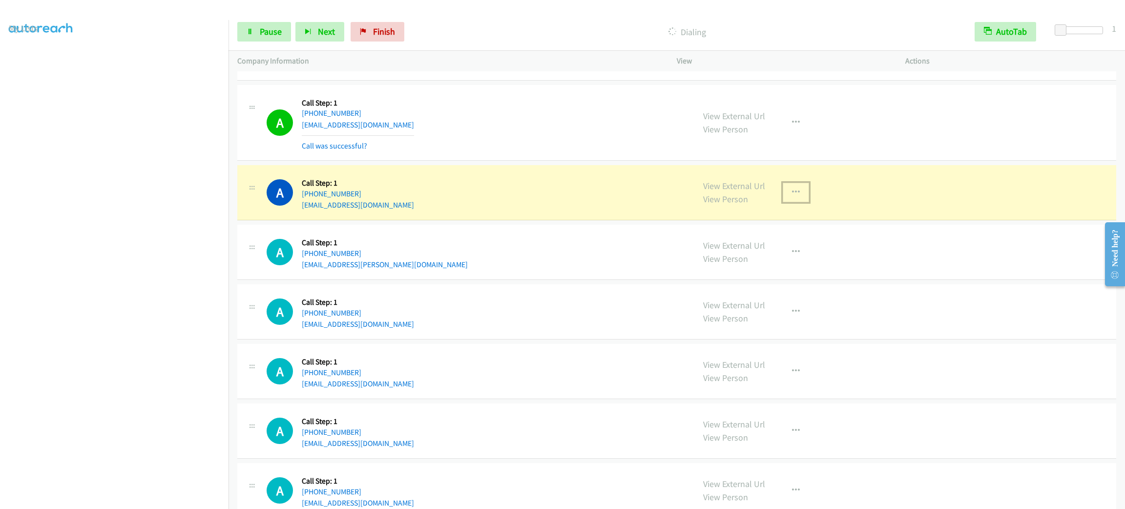
click at [795, 198] on button "button" at bounding box center [796, 193] width 26 height 20
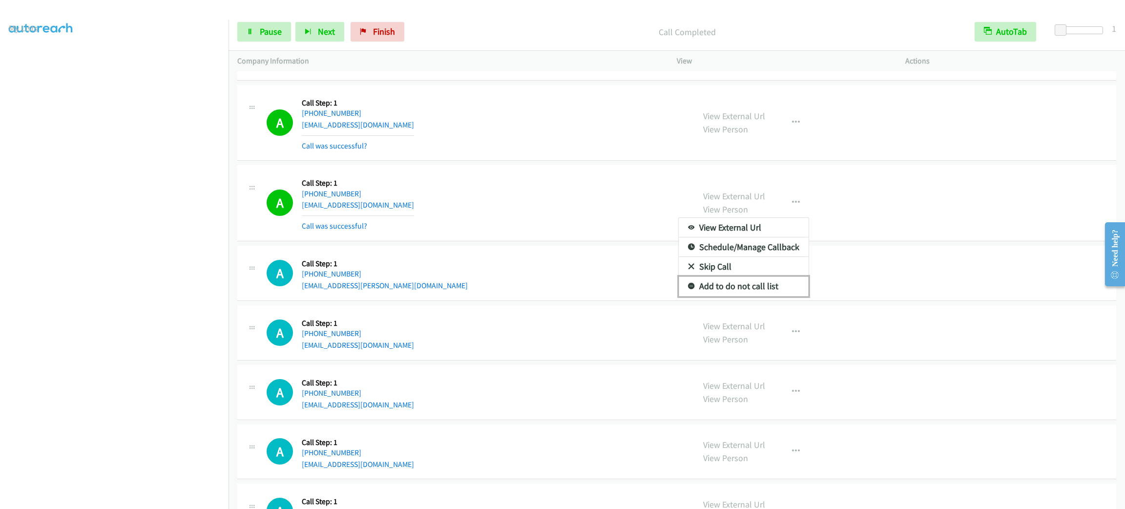
click at [754, 296] on link "Add to do not call list" at bounding box center [744, 286] width 130 height 20
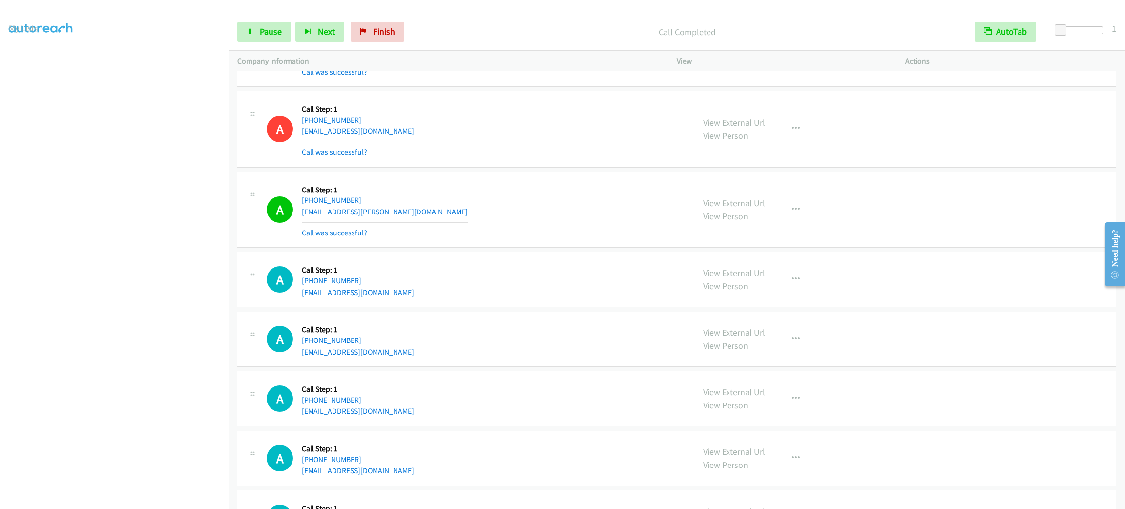
scroll to position [2145, 0]
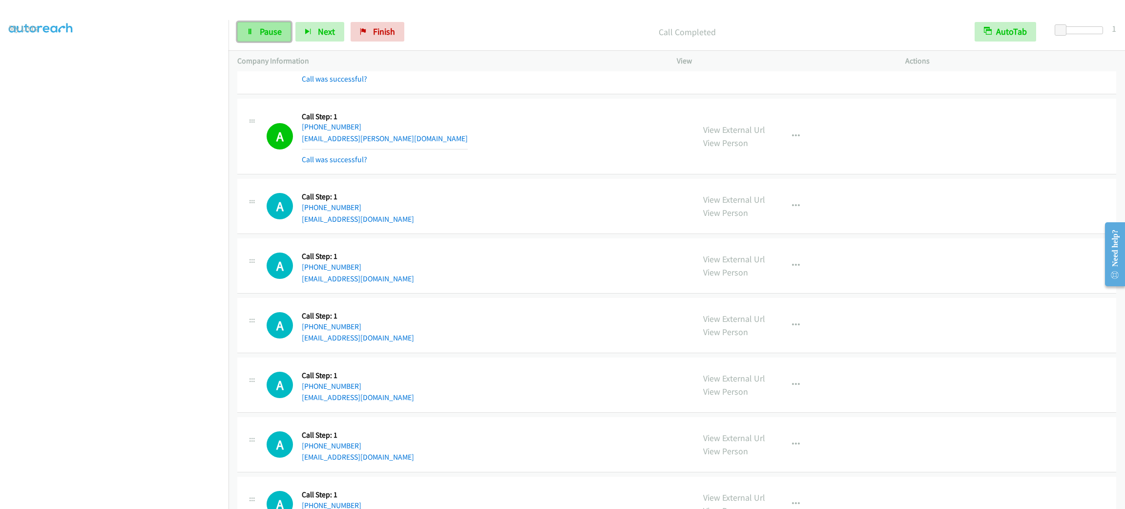
click at [284, 33] on link "Pause" at bounding box center [264, 32] width 54 height 20
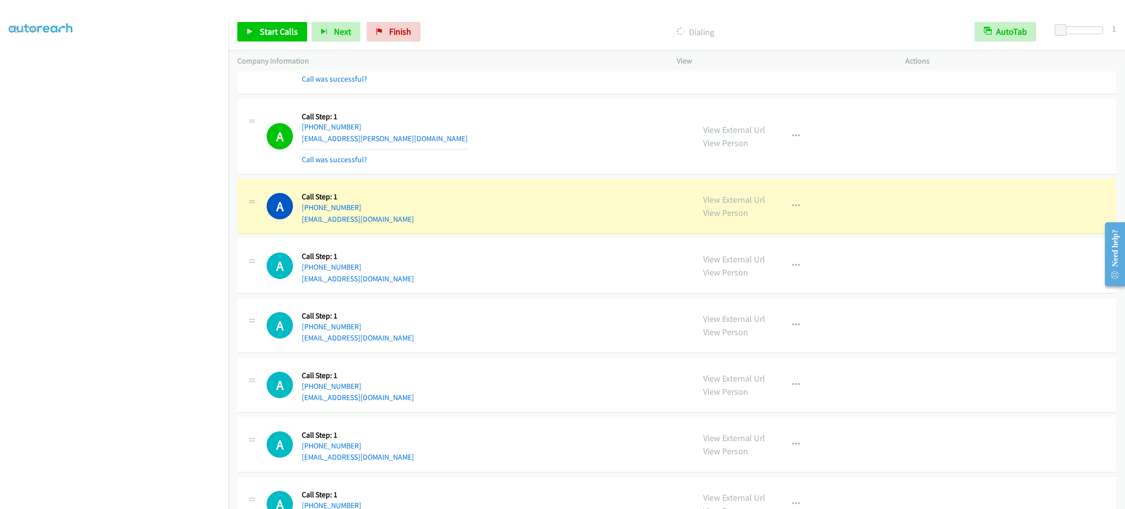
scroll to position [2218, 0]
